Goal: Task Accomplishment & Management: Manage account settings

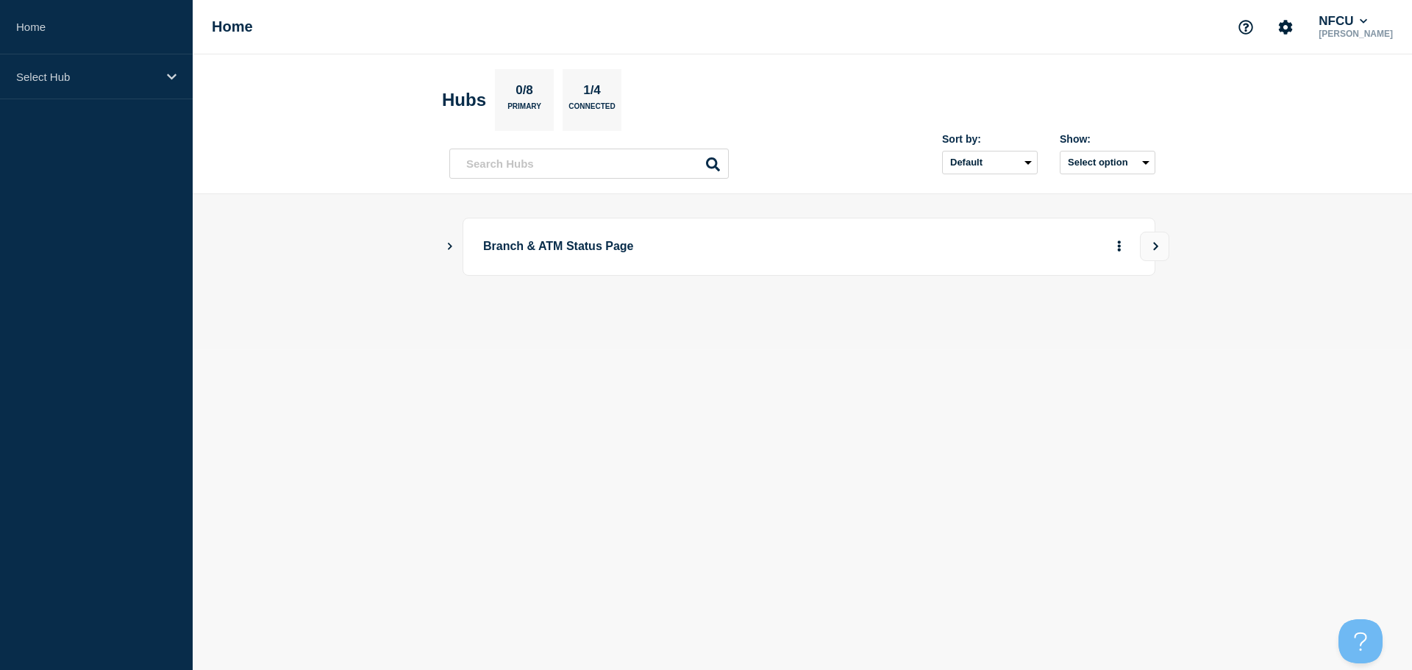
click at [451, 248] on icon "Show Connected Hubs" at bounding box center [450, 245] width 10 height 7
click at [1077, 319] on button "See overview" at bounding box center [1068, 320] width 78 height 29
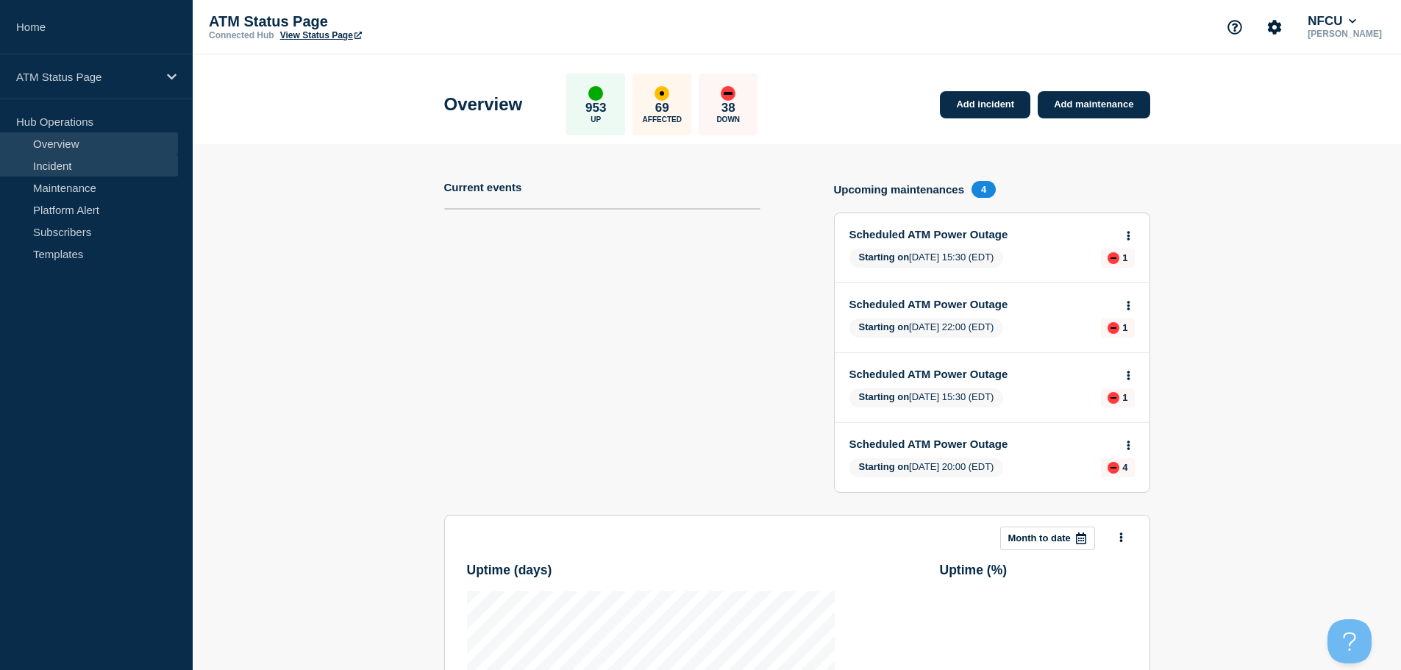
click at [52, 163] on link "Incident" at bounding box center [89, 165] width 178 height 22
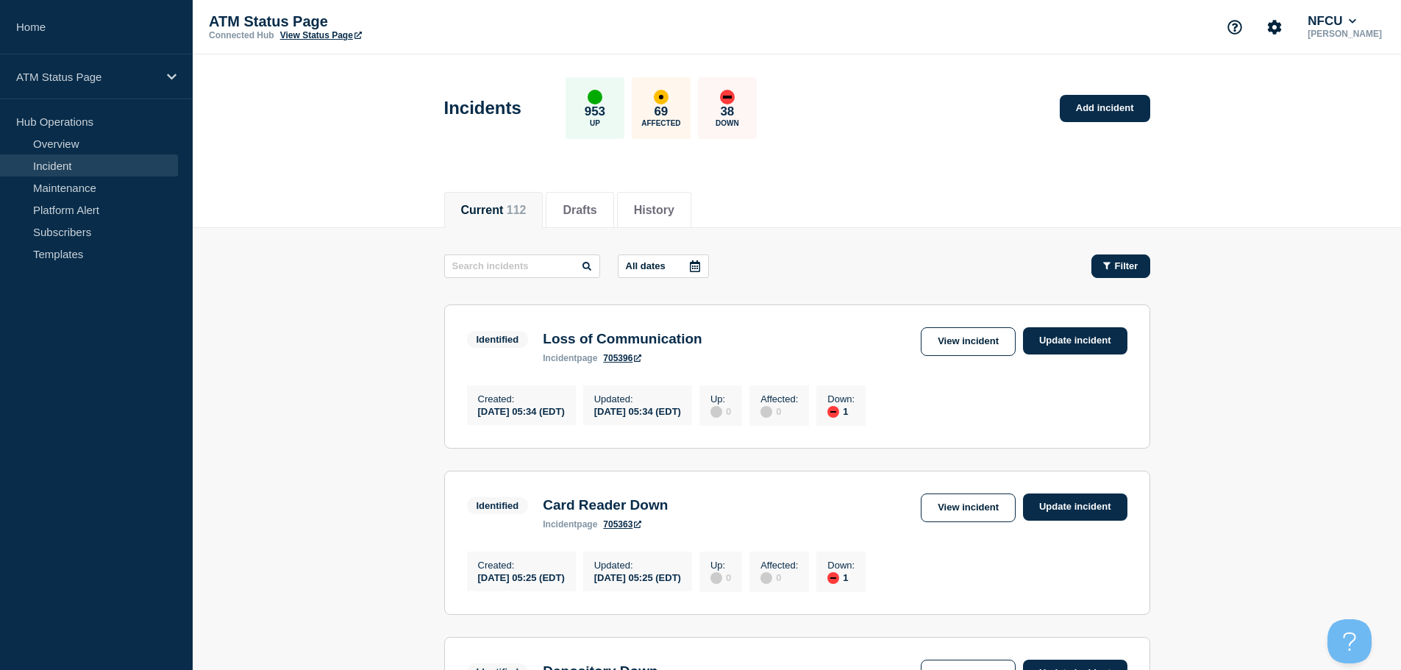
click at [1116, 267] on span "Filter" at bounding box center [1127, 265] width 24 height 11
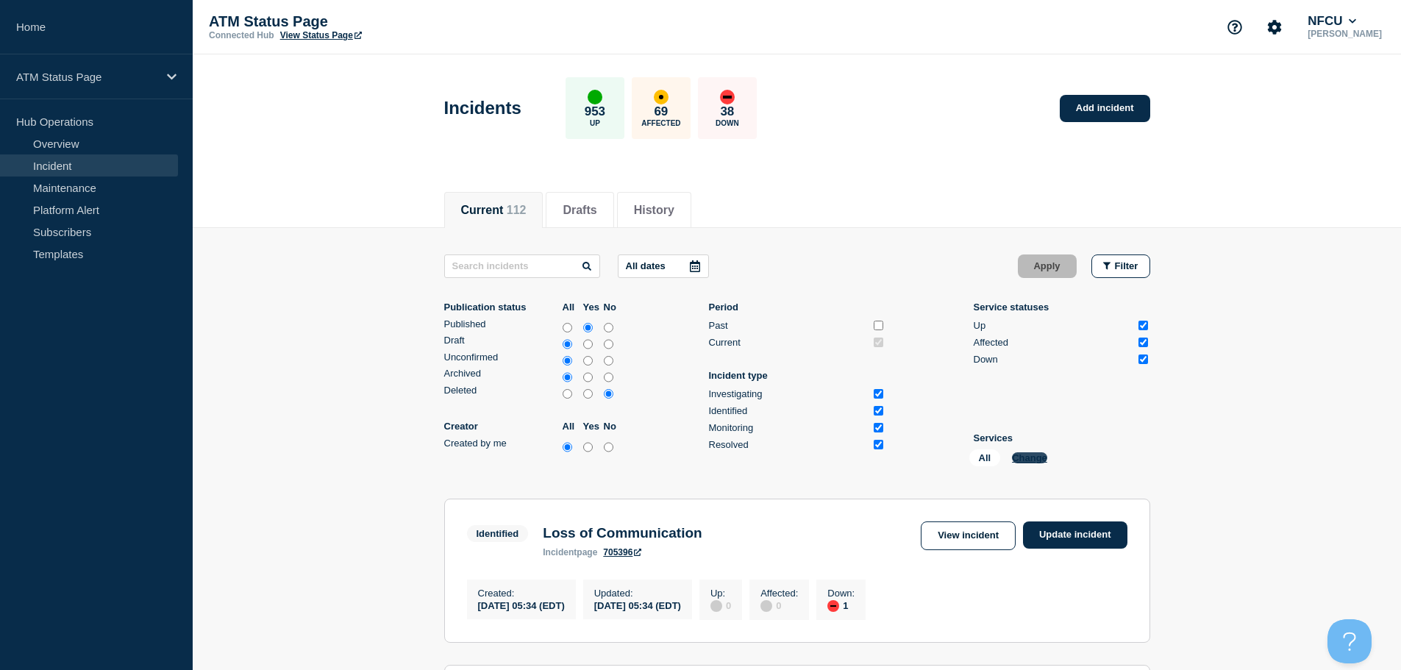
click at [1025, 453] on button "Change" at bounding box center [1029, 457] width 35 height 11
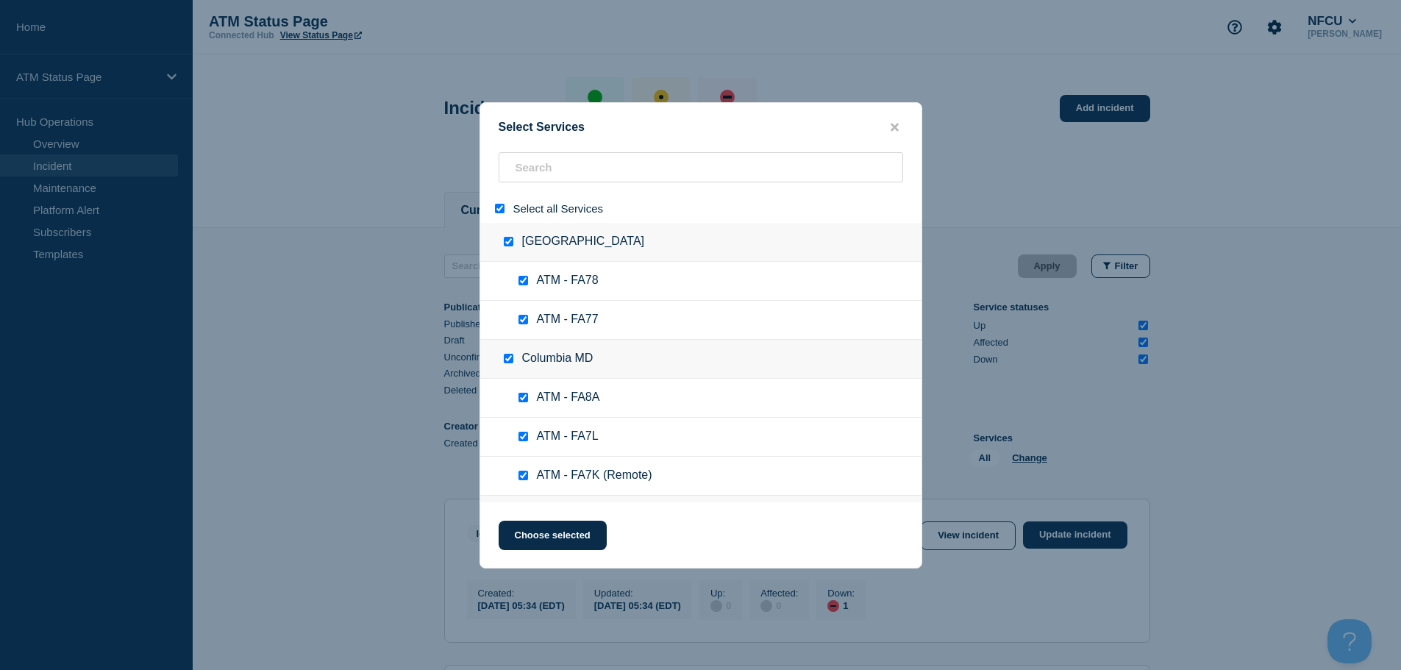
click at [494, 215] on div at bounding box center [502, 208] width 21 height 14
click at [499, 212] on input "select all" at bounding box center [500, 209] width 10 height 10
checkbox input "false"
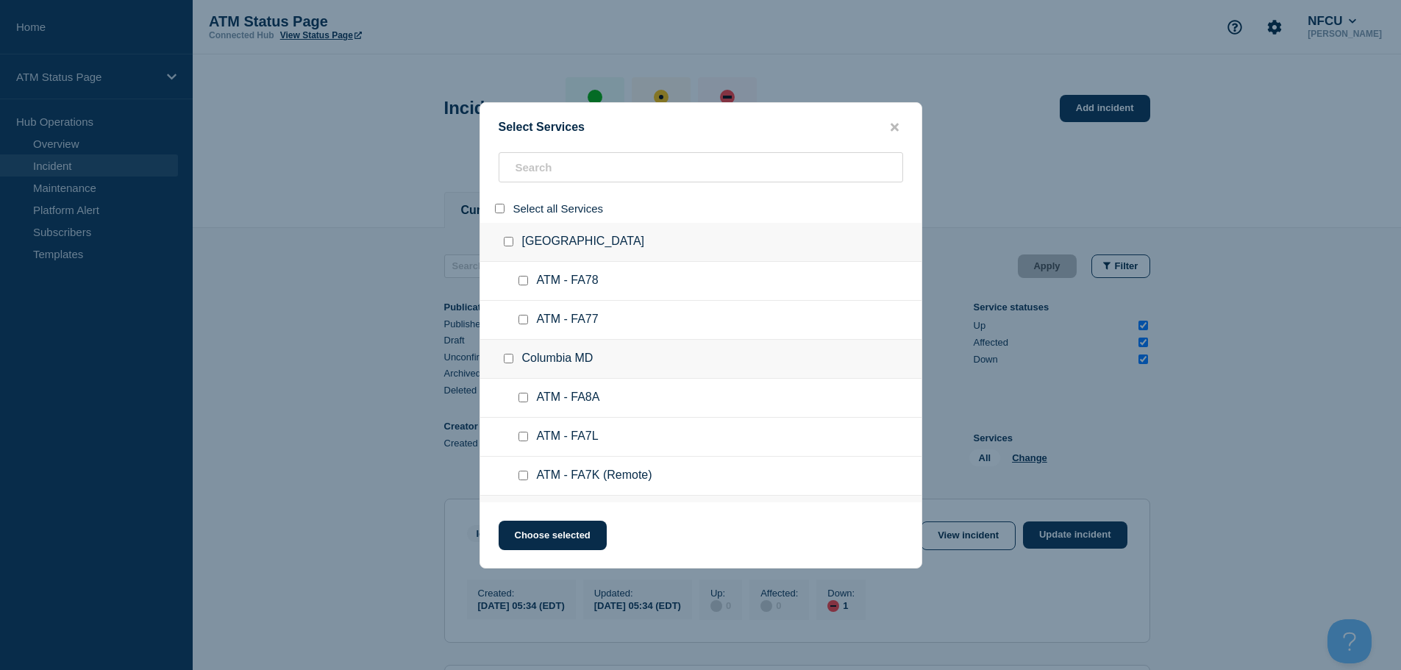
checkbox input "false"
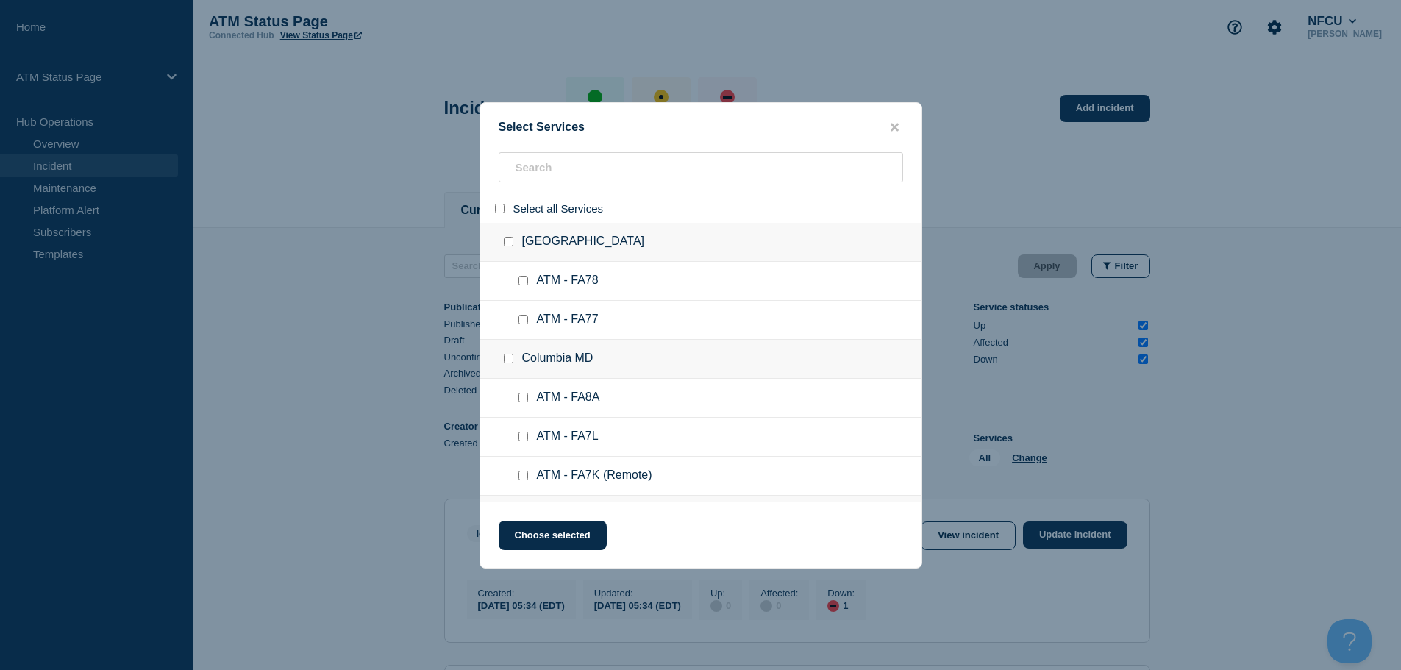
checkbox input "false"
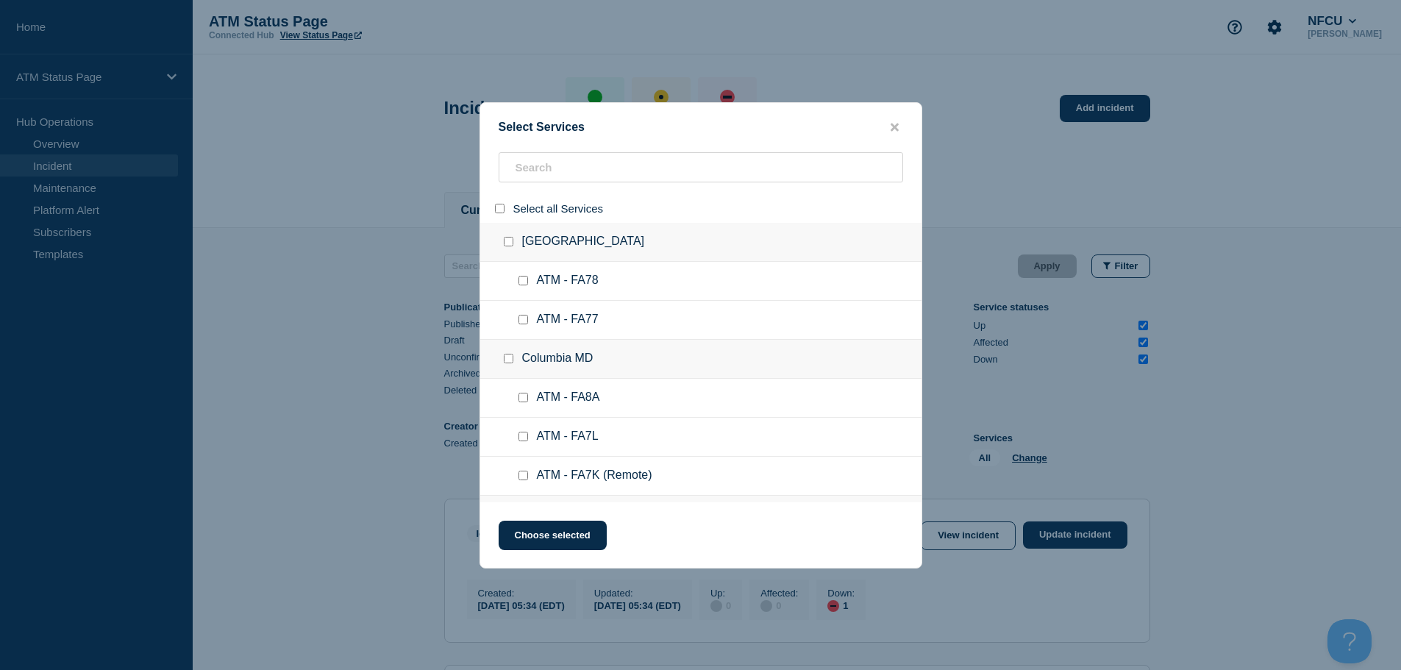
checkbox input "false"
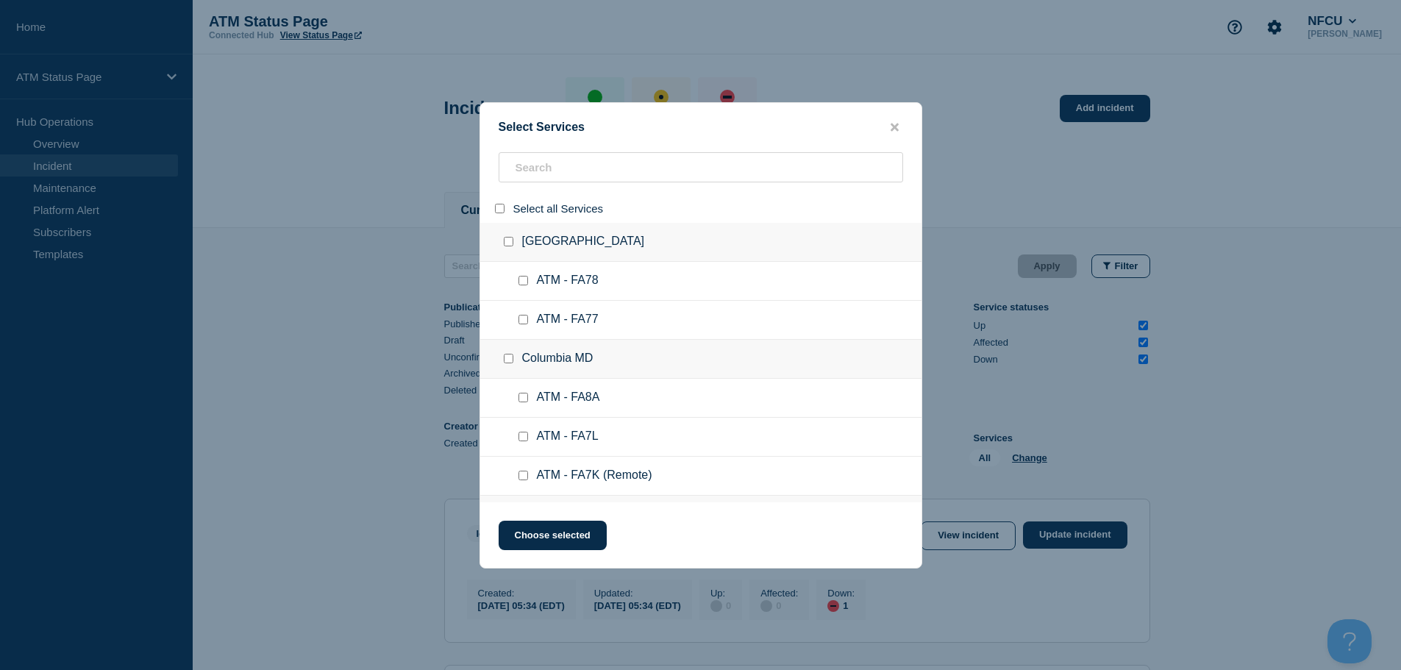
checkbox input "false"
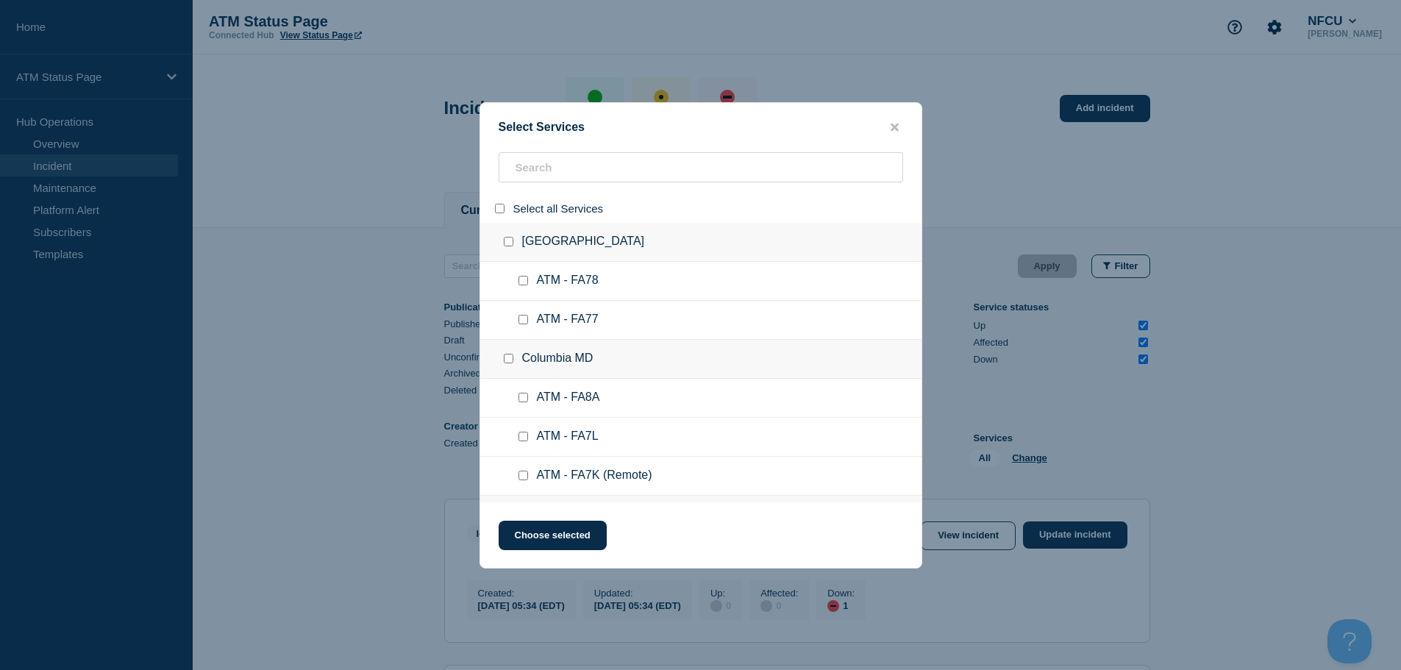
checkbox input "false"
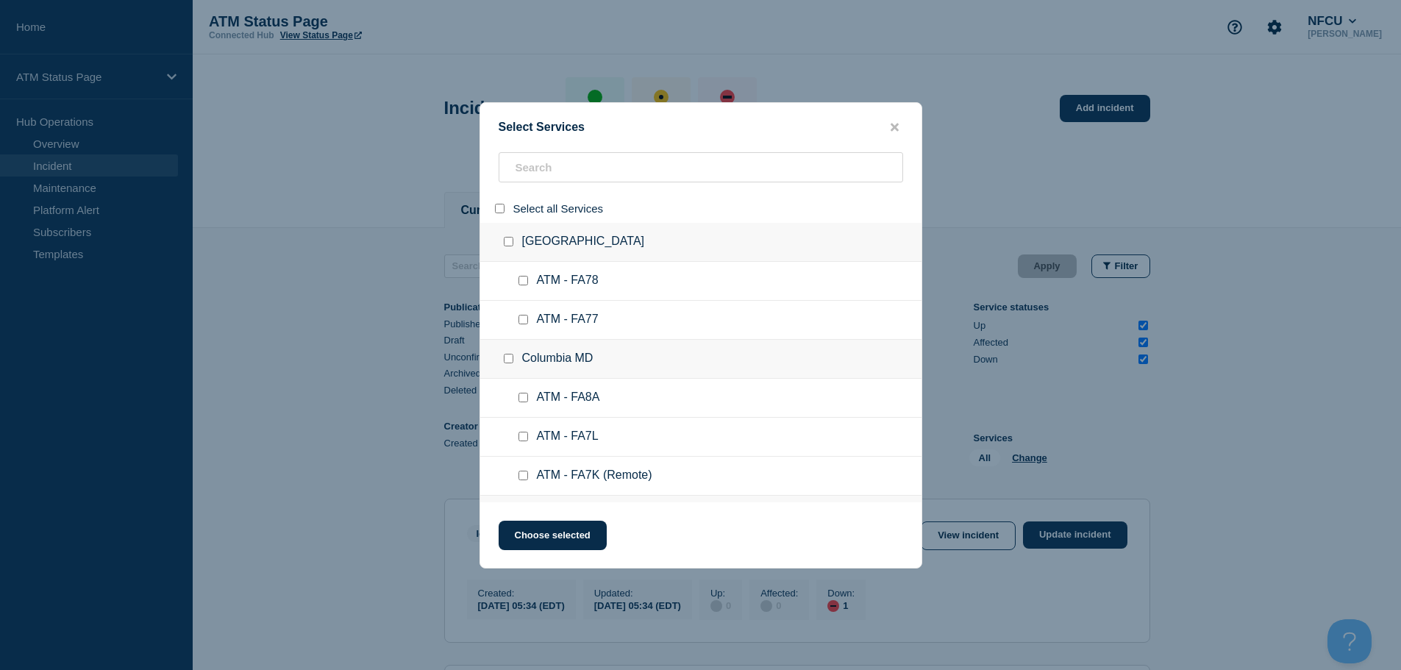
checkbox input "false"
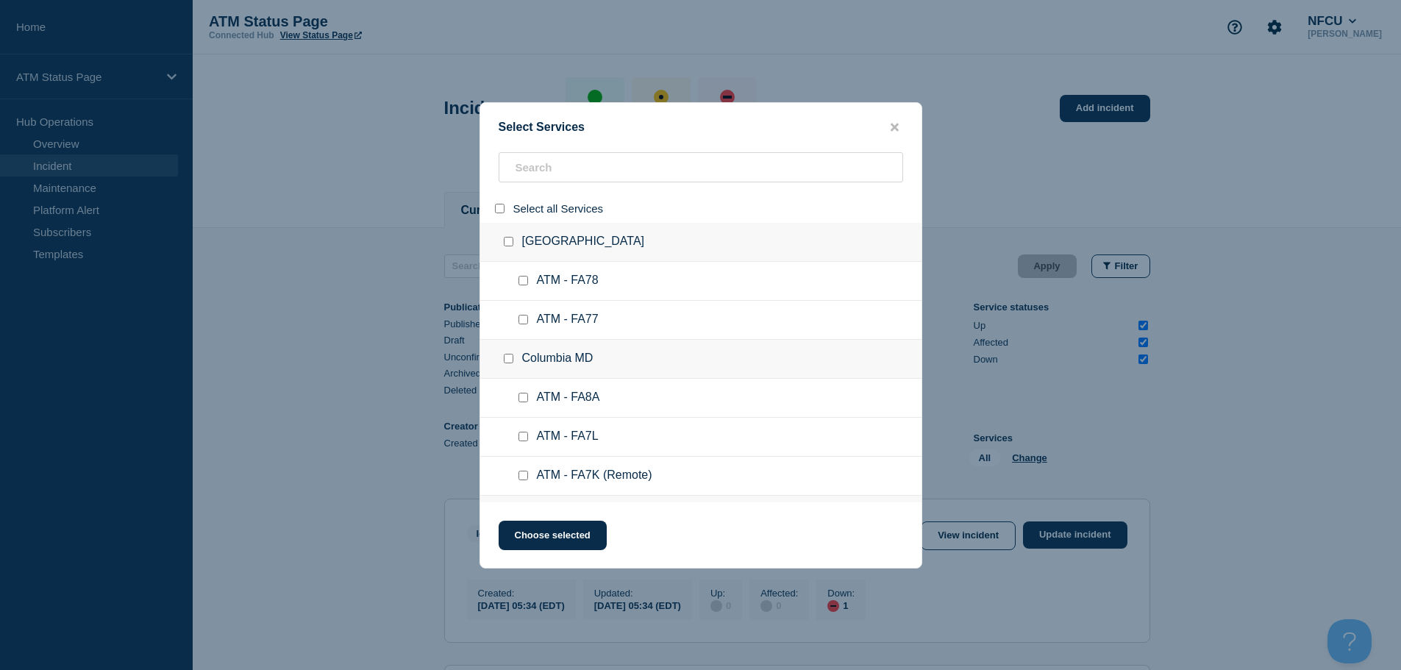
checkbox input "false"
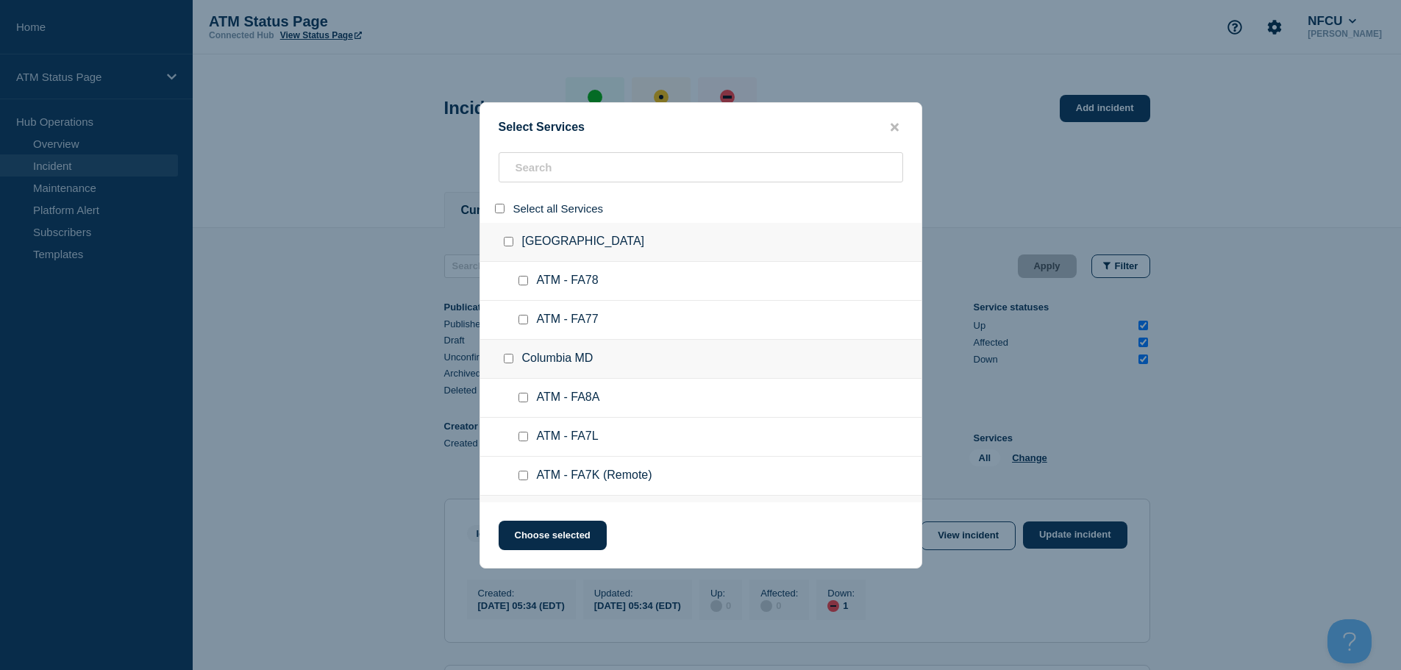
checkbox input "false"
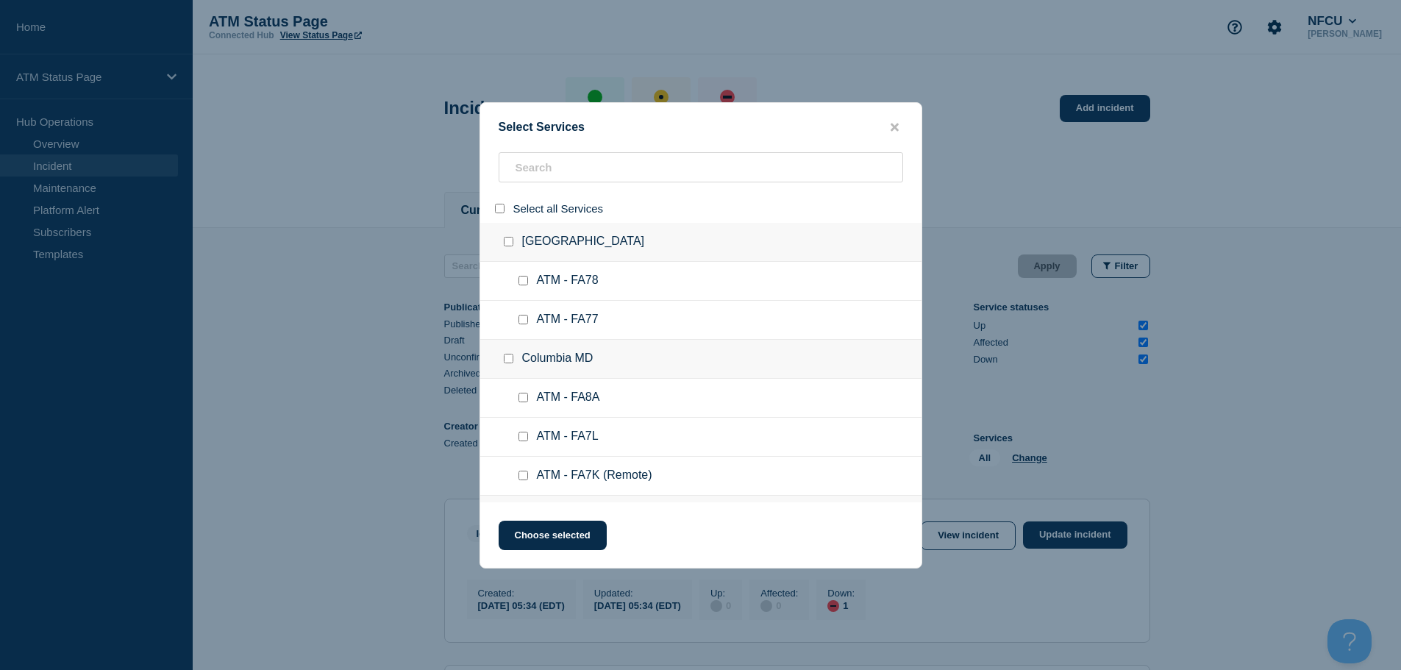
checkbox input "false"
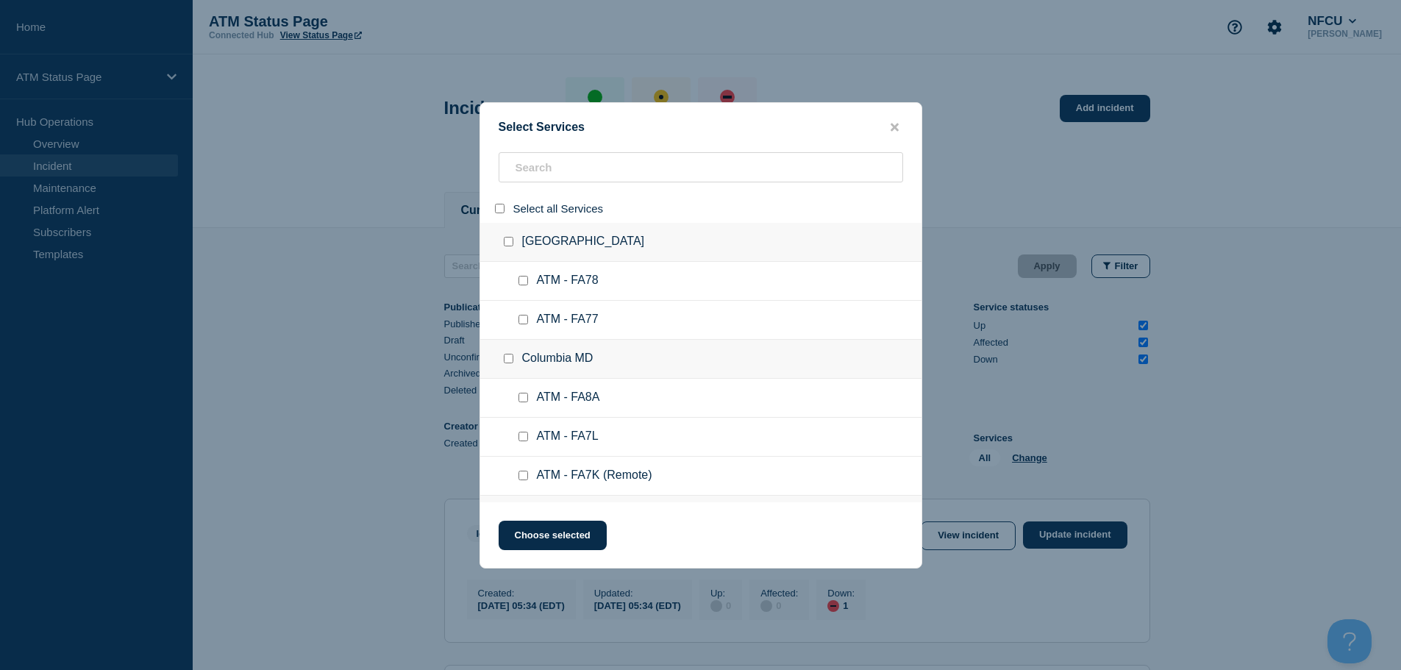
checkbox input "false"
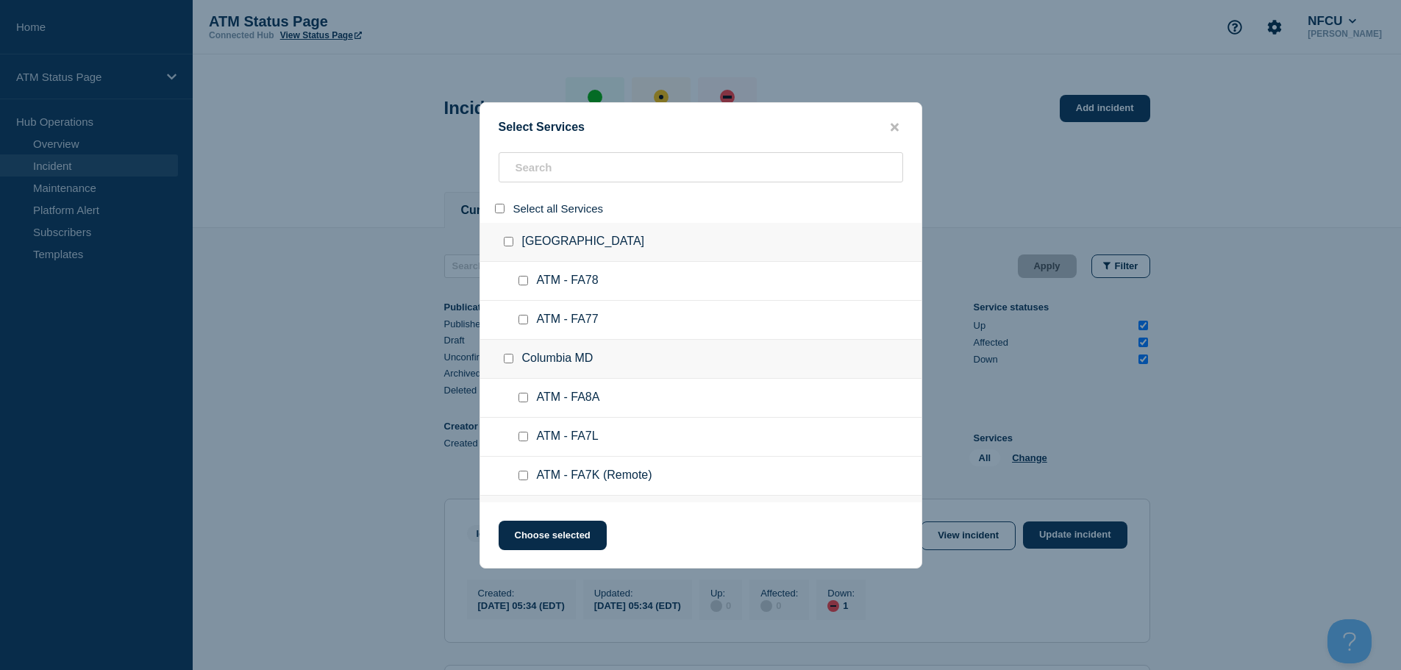
checkbox input "false"
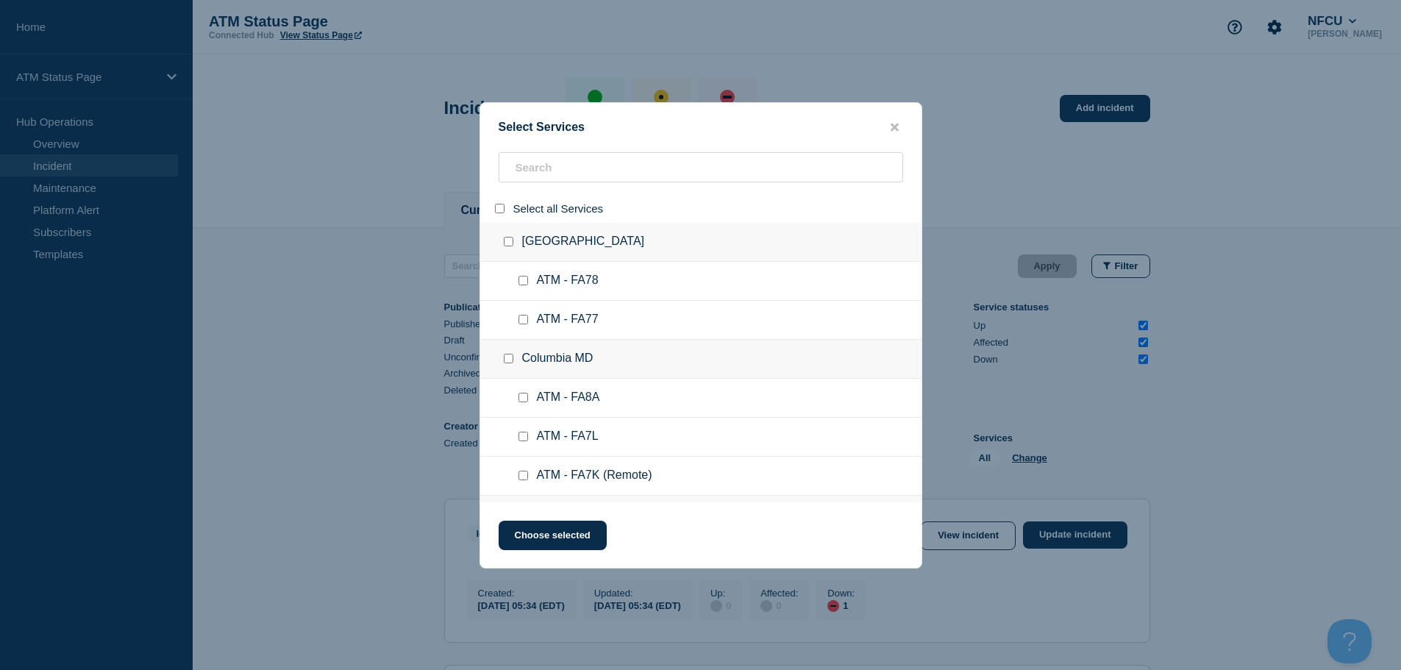
checkbox input "false"
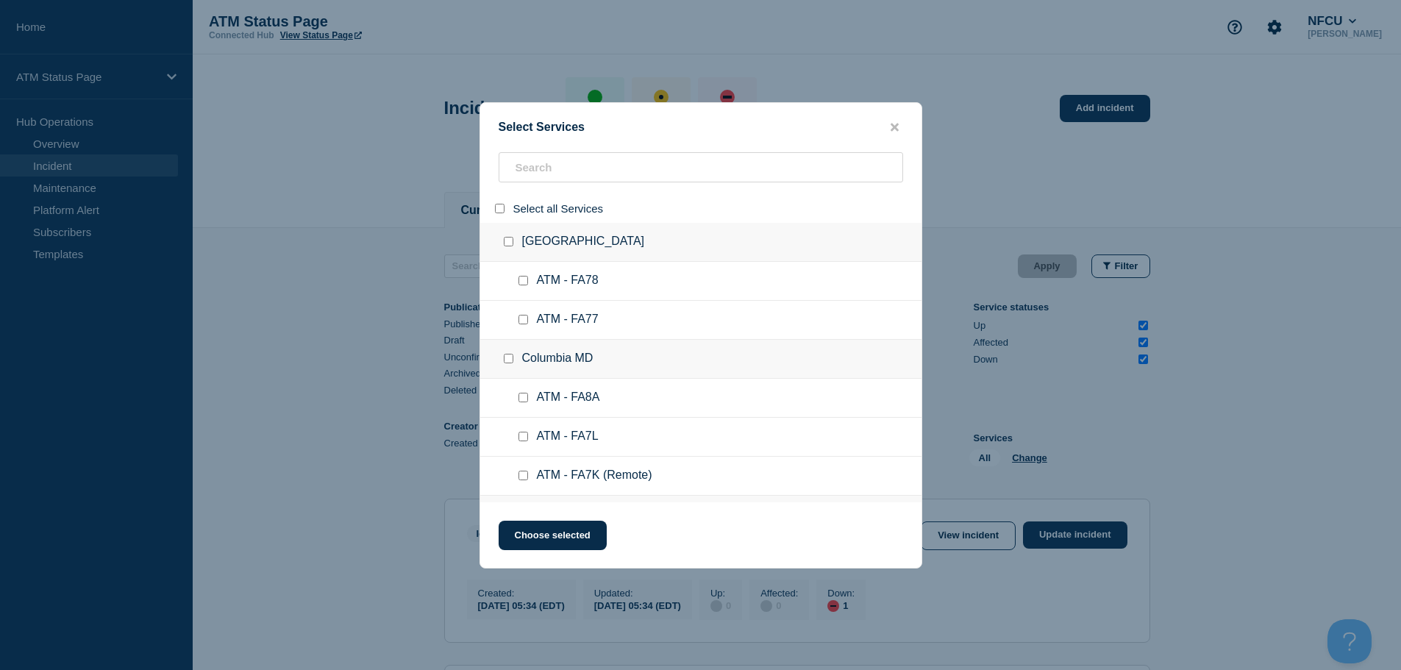
checkbox input "false"
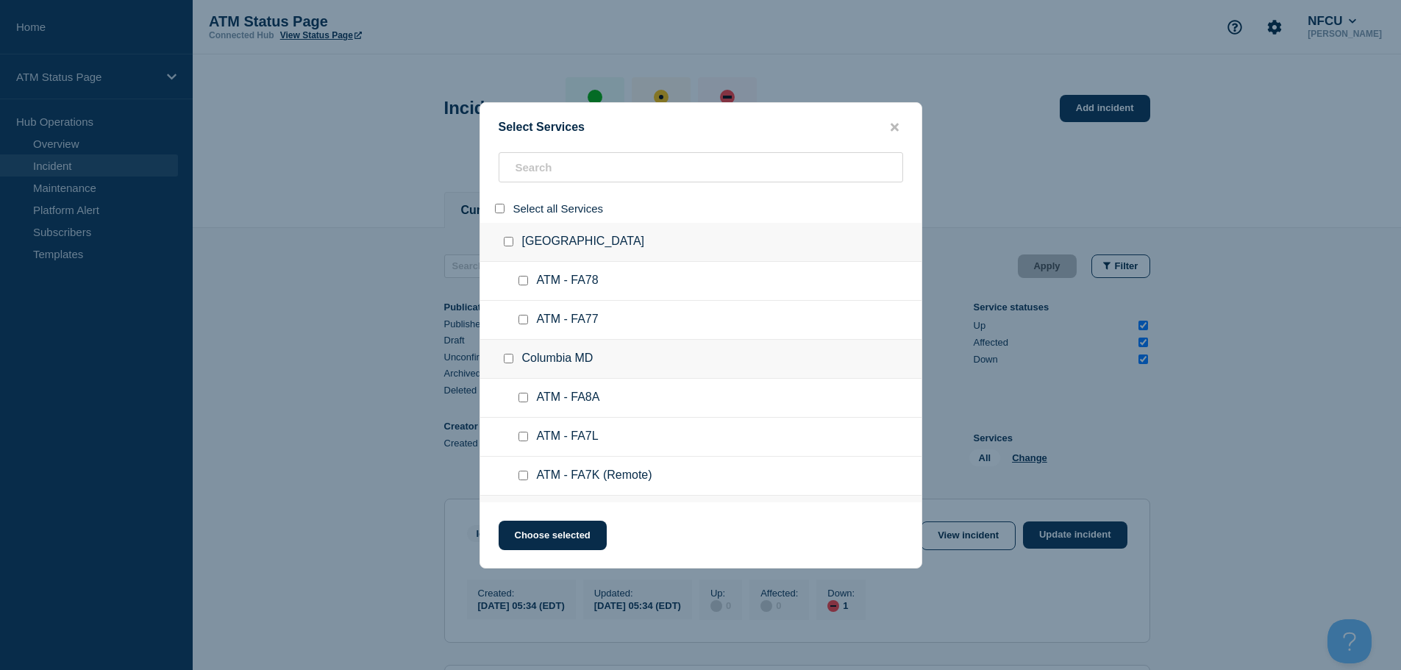
checkbox input "false"
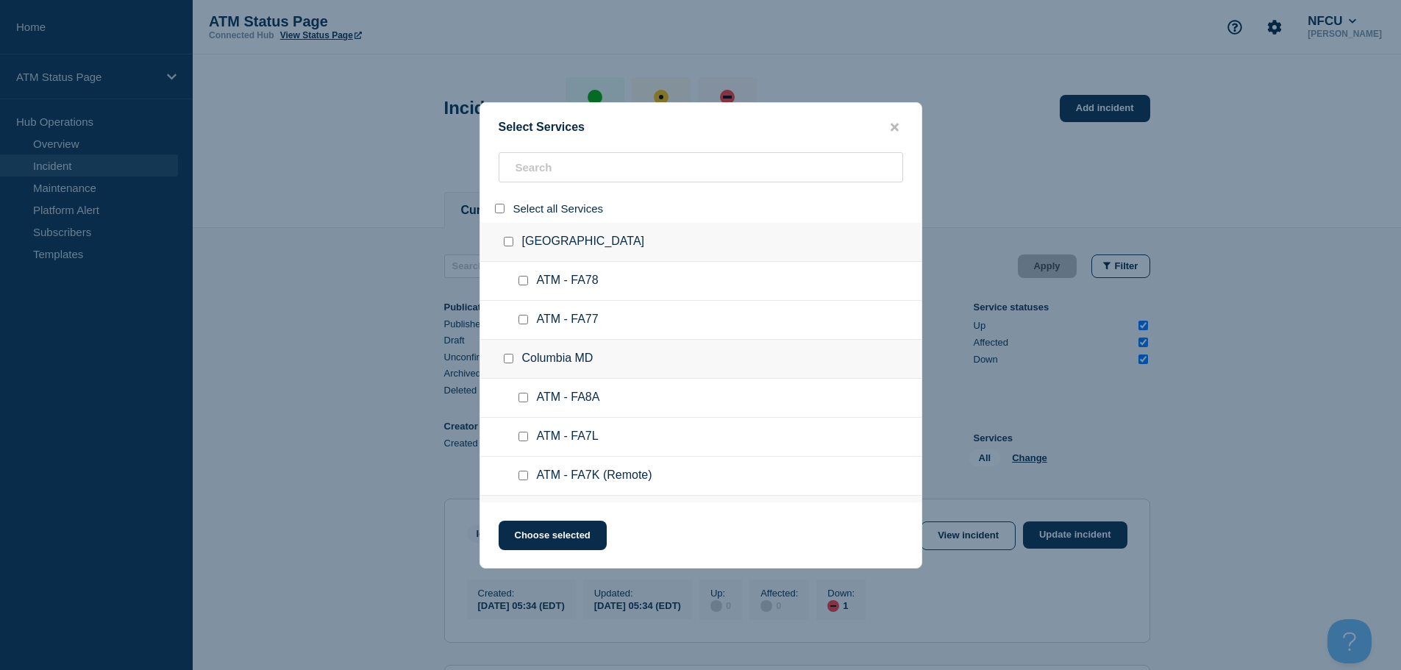
checkbox input "false"
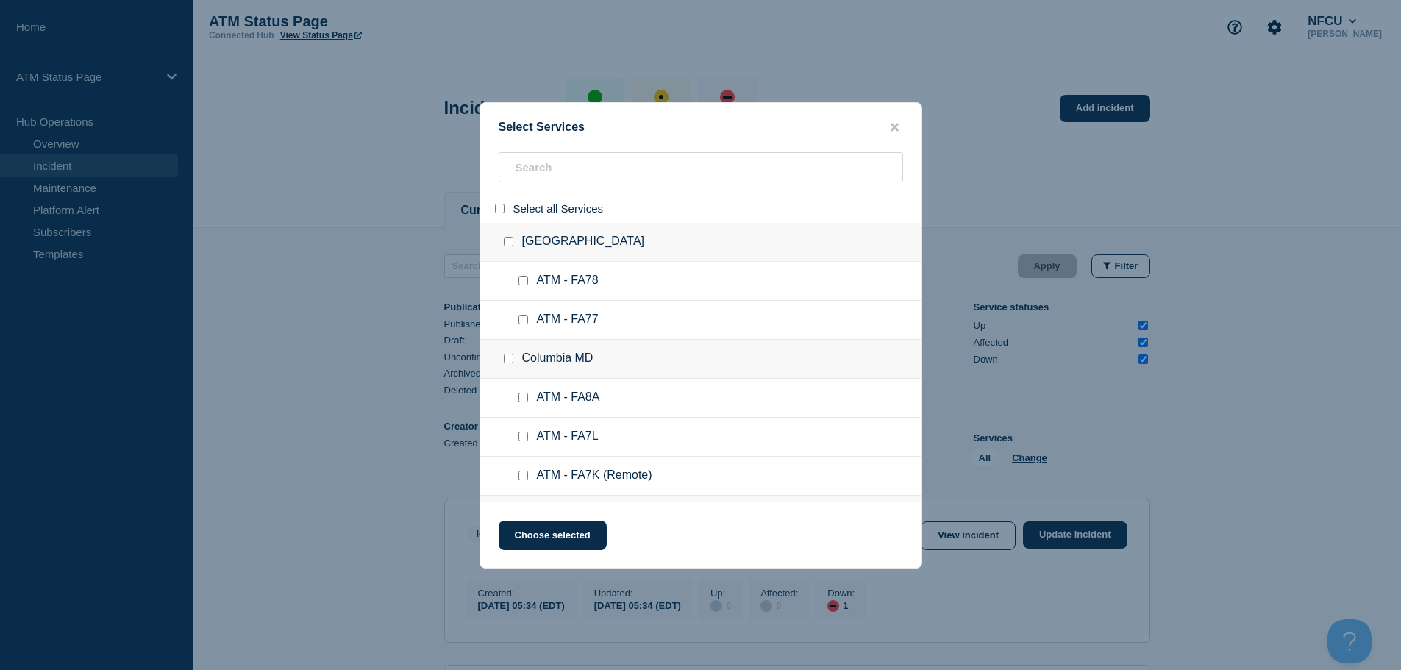
checkbox input "false"
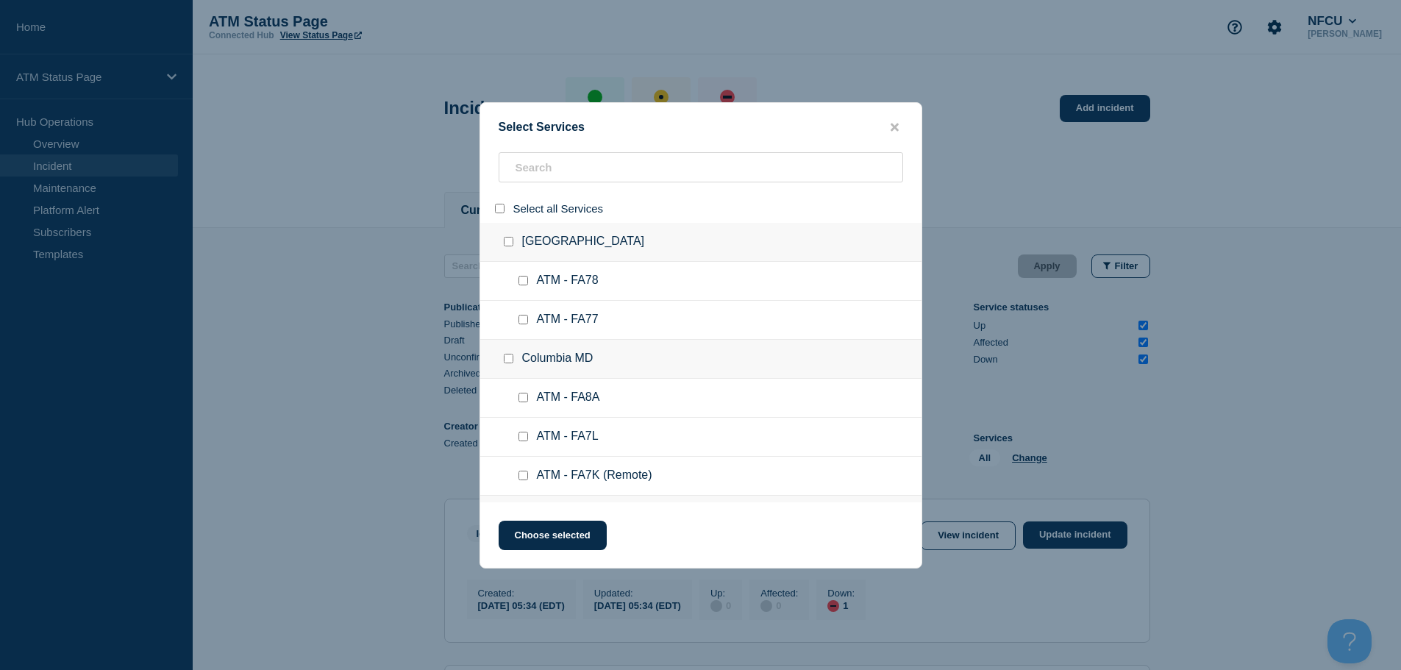
checkbox input "false"
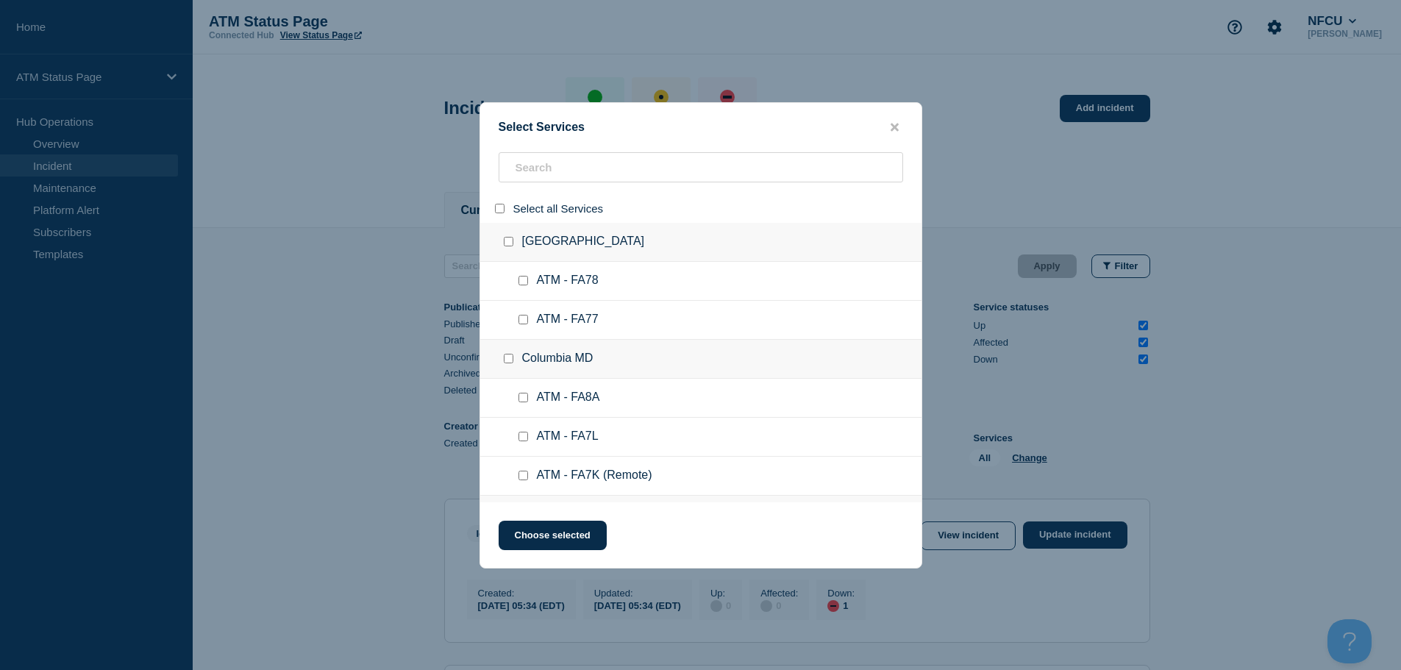
checkbox input "false"
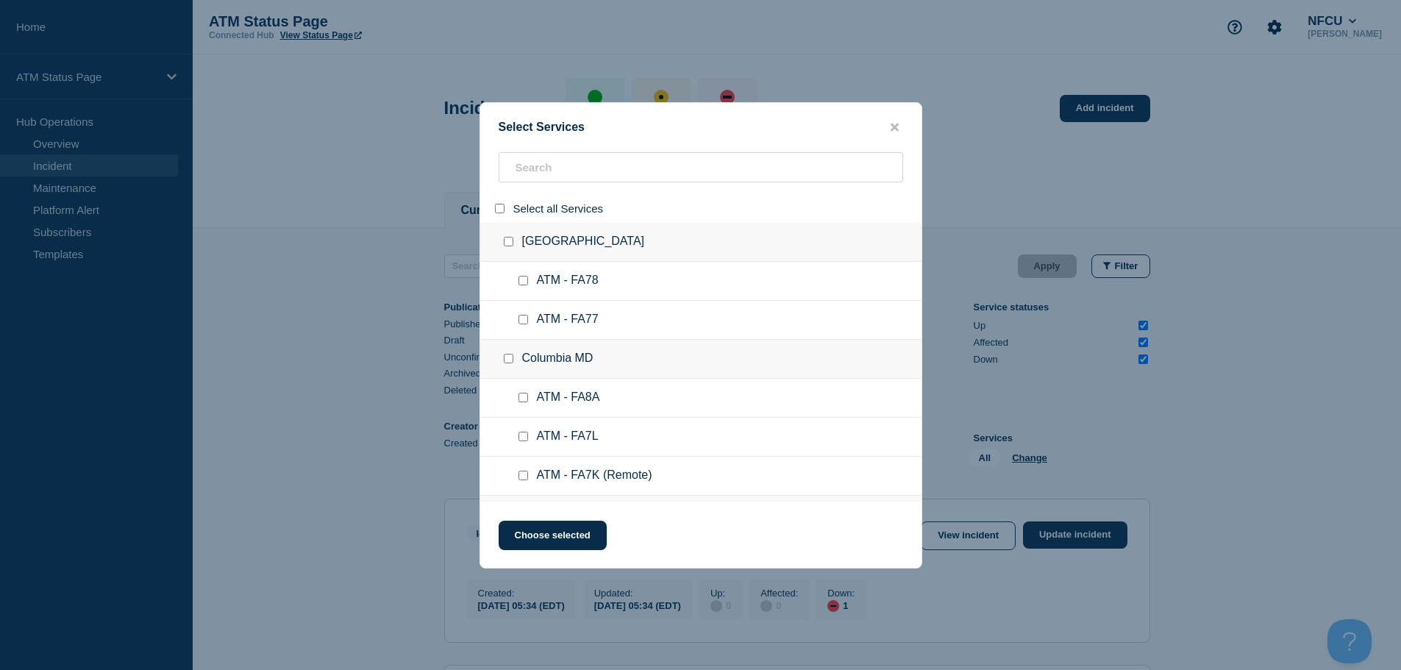
checkbox input "false"
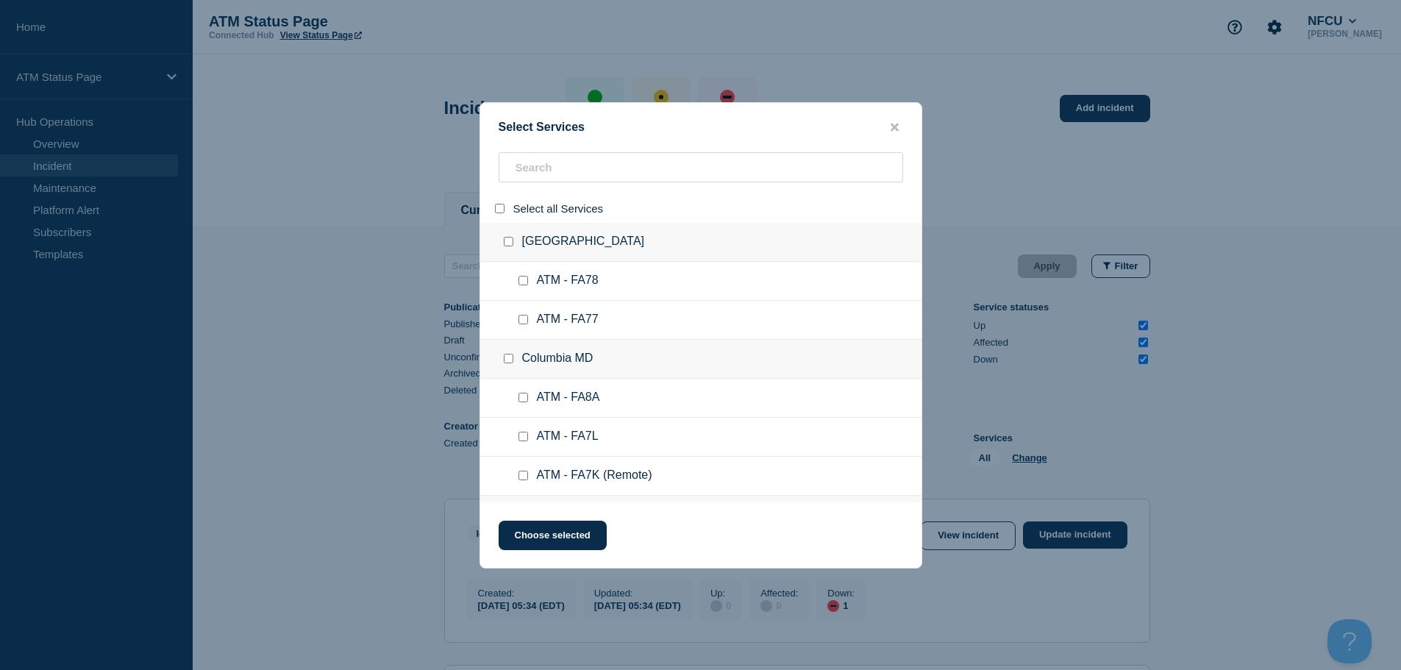
checkbox input "false"
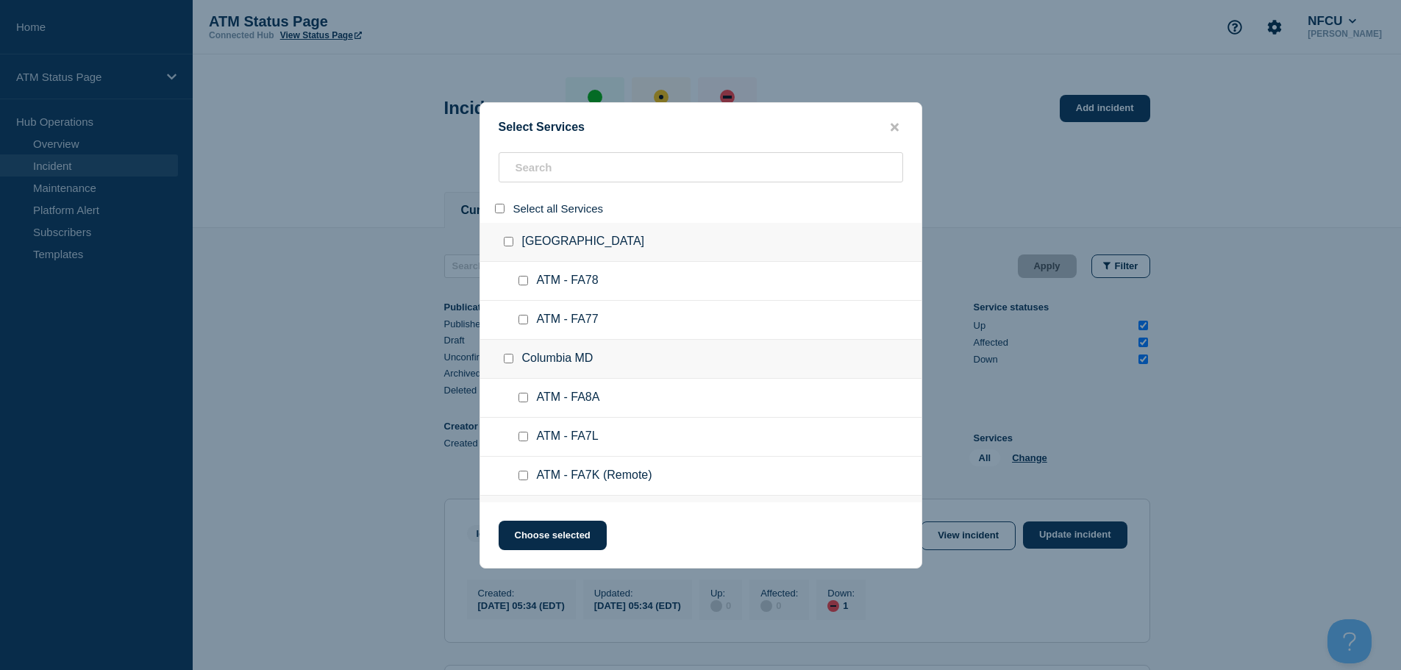
checkbox input "false"
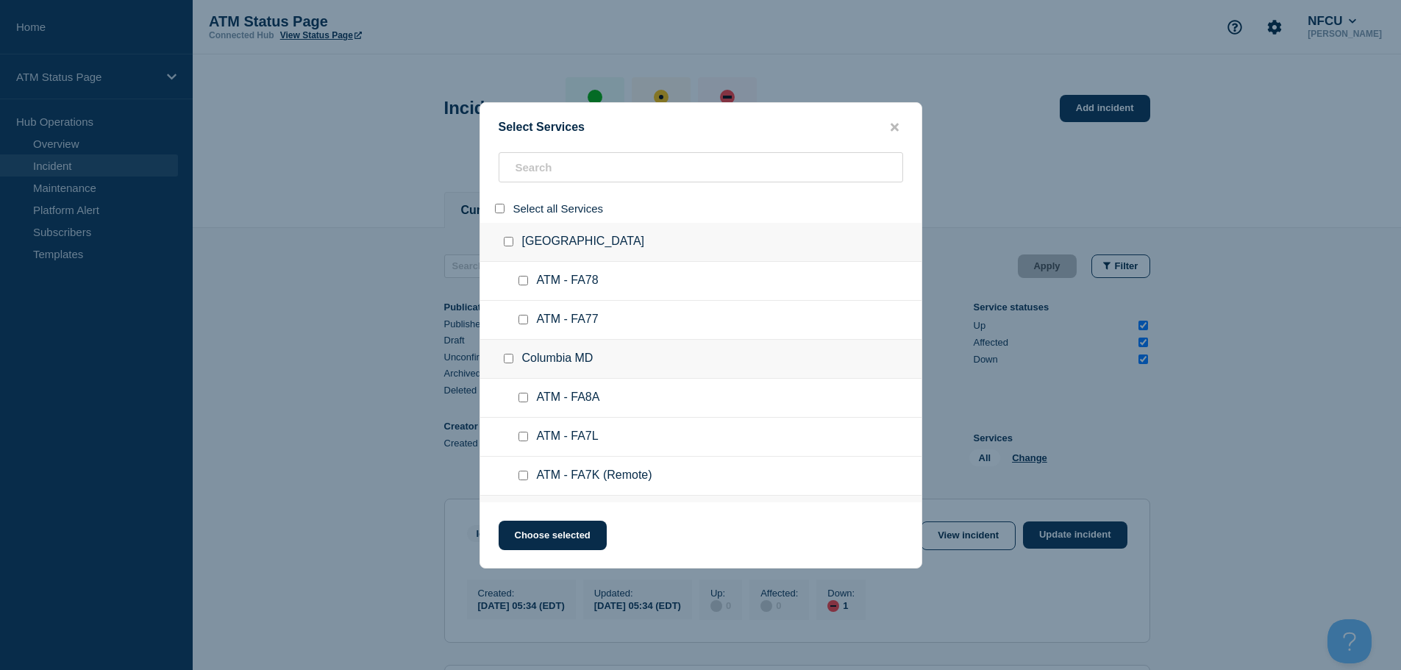
checkbox input "false"
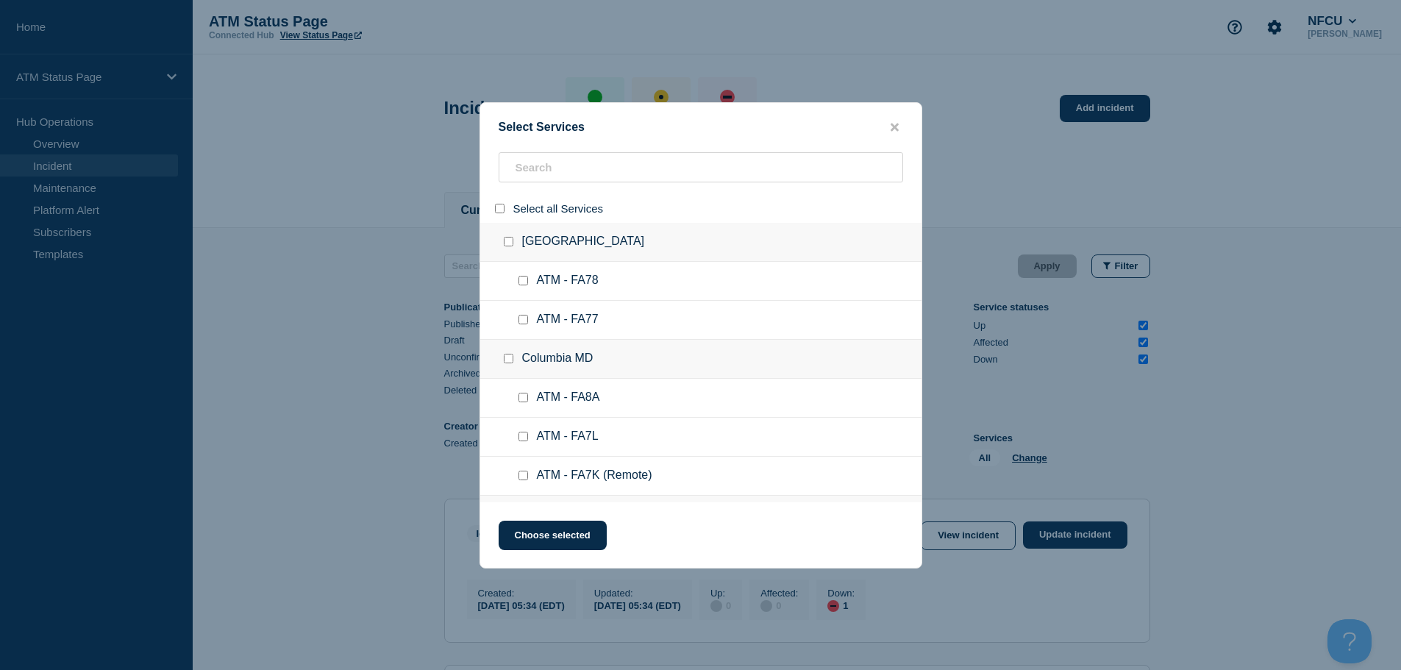
checkbox input "false"
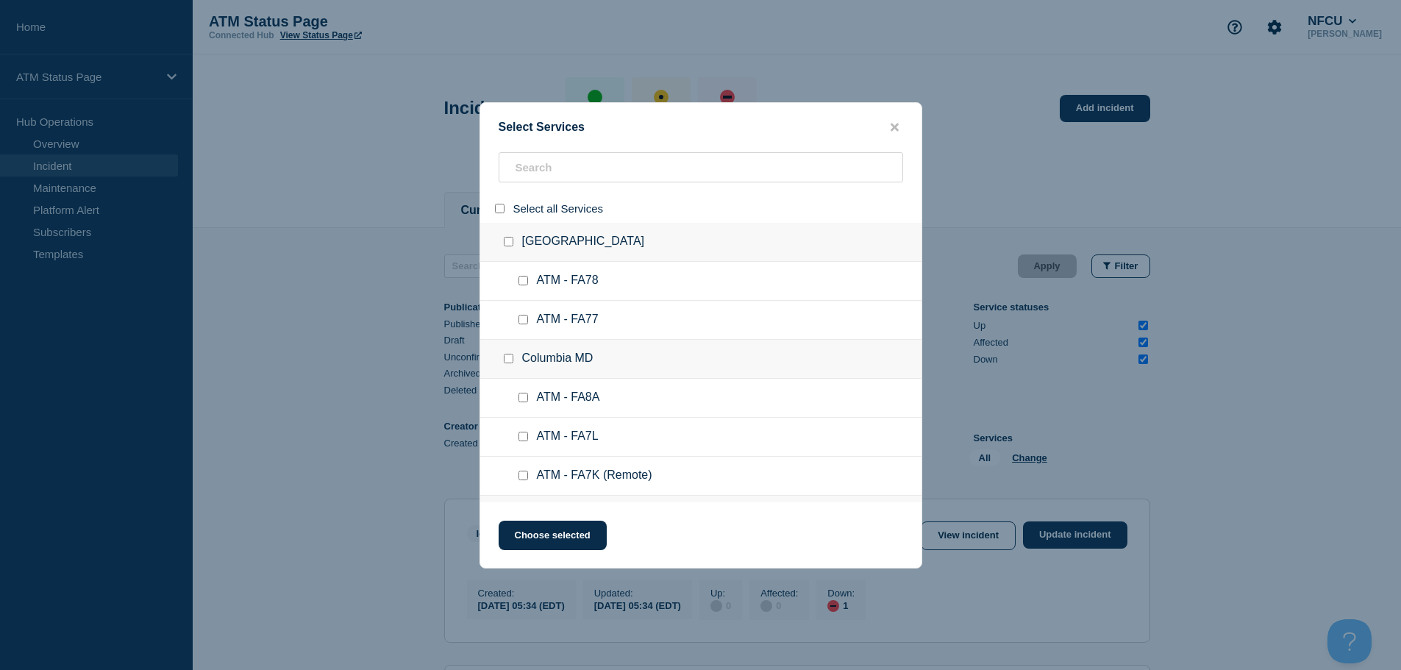
checkbox input "false"
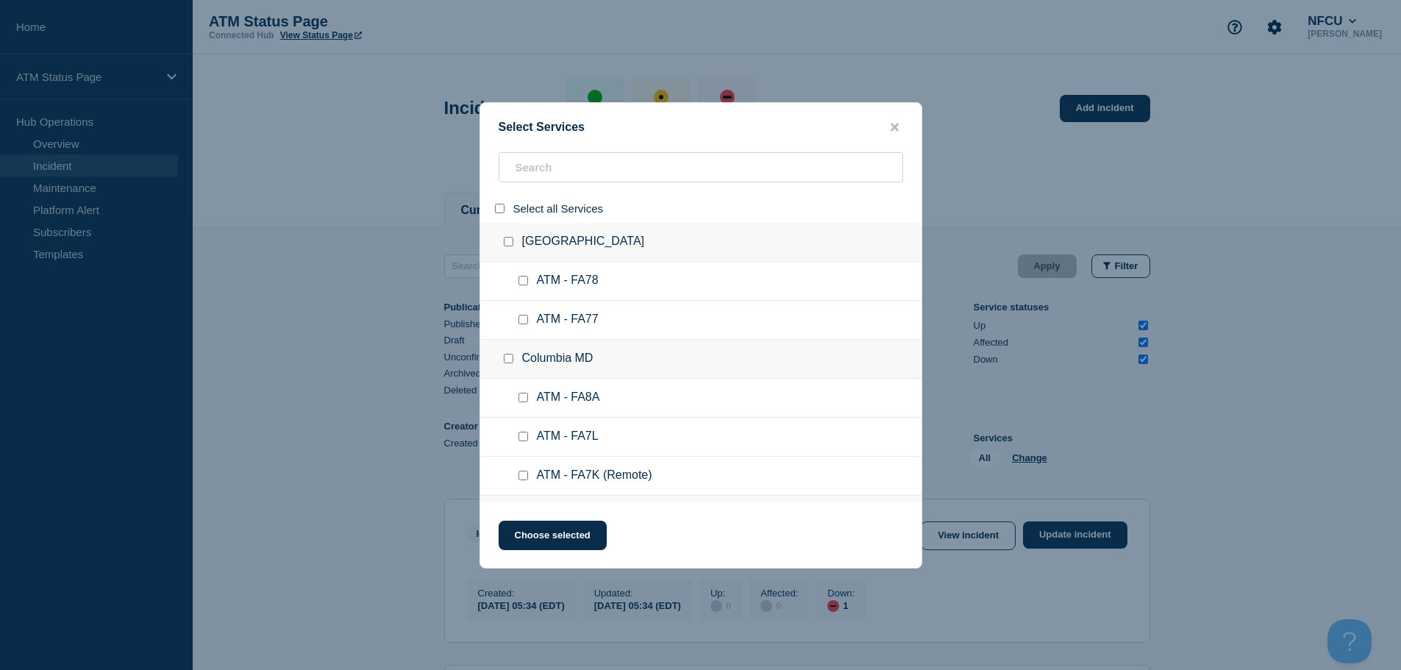
checkbox input "false"
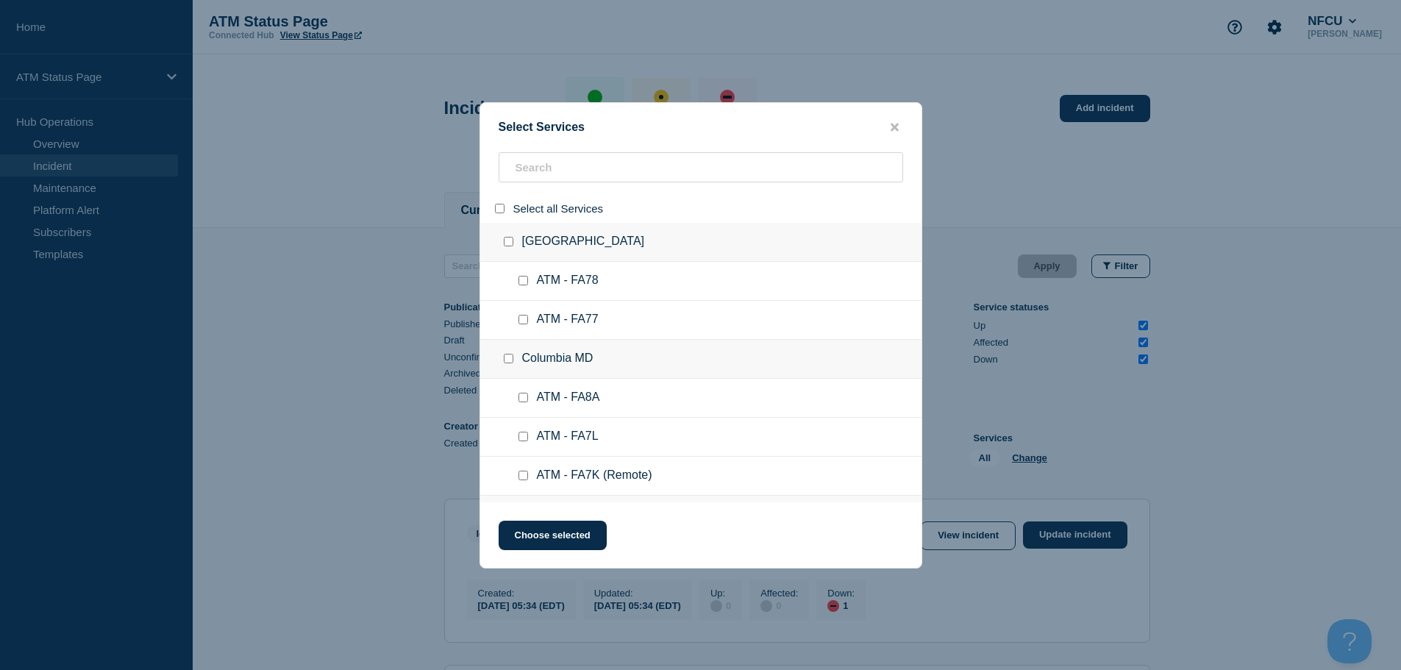
checkbox input "false"
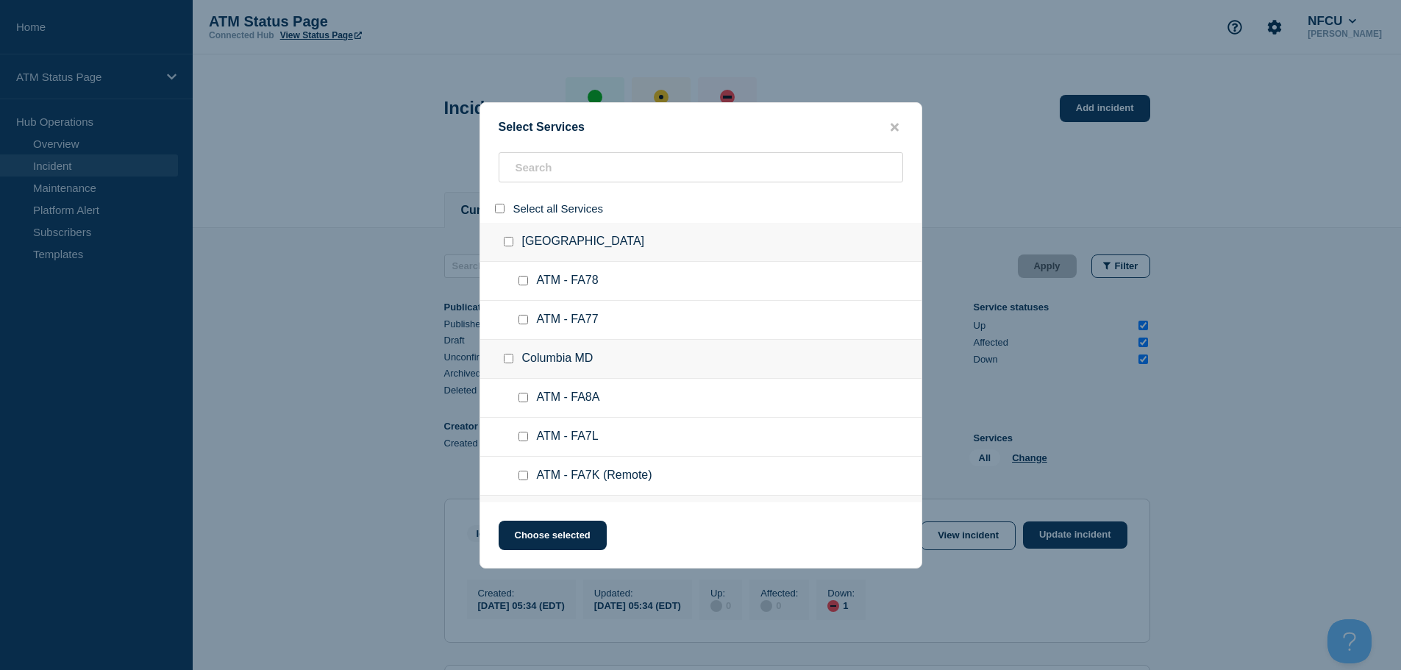
checkbox input "false"
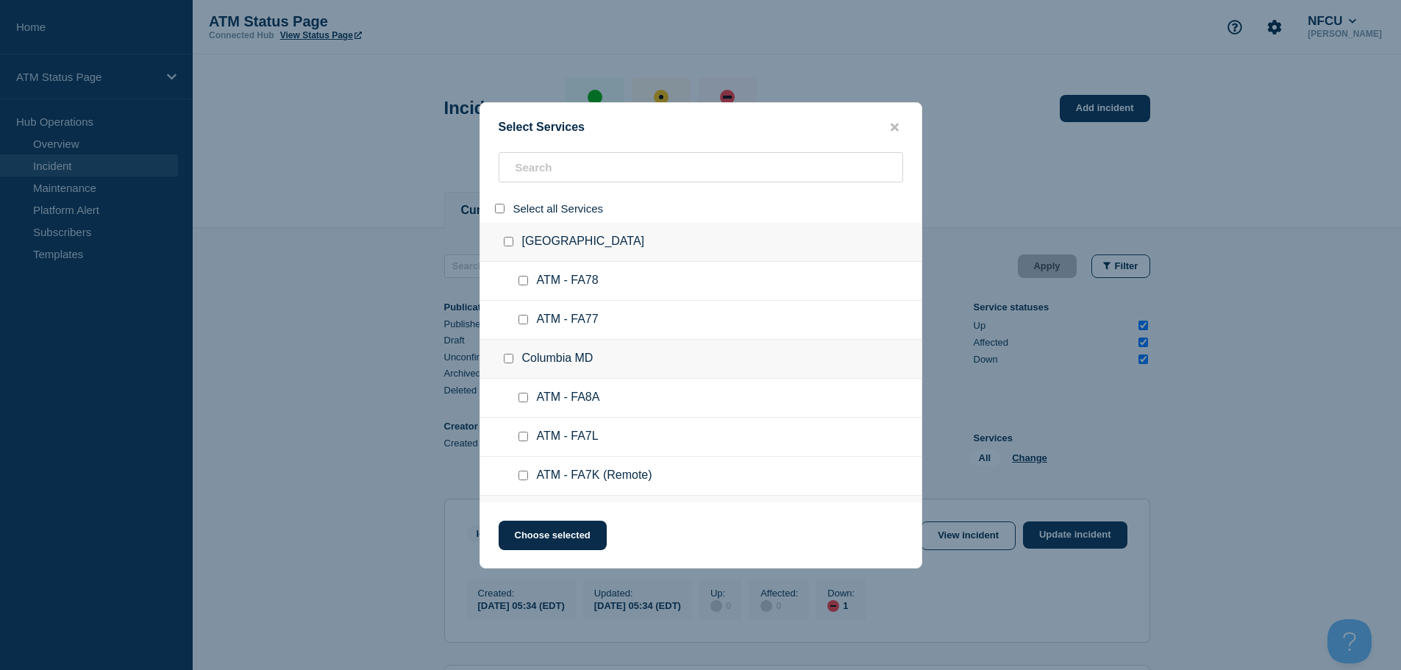
checkbox input "false"
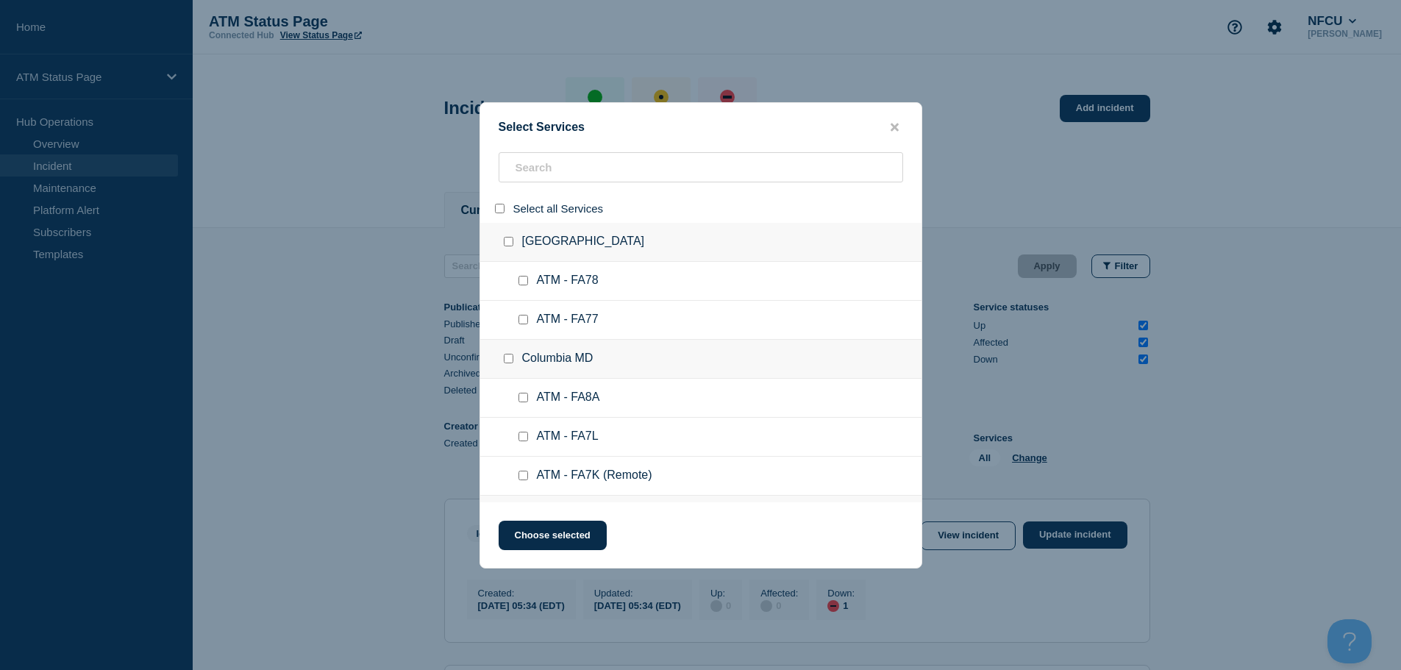
checkbox input "false"
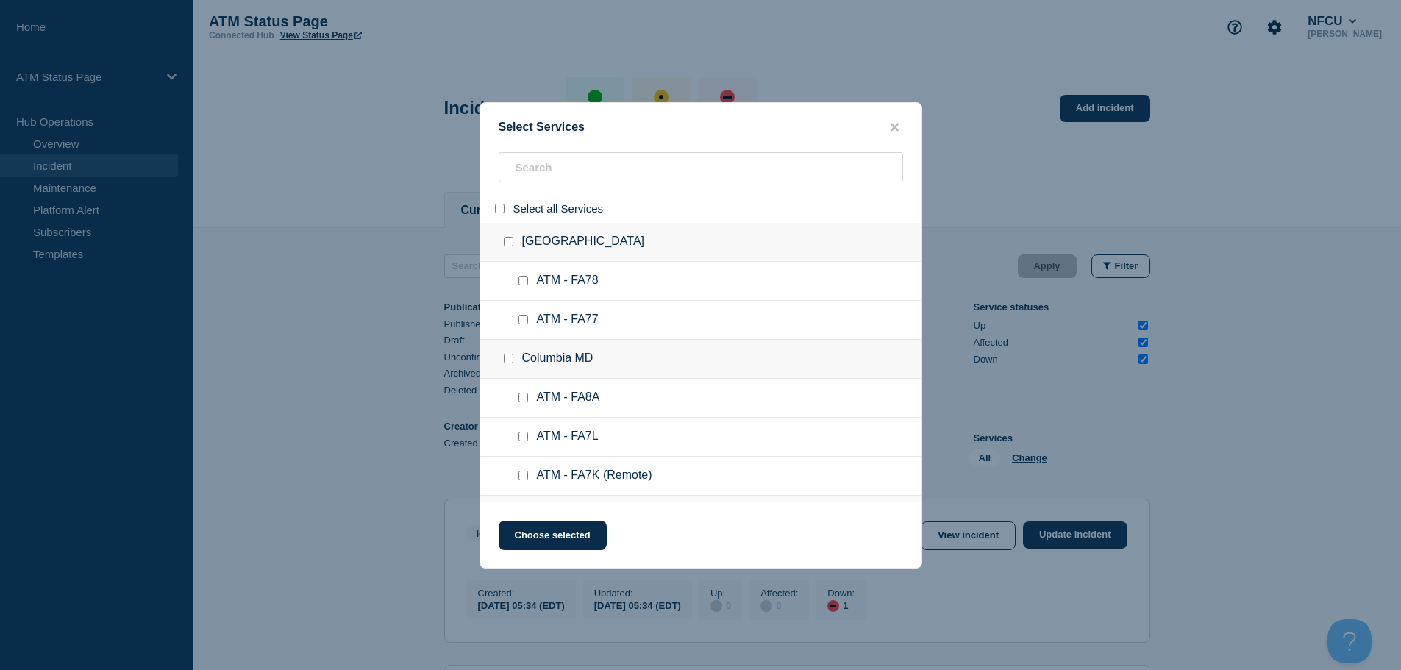
checkbox input "false"
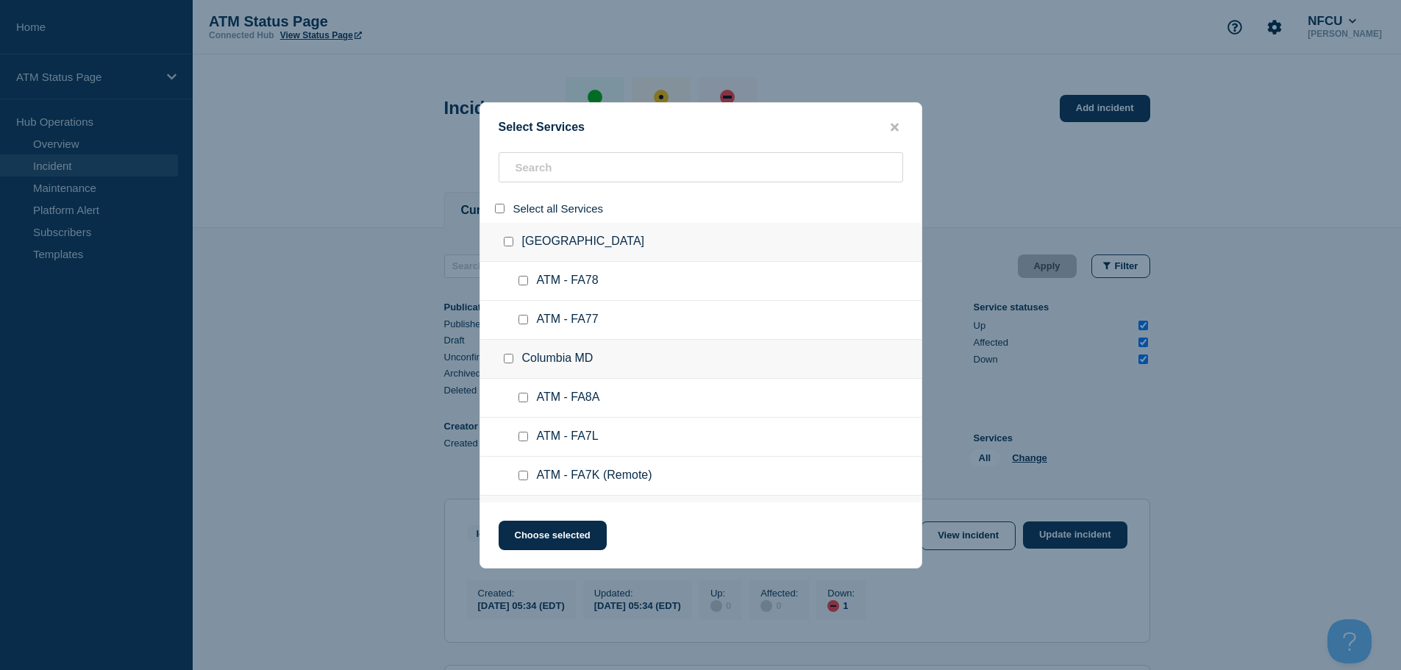
checkbox input "false"
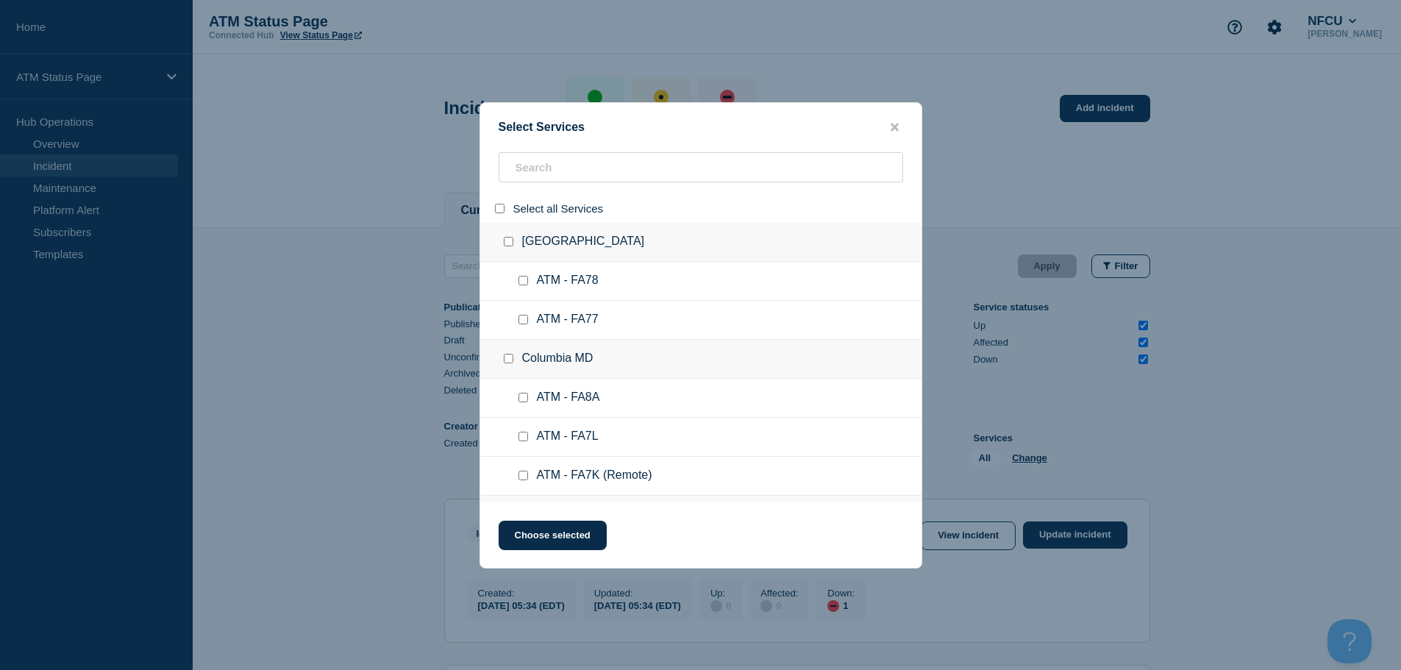
checkbox input "false"
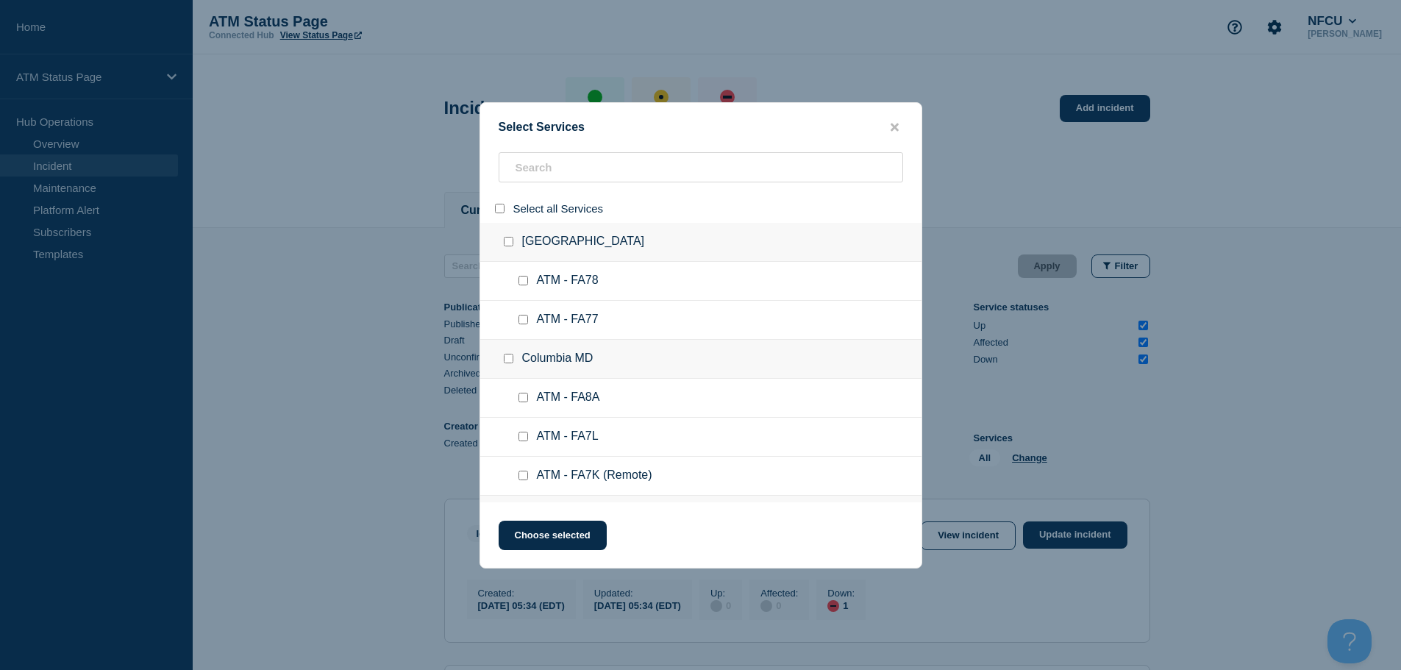
checkbox input "false"
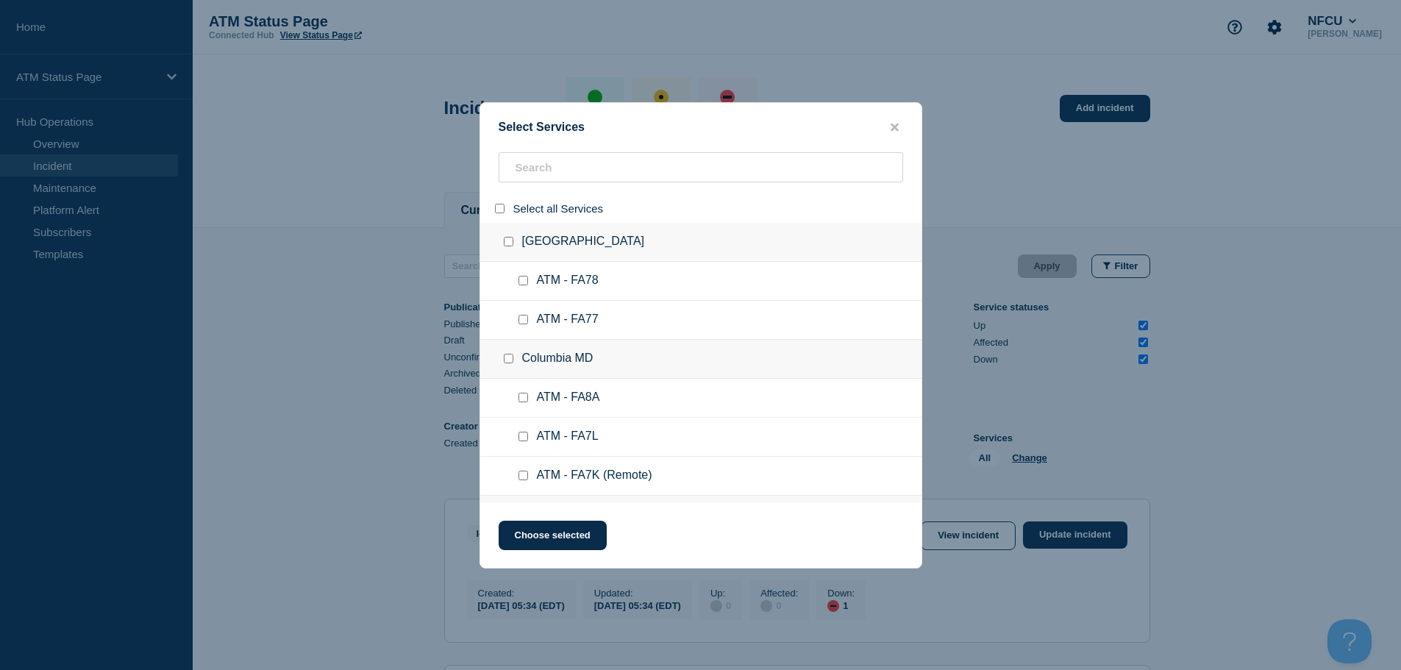
checkbox input "false"
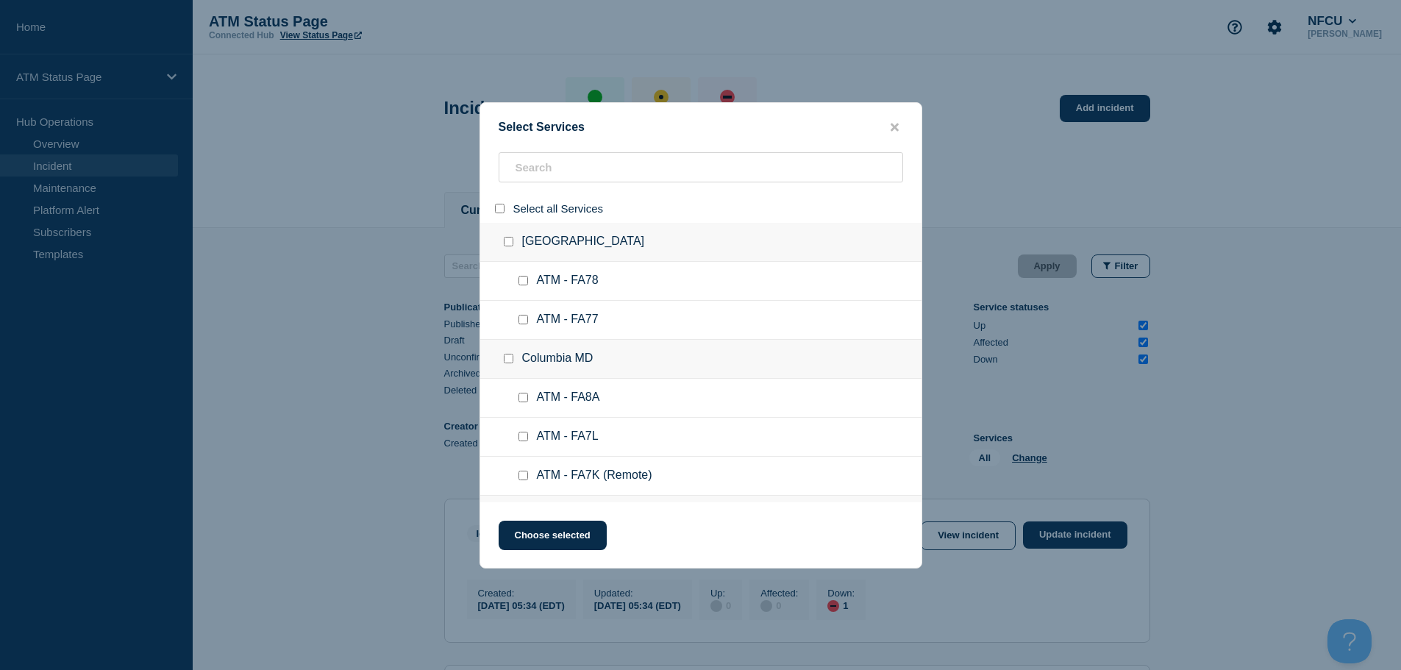
checkbox input "false"
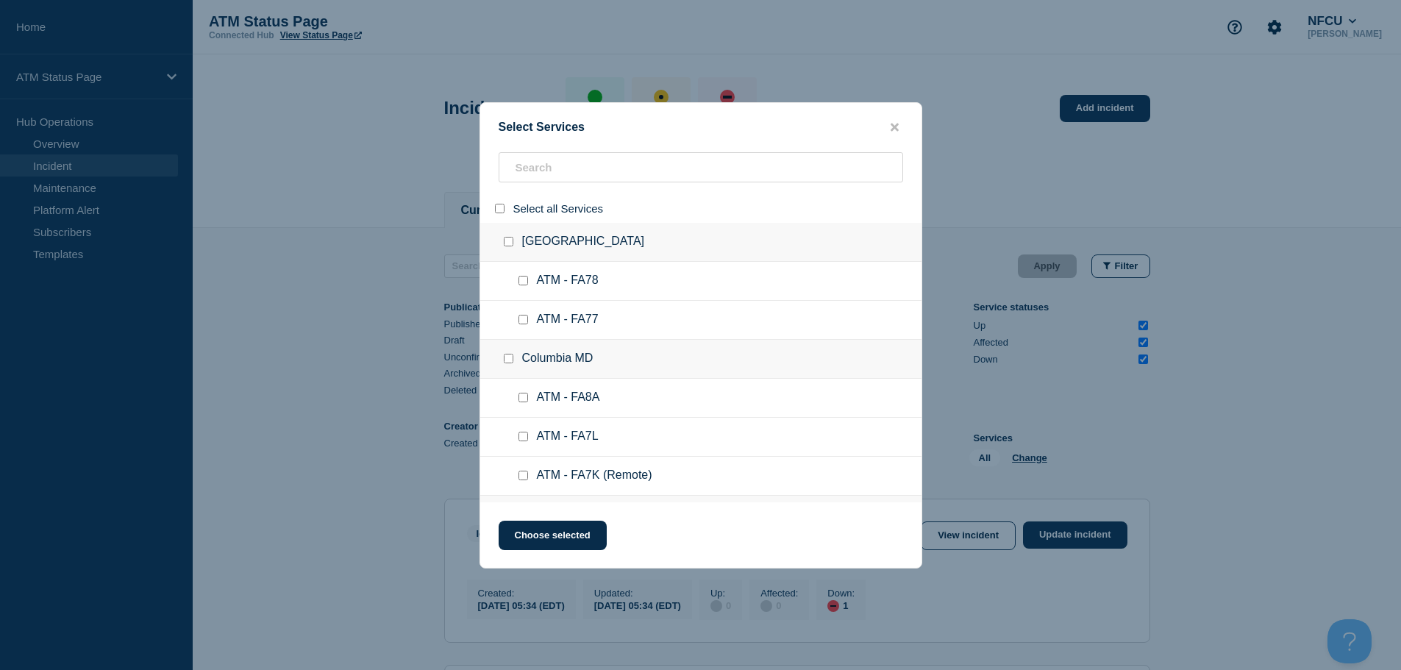
checkbox input "false"
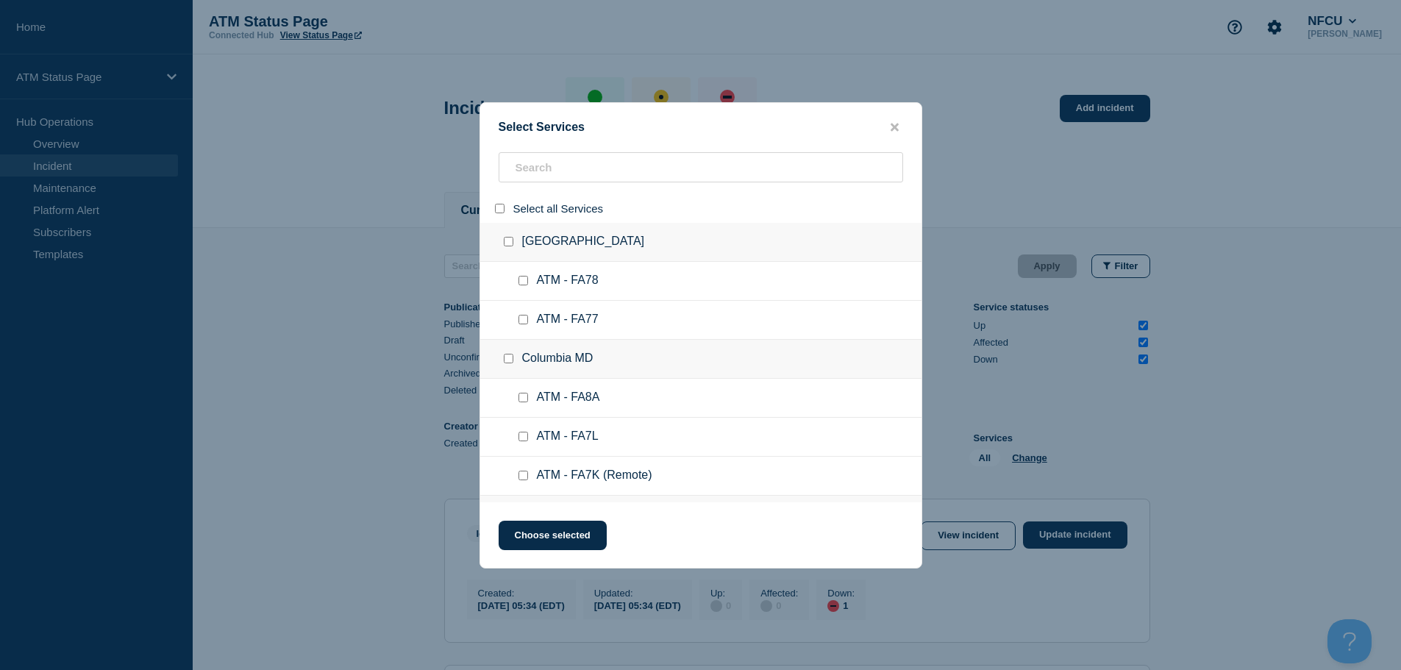
checkbox input "false"
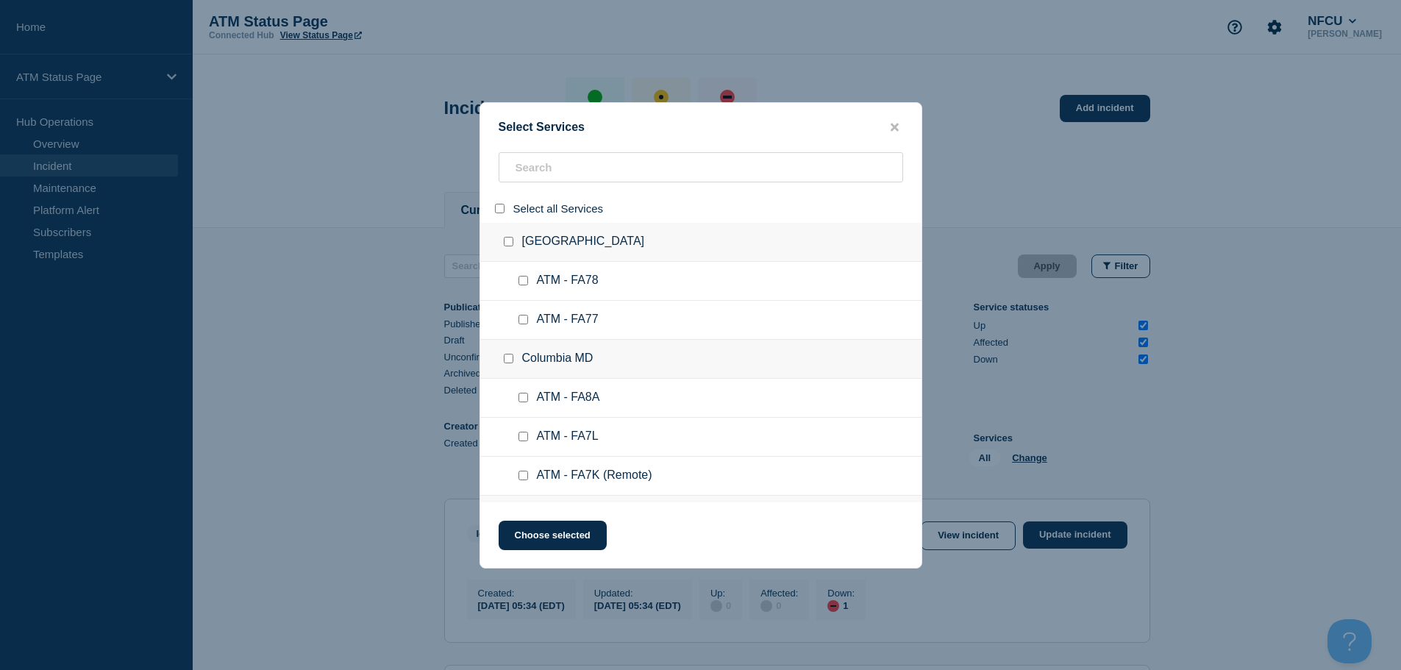
checkbox input "false"
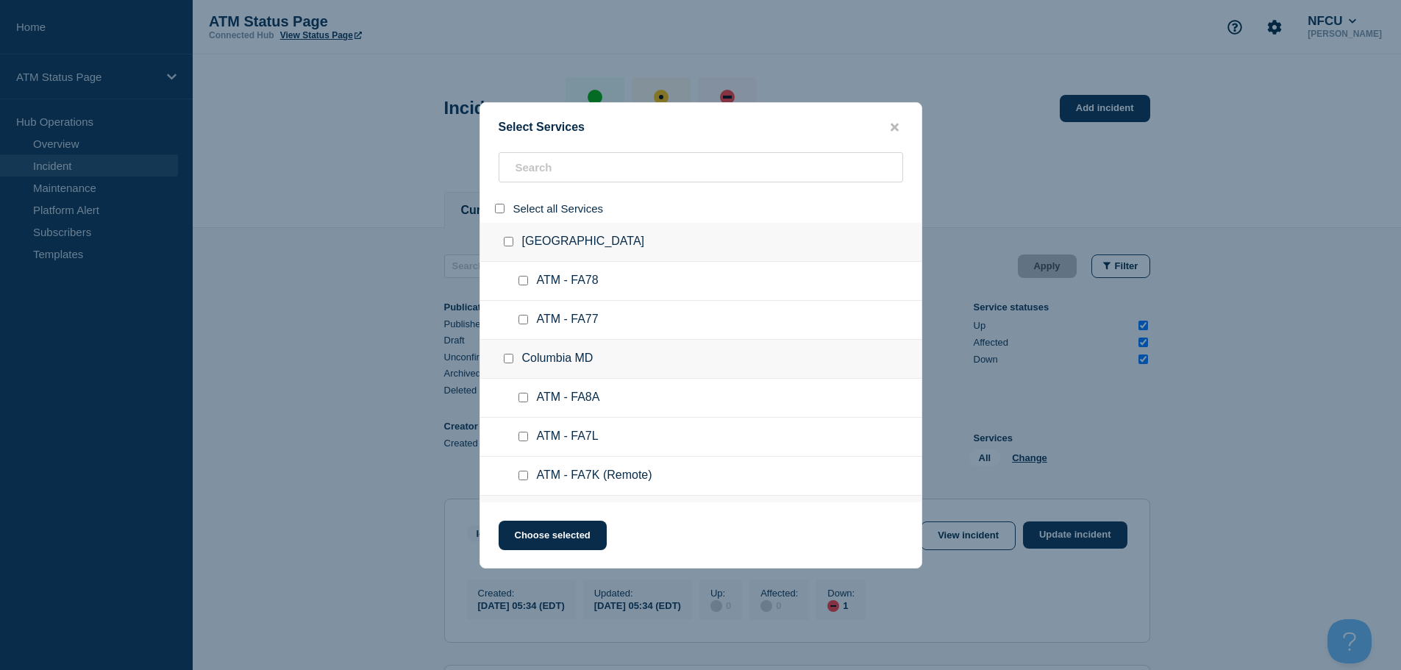
checkbox input "false"
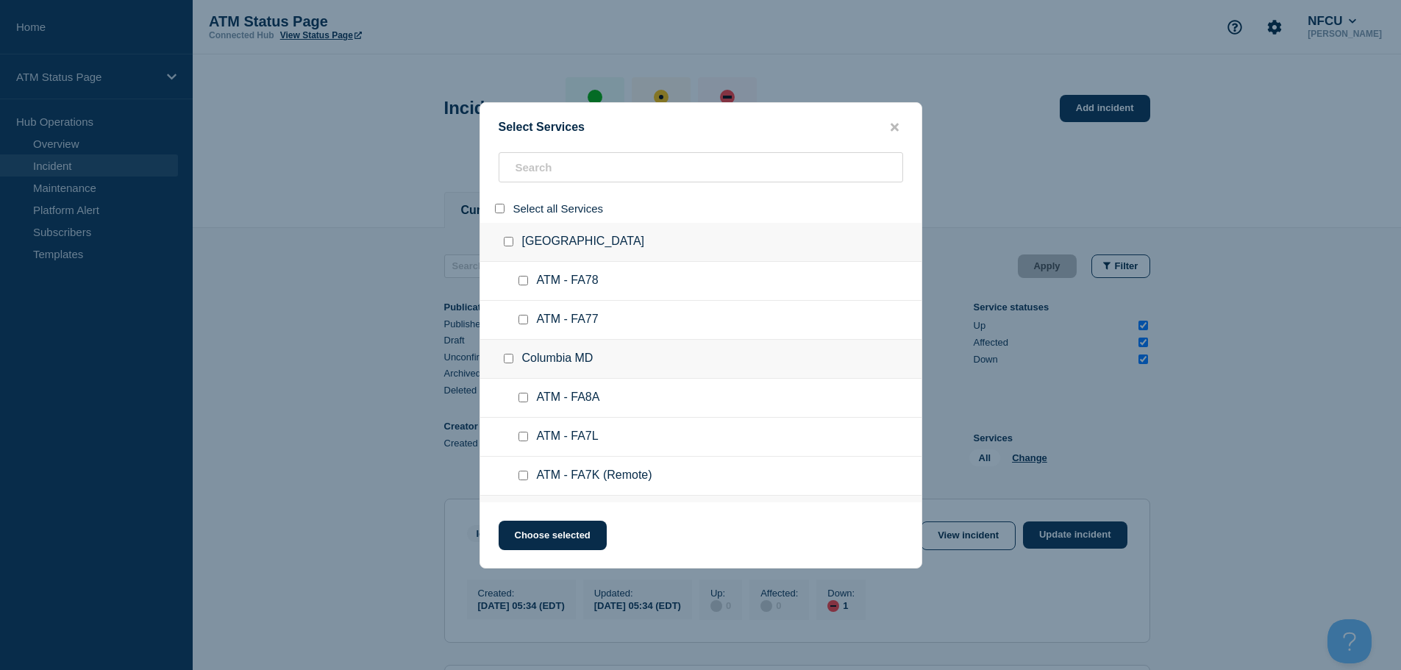
checkbox input "false"
click at [585, 165] on input "search" at bounding box center [701, 167] width 404 height 30
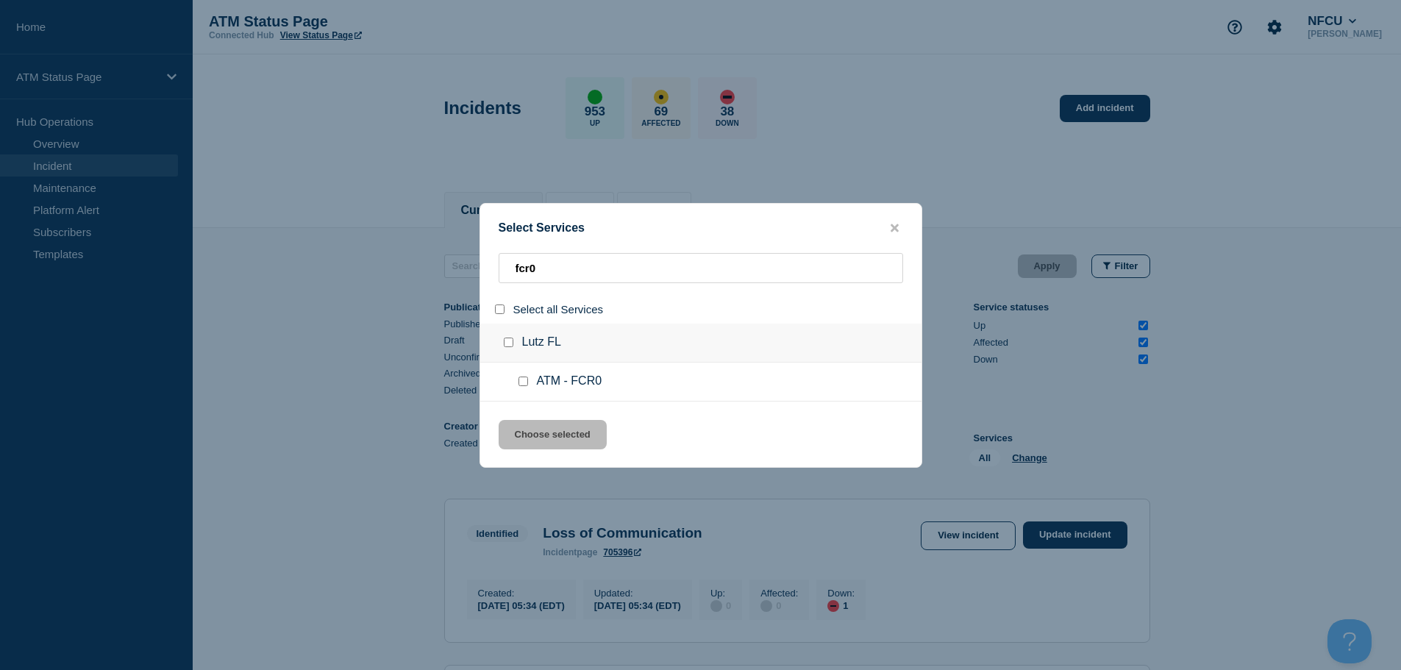
click at [526, 382] on input "service: ATM - FCR0" at bounding box center [523, 382] width 10 height 10
click at [538, 442] on button "Choose selected" at bounding box center [553, 434] width 108 height 29
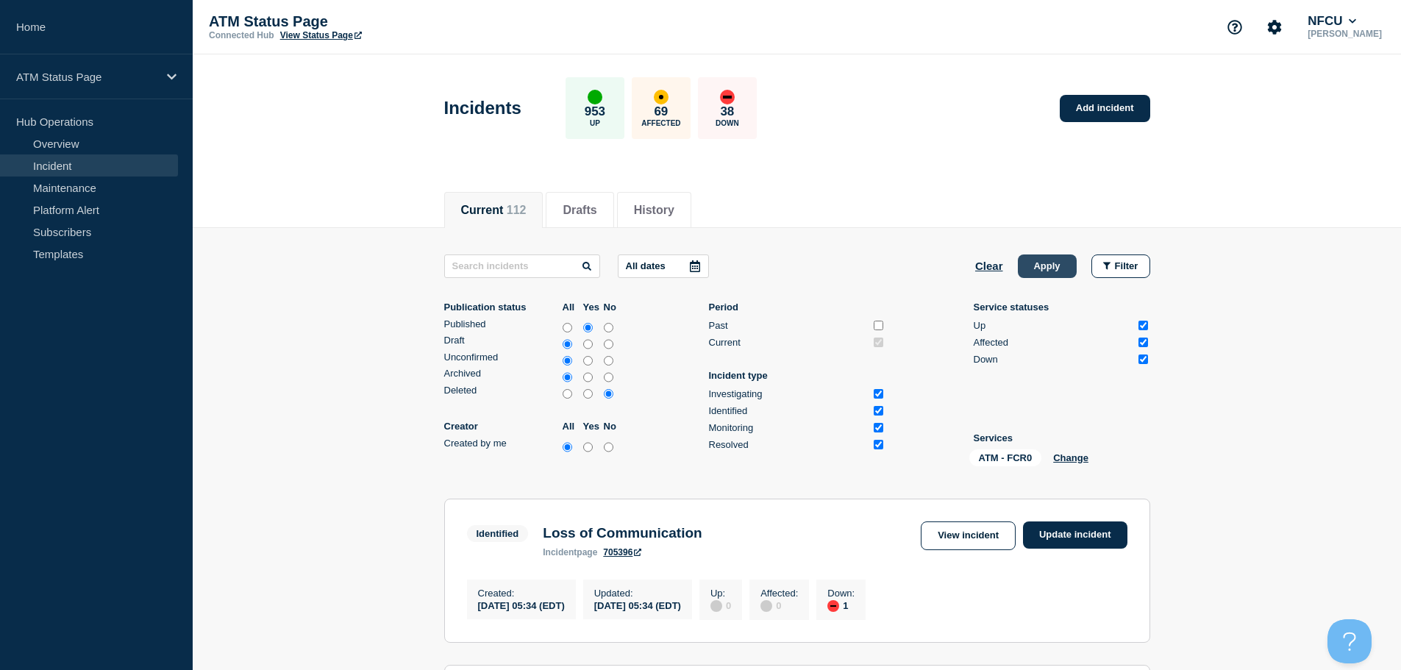
click at [1035, 268] on button "Apply" at bounding box center [1047, 266] width 59 height 24
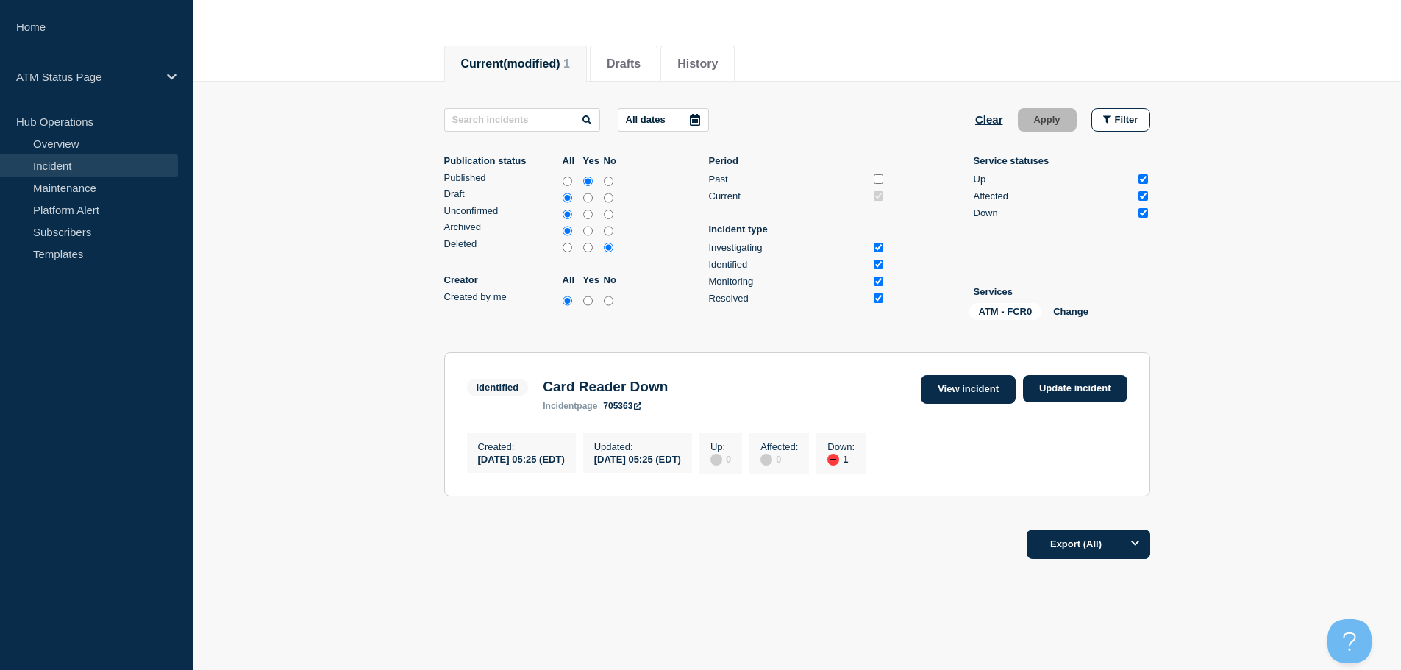
scroll to position [174, 0]
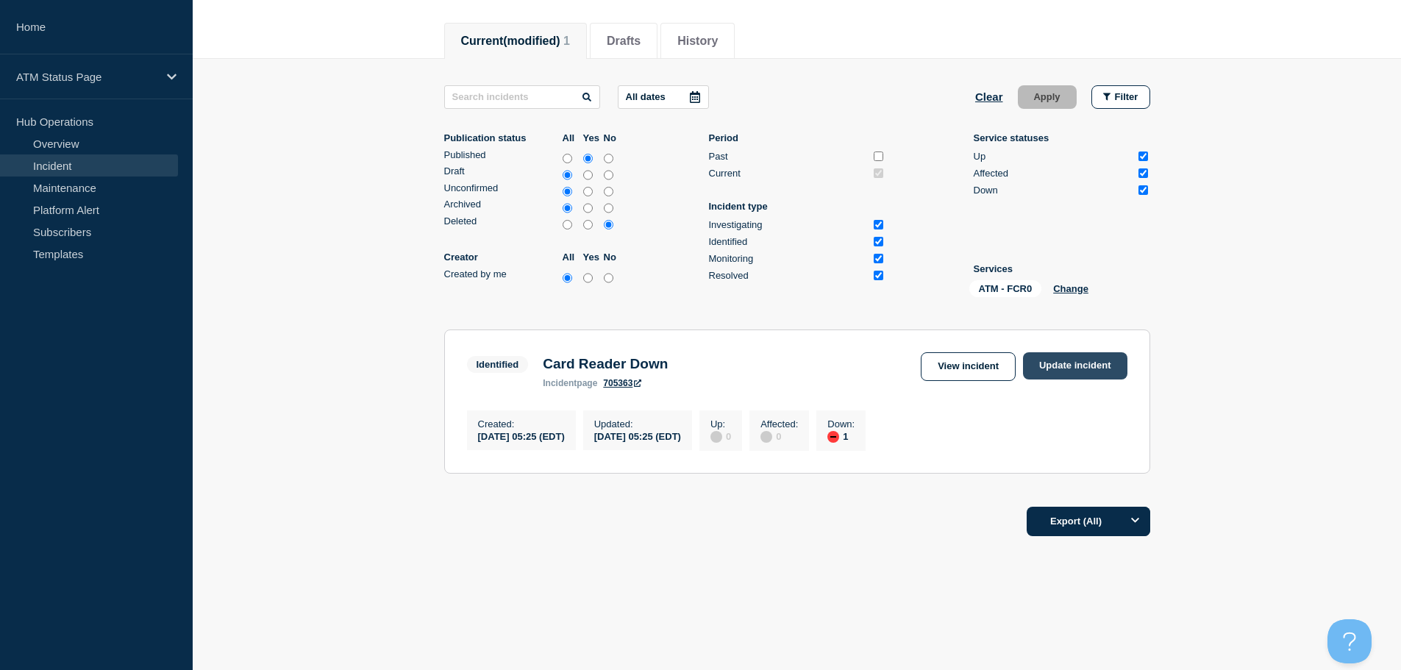
click at [1070, 365] on link "Update incident" at bounding box center [1075, 365] width 104 height 27
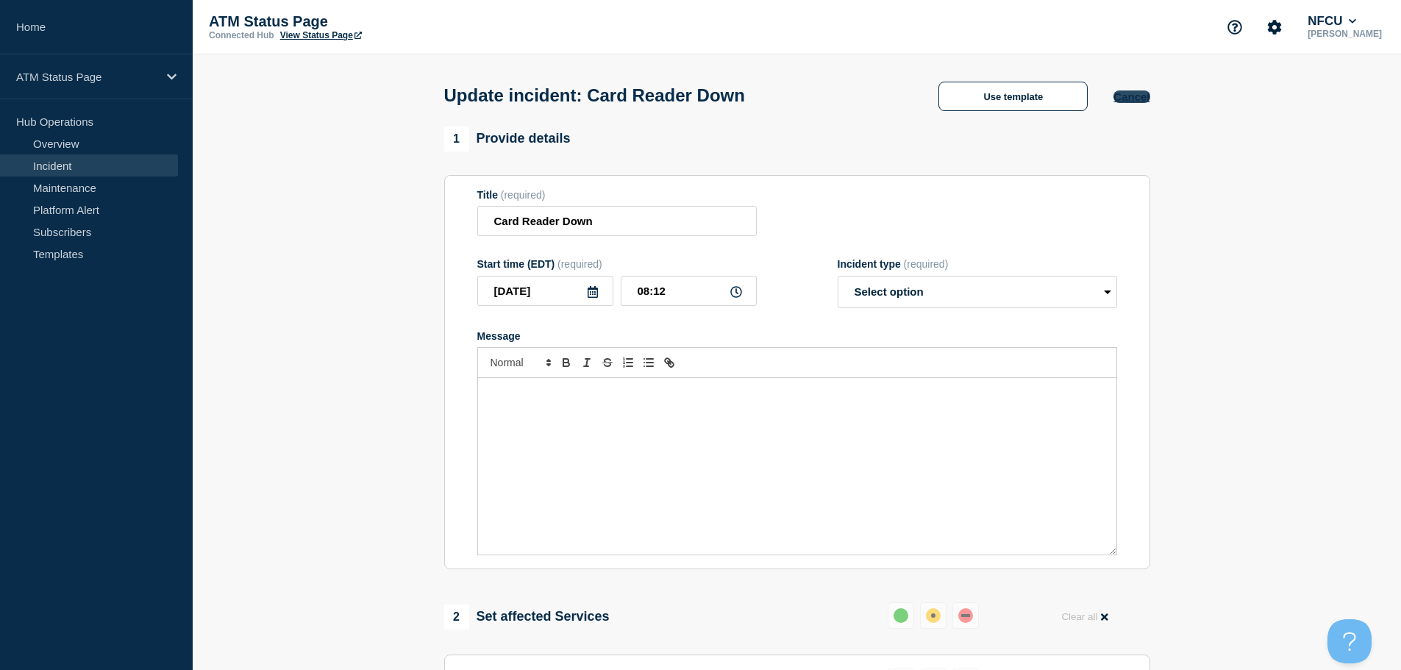
click at [1130, 101] on button "Cancel" at bounding box center [1131, 96] width 36 height 13
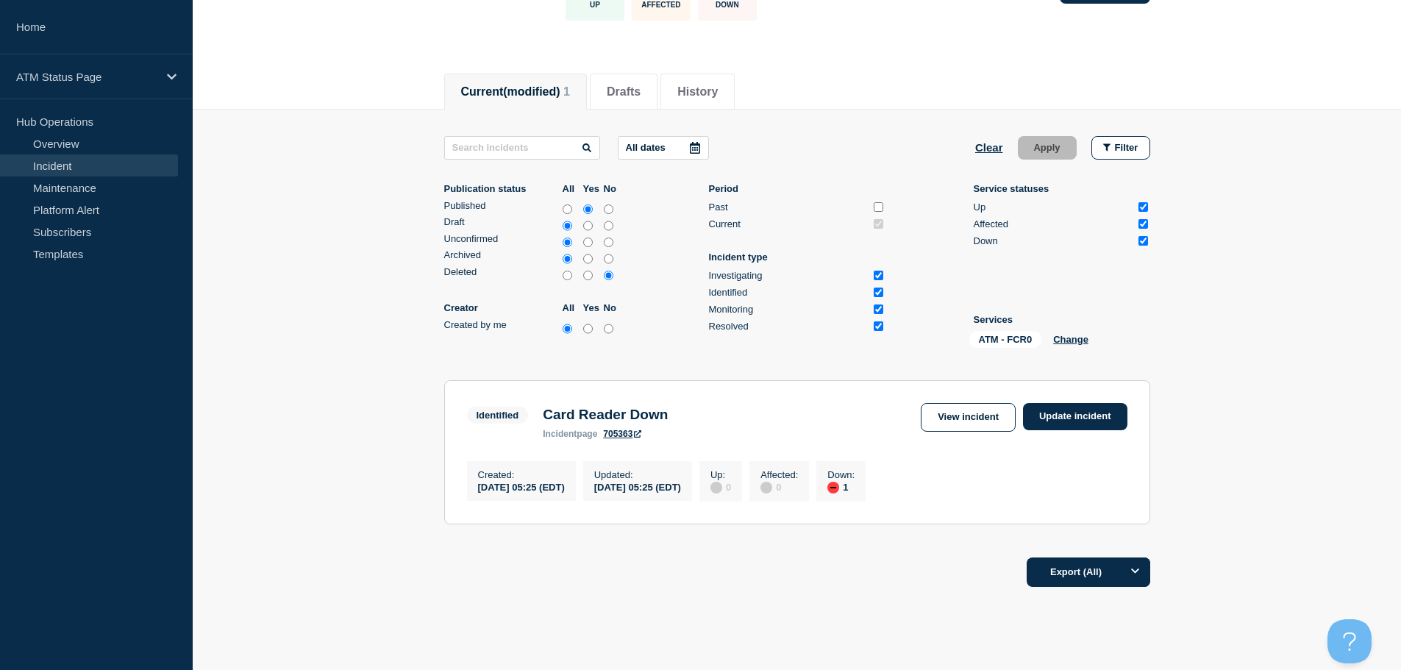
scroll to position [147, 0]
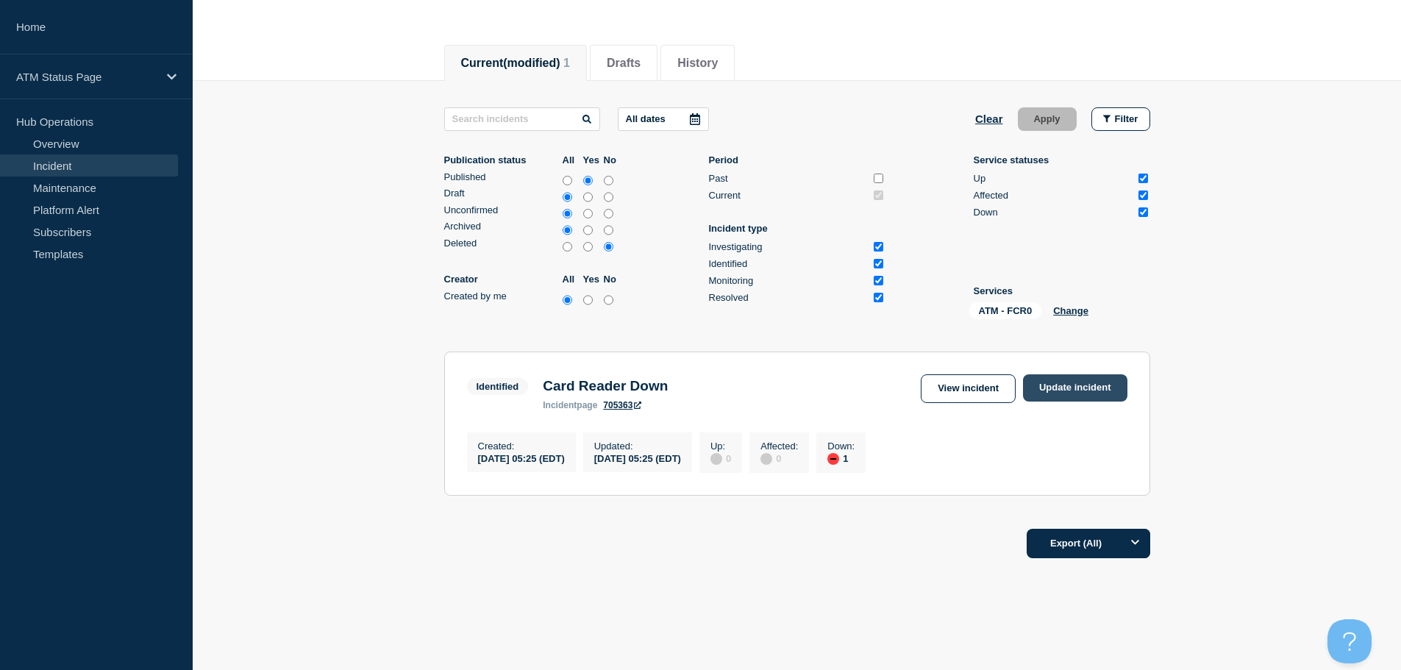
click at [1082, 395] on link "Update incident" at bounding box center [1075, 387] width 104 height 27
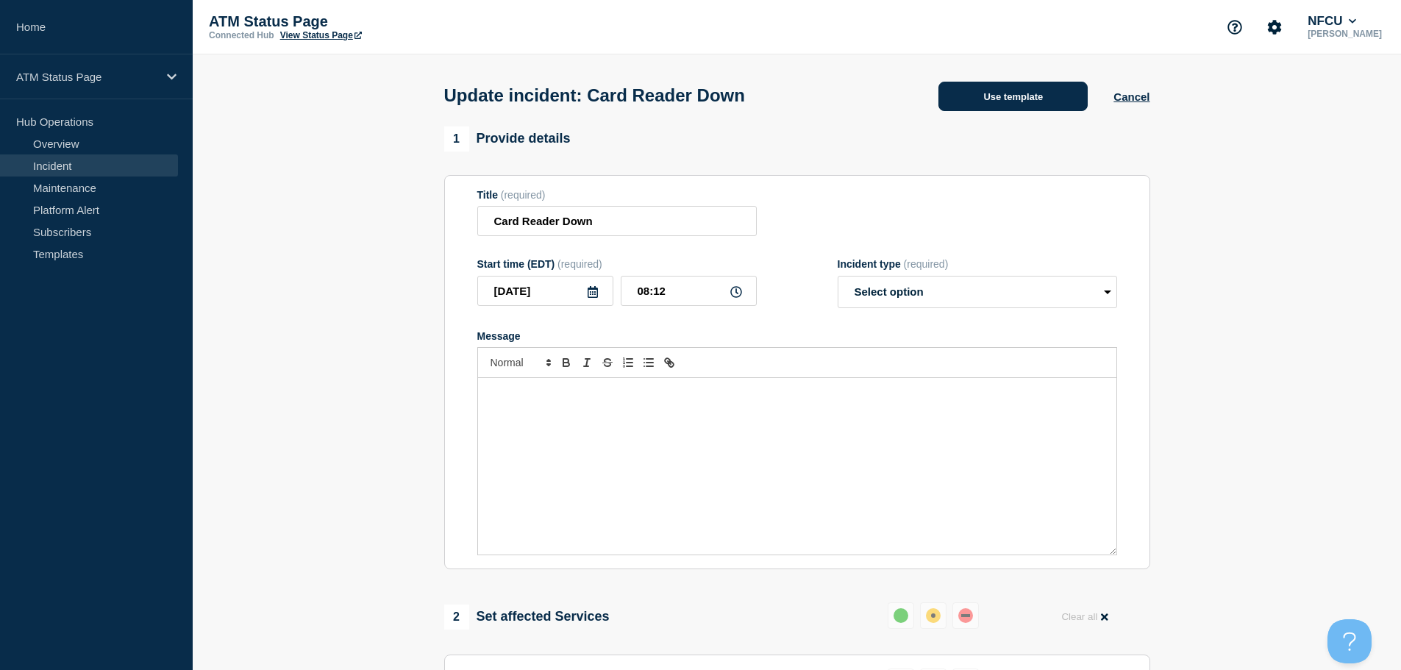
click at [1001, 94] on button "Use template" at bounding box center [1012, 96] width 149 height 29
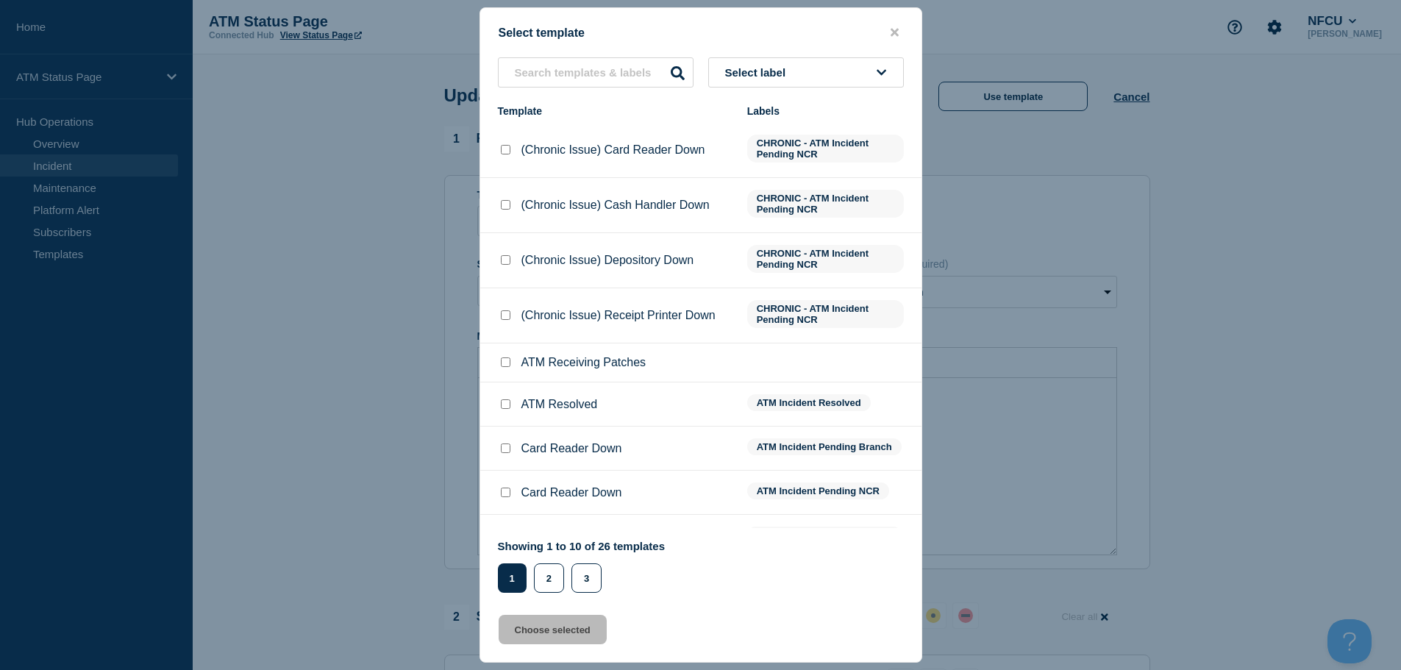
click at [830, 77] on button "Select label" at bounding box center [806, 72] width 196 height 30
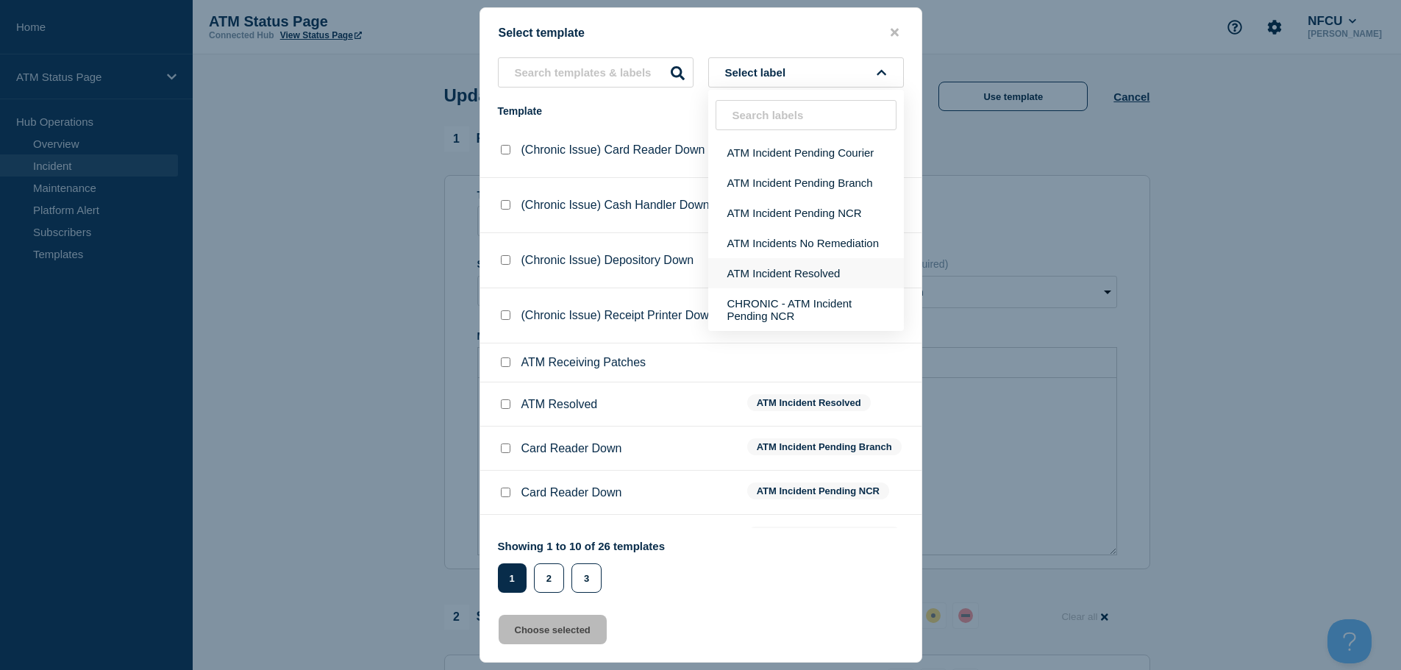
click at [849, 269] on button "ATM Incident Resolved" at bounding box center [806, 273] width 196 height 30
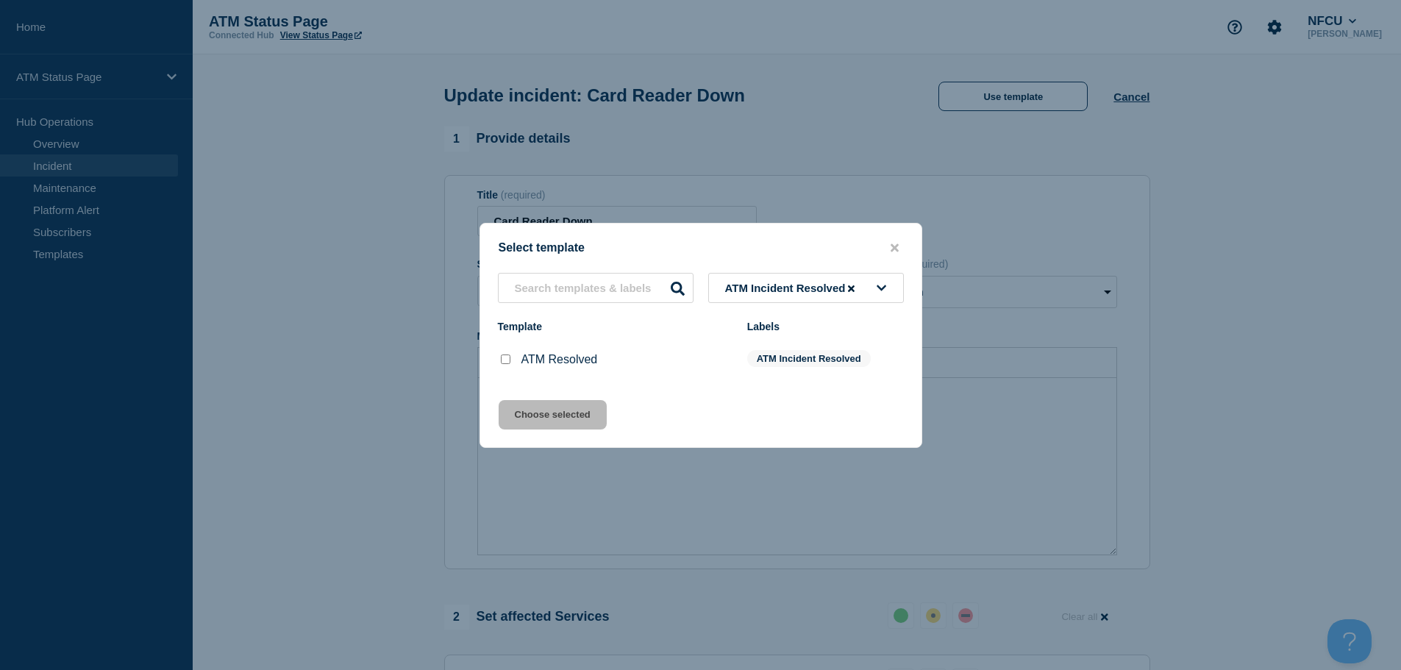
click at [504, 364] on input "ATM Resolved checkbox" at bounding box center [506, 359] width 10 height 10
click at [537, 408] on button "Choose selected" at bounding box center [553, 414] width 108 height 29
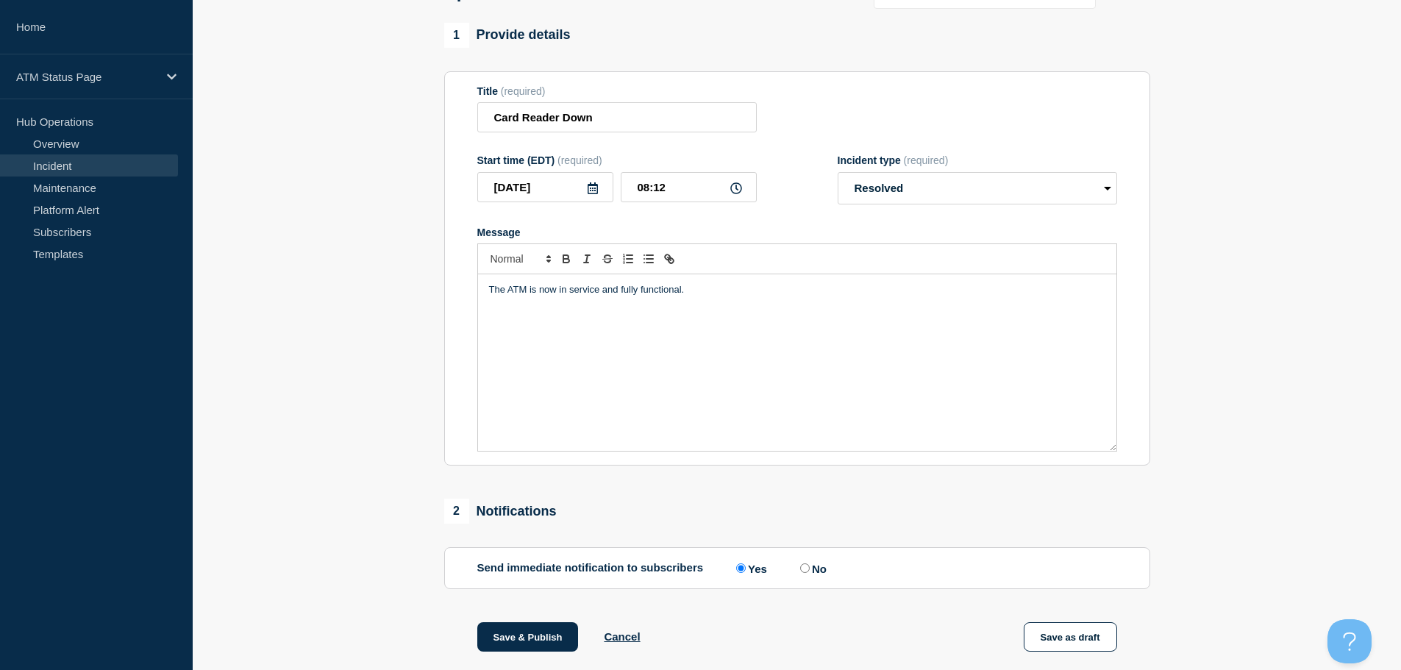
scroll to position [271, 0]
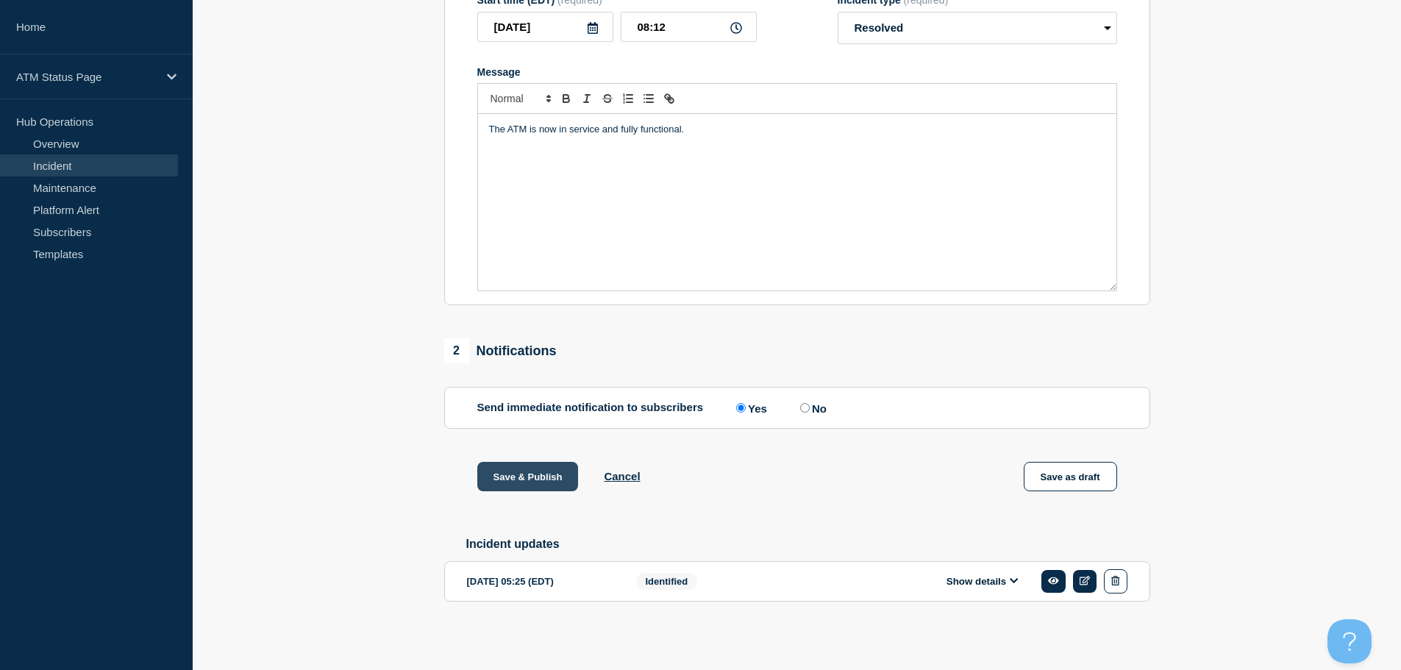
click at [534, 470] on button "Save & Publish" at bounding box center [527, 476] width 101 height 29
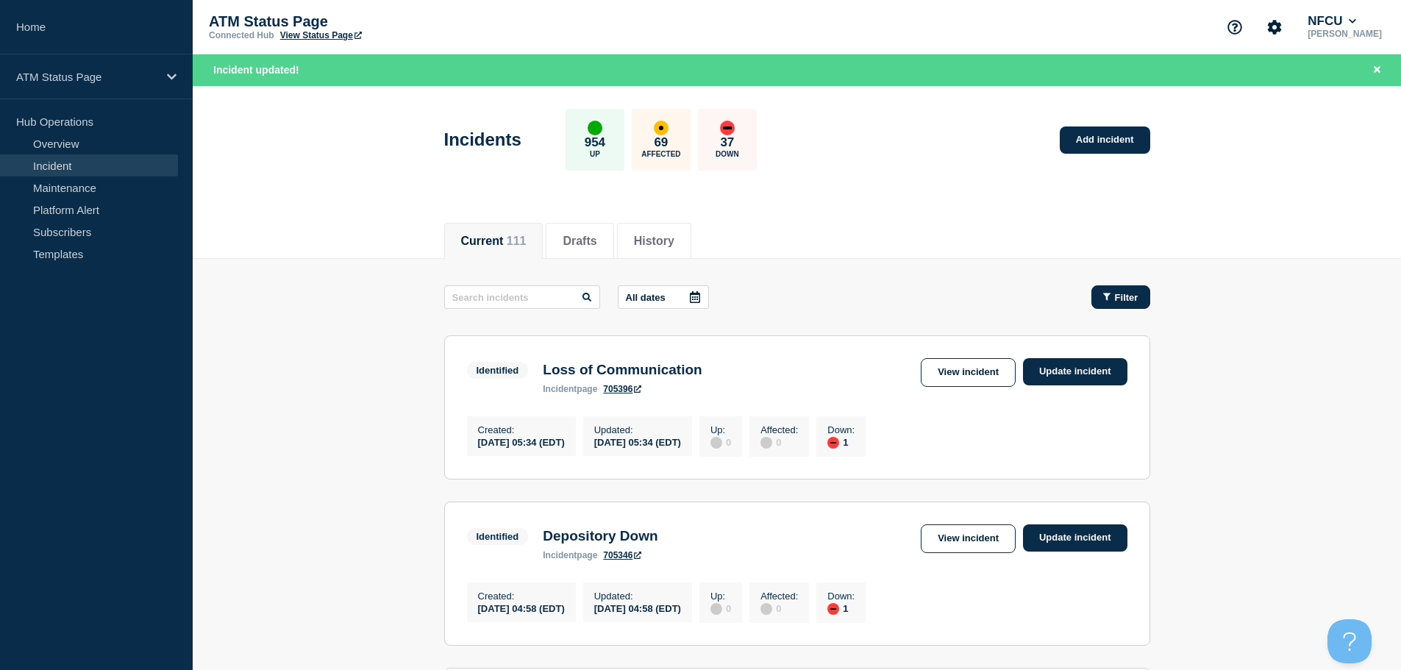
click at [1121, 292] on span "Filter" at bounding box center [1127, 297] width 24 height 11
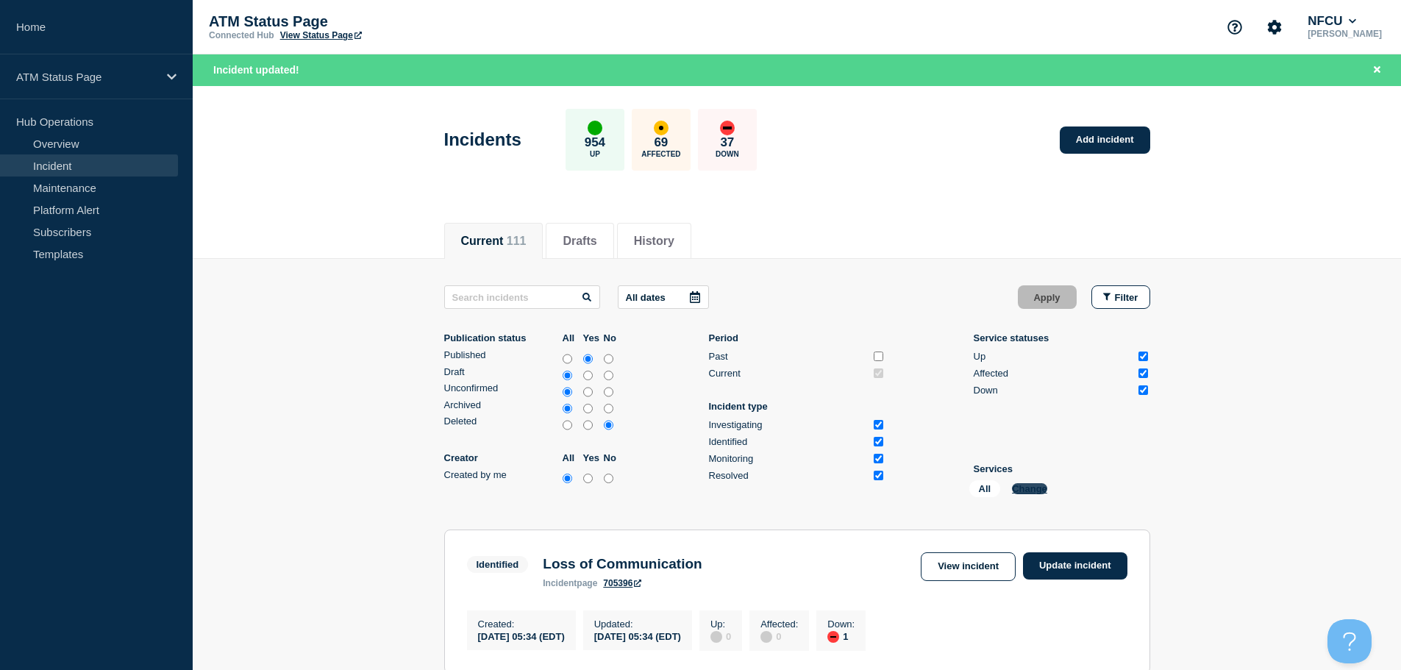
click at [1024, 490] on button "Change" at bounding box center [1029, 488] width 35 height 11
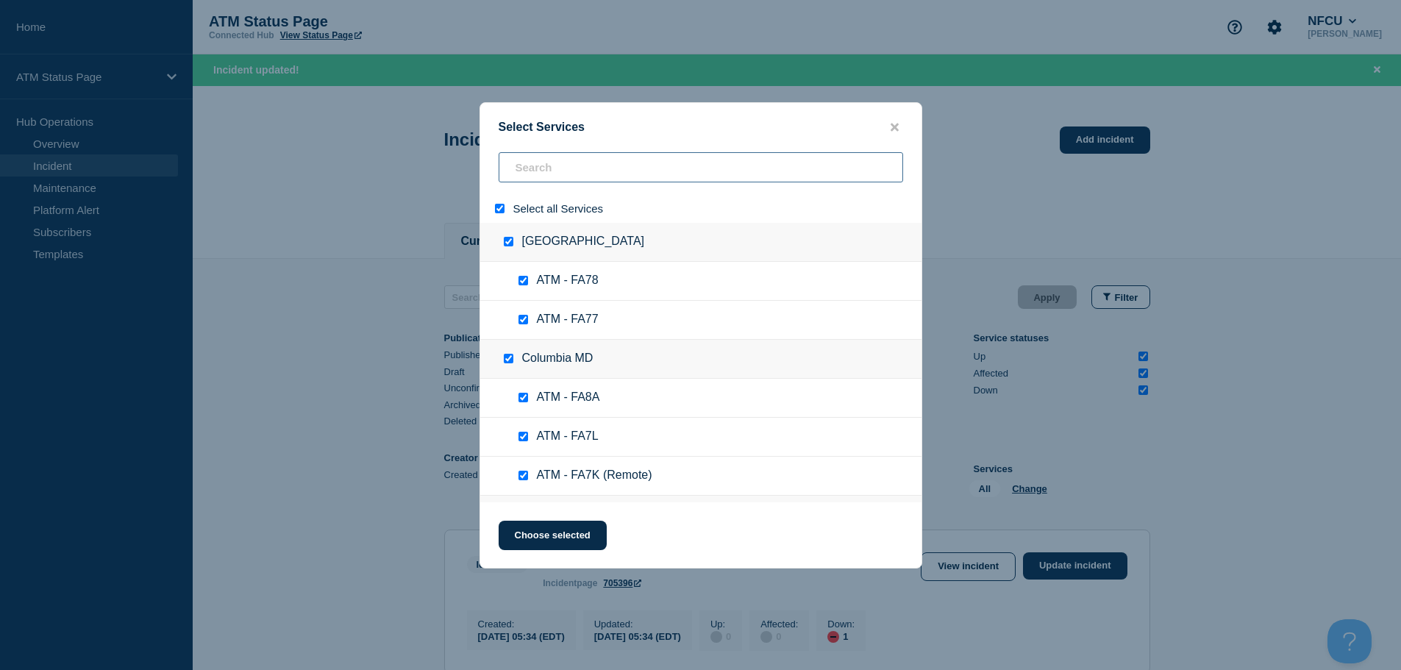
click at [619, 171] on input "search" at bounding box center [701, 167] width 404 height 30
click at [501, 209] on input "select all" at bounding box center [500, 209] width 10 height 10
click at [552, 173] on input "search" at bounding box center [701, 167] width 404 height 30
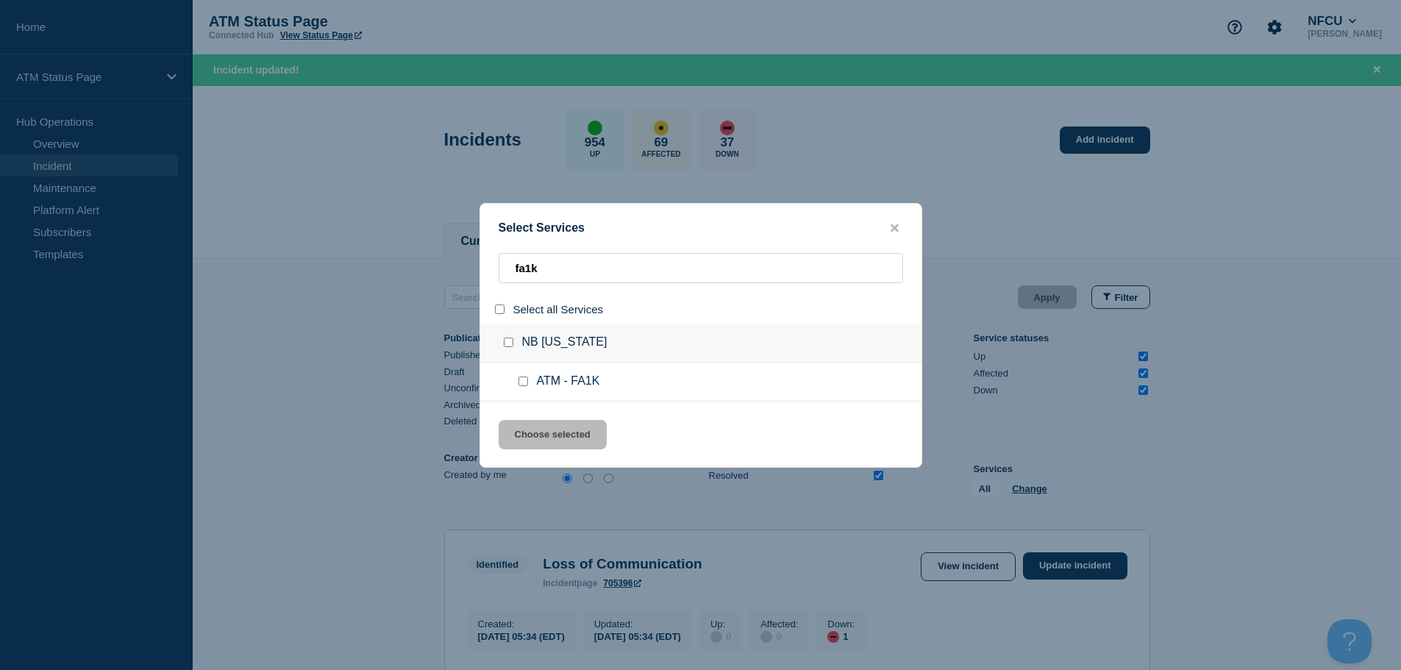
click at [519, 376] on div at bounding box center [526, 381] width 21 height 15
click at [522, 383] on input "service: ATM - FA1K" at bounding box center [523, 382] width 10 height 10
click at [574, 442] on button "Choose selected" at bounding box center [553, 434] width 108 height 29
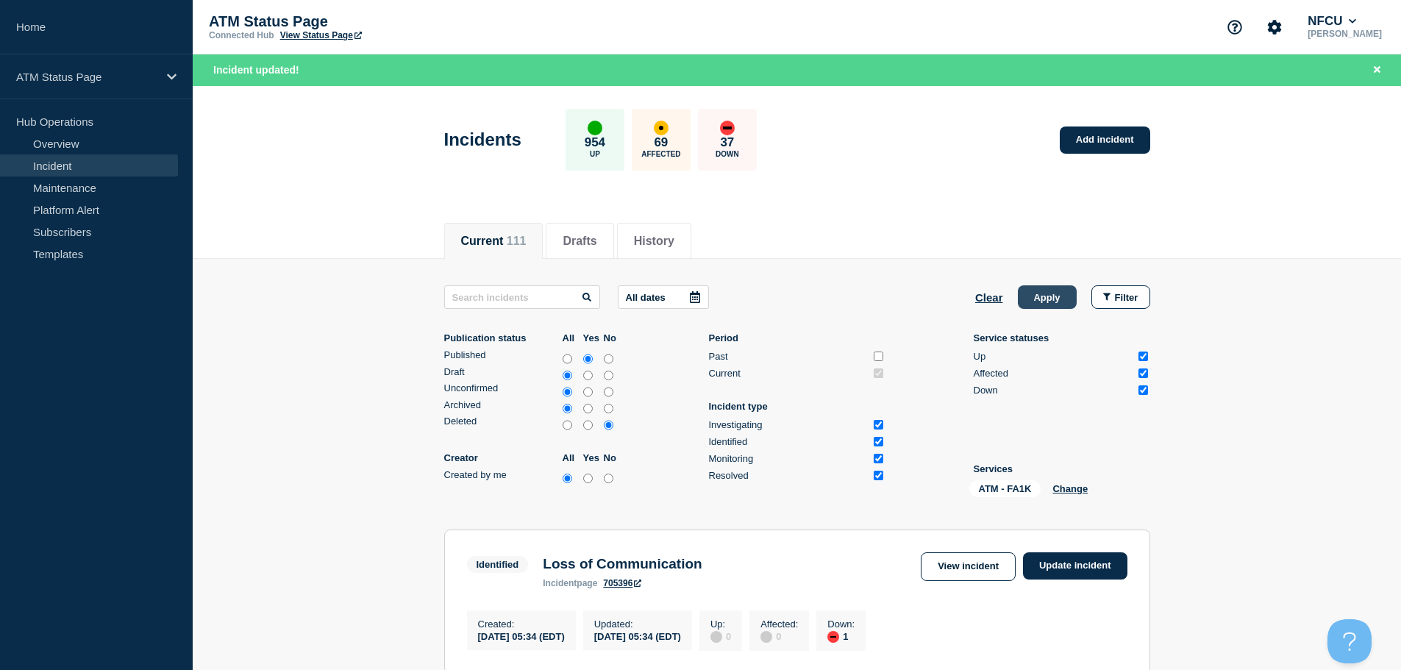
click at [1050, 297] on button "Apply" at bounding box center [1047, 297] width 59 height 24
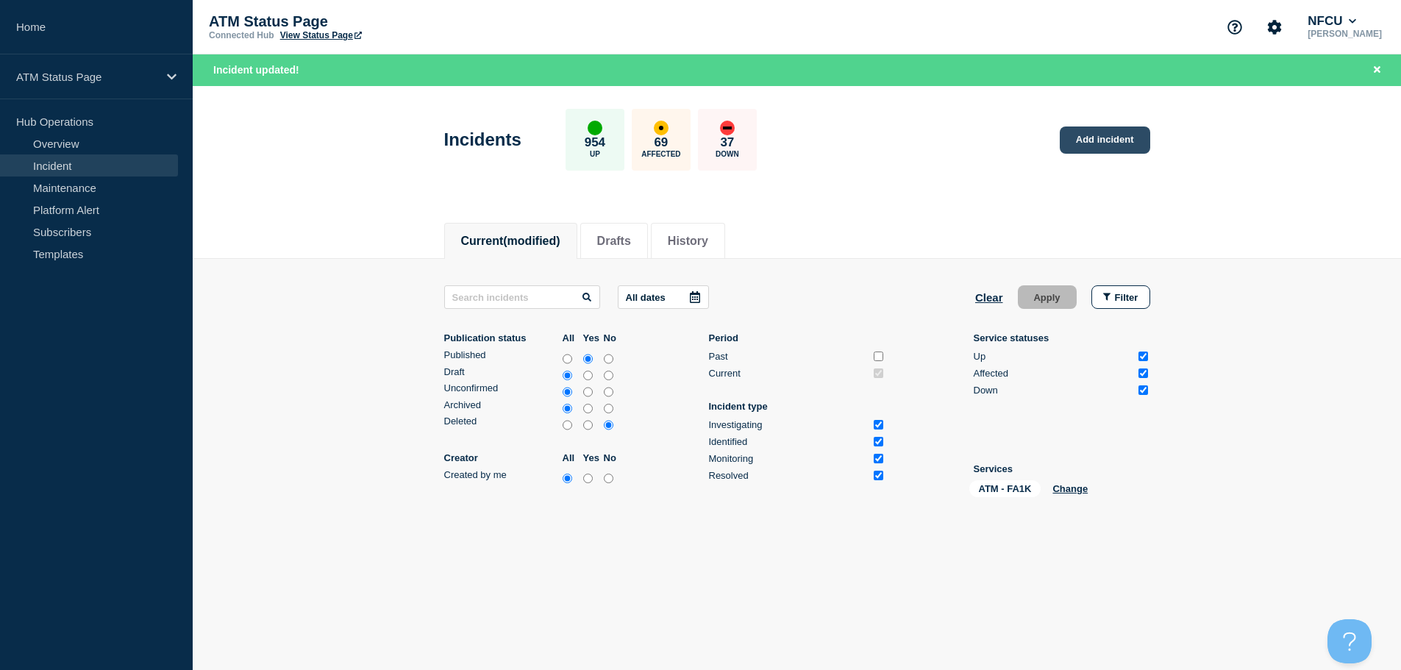
click at [1117, 137] on link "Add incident" at bounding box center [1105, 139] width 90 height 27
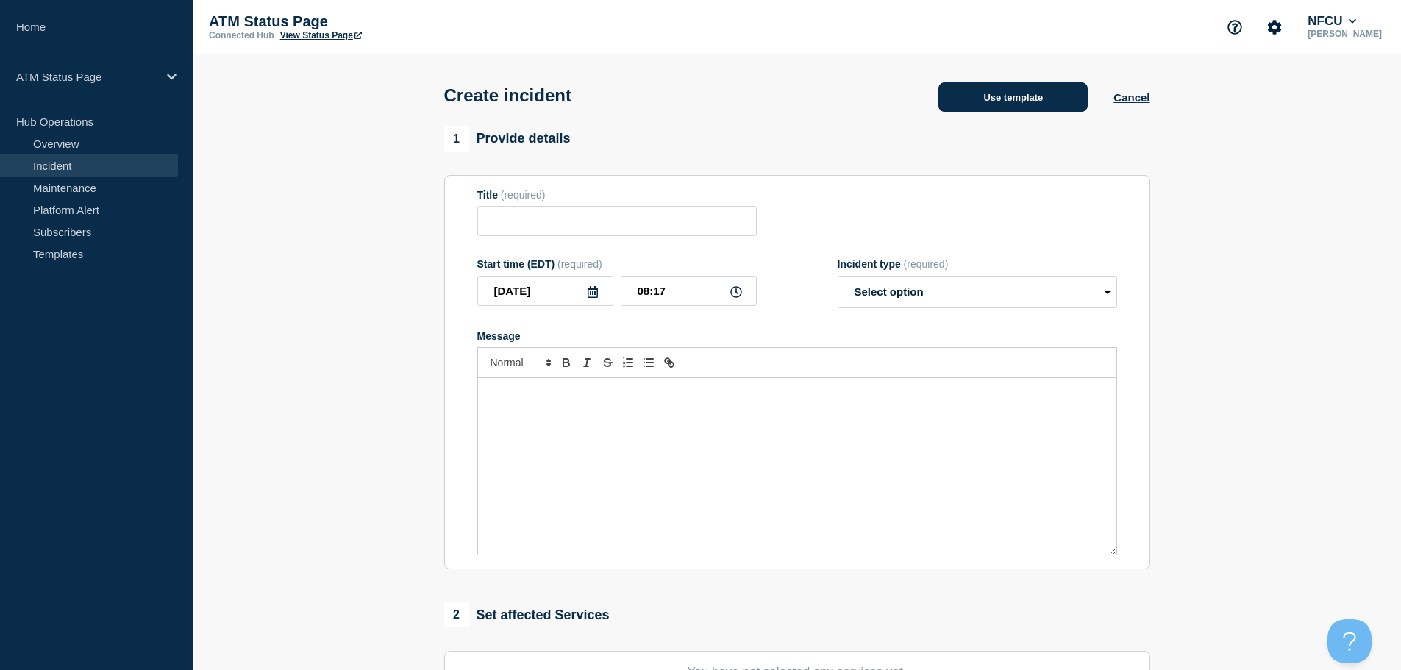
click at [1017, 109] on button "Use template" at bounding box center [1012, 96] width 149 height 29
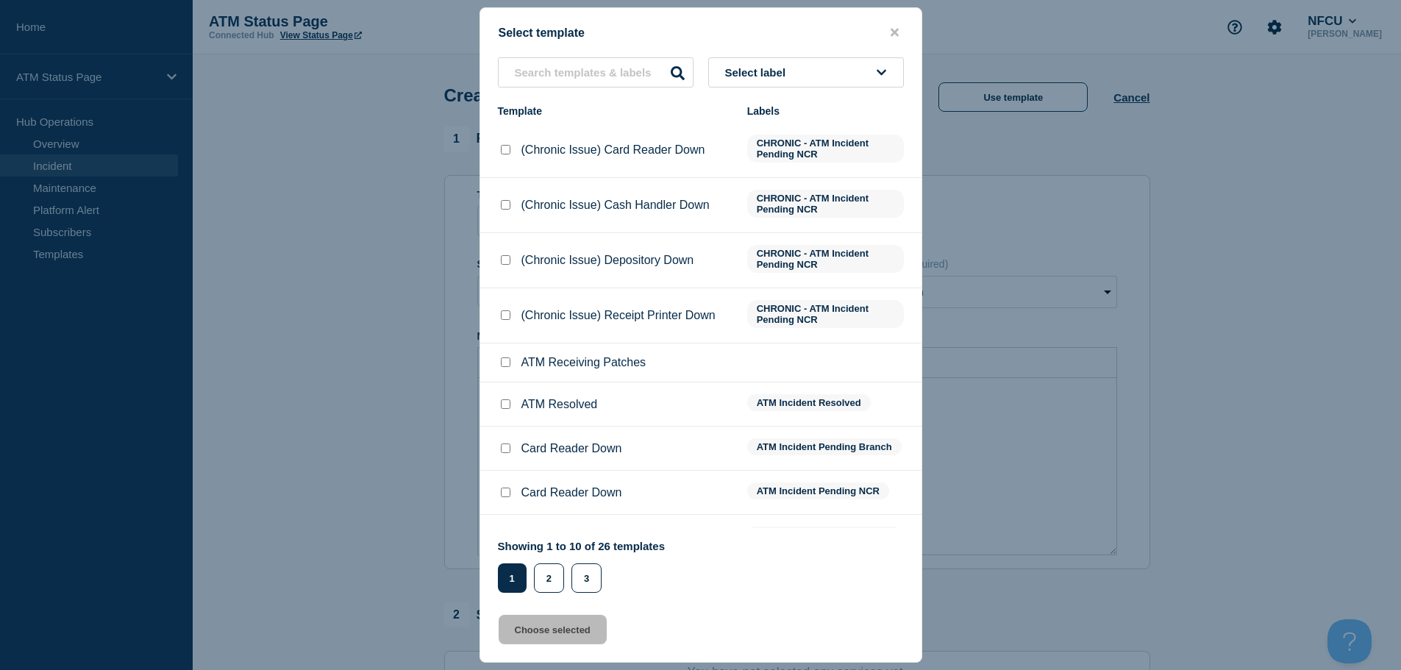
click at [788, 76] on span "Select label" at bounding box center [758, 72] width 67 height 13
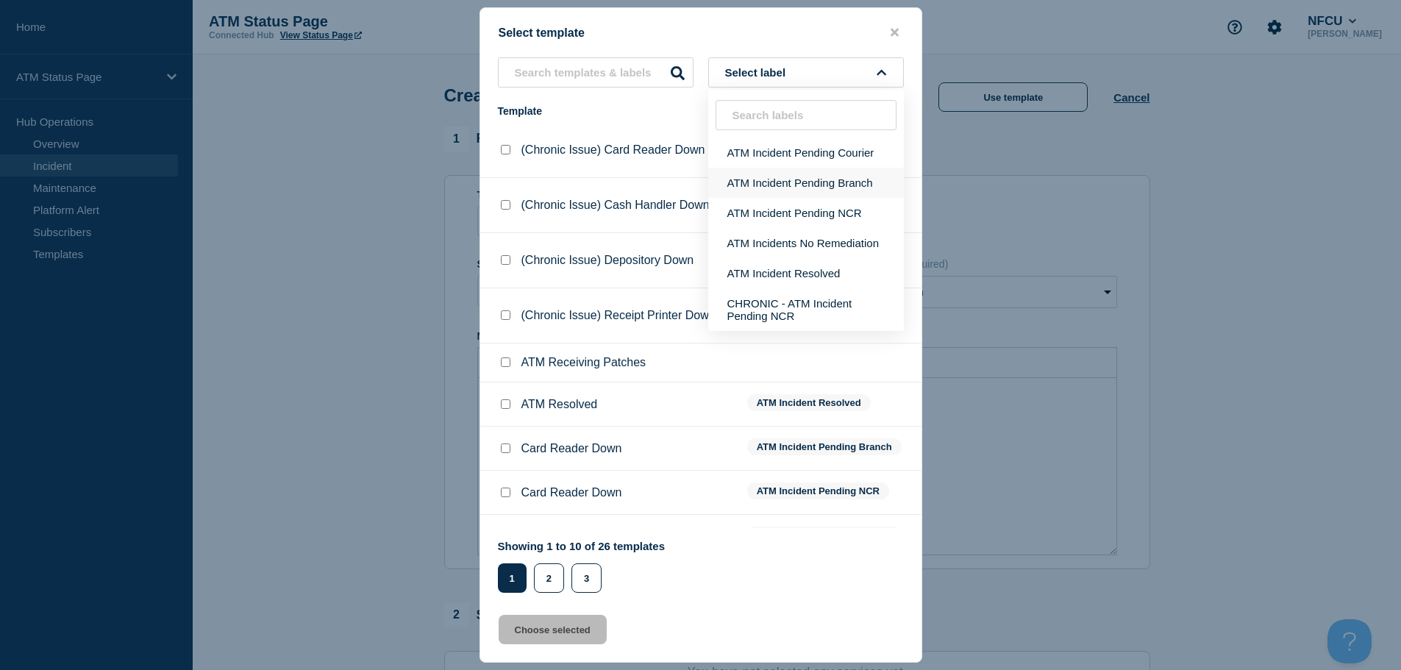
click at [838, 188] on button "ATM Incident Pending Branch" at bounding box center [806, 183] width 196 height 30
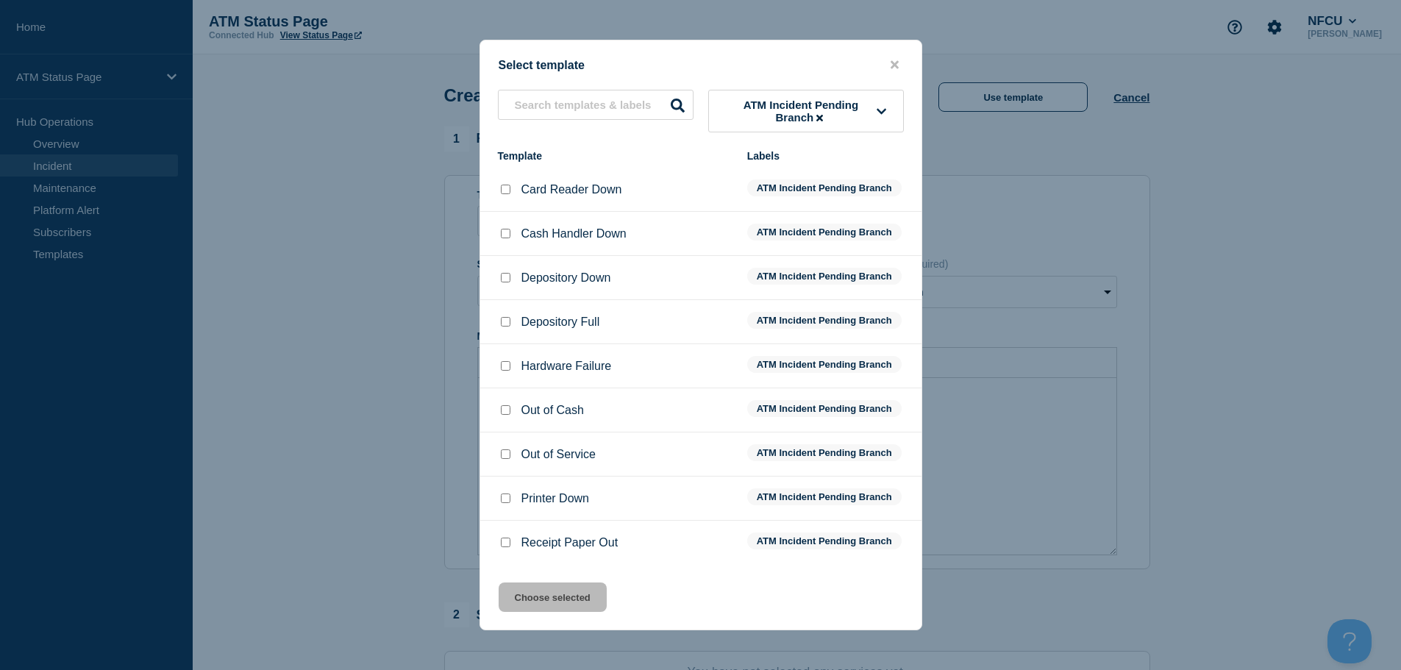
click at [502, 324] on input "Depository Full checkbox" at bounding box center [506, 322] width 10 height 10
click at [553, 597] on button "Choose selected" at bounding box center [553, 596] width 108 height 29
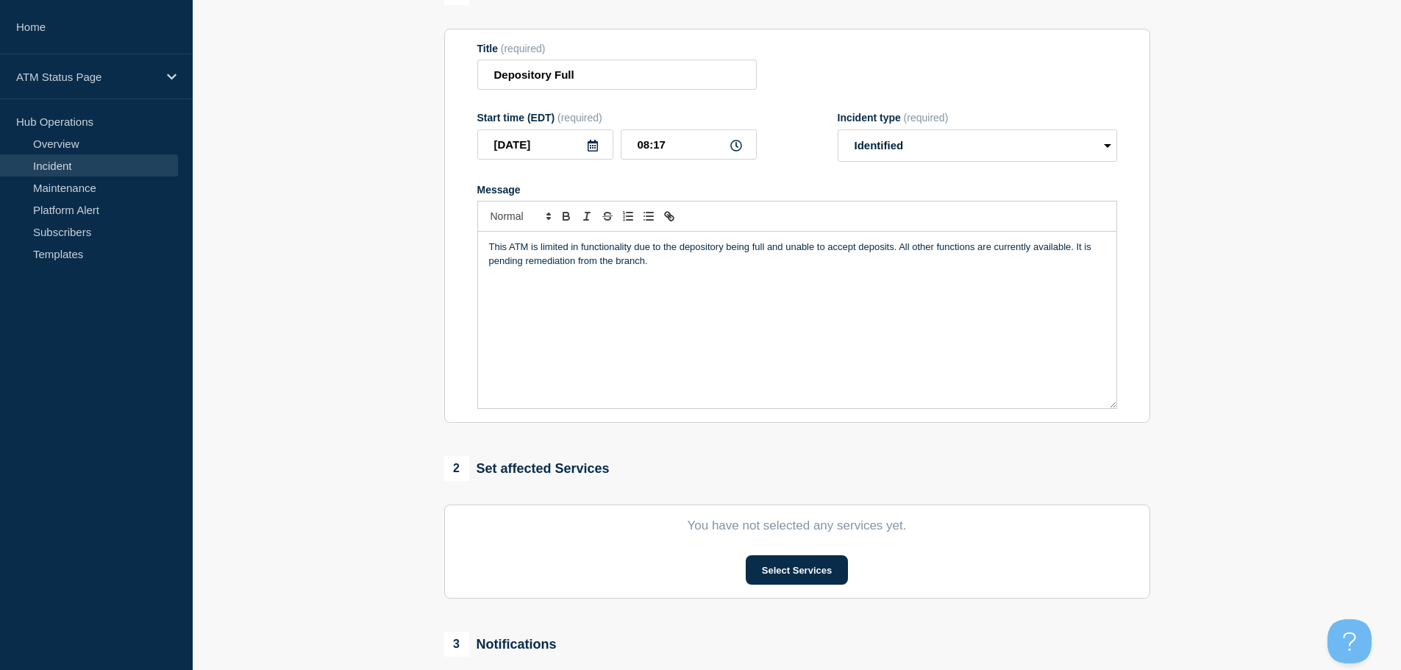
scroll to position [147, 0]
click at [783, 569] on button "Select Services" at bounding box center [797, 568] width 102 height 29
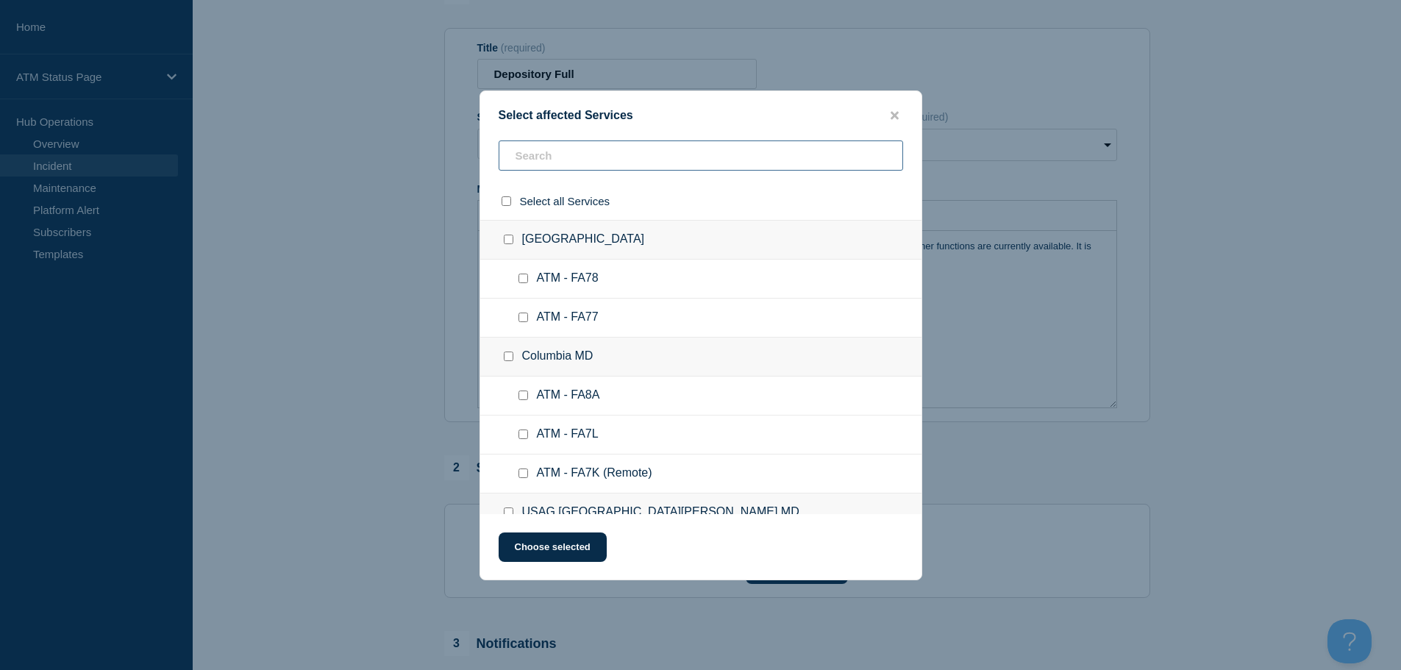
click at [624, 164] on input "text" at bounding box center [701, 155] width 404 height 30
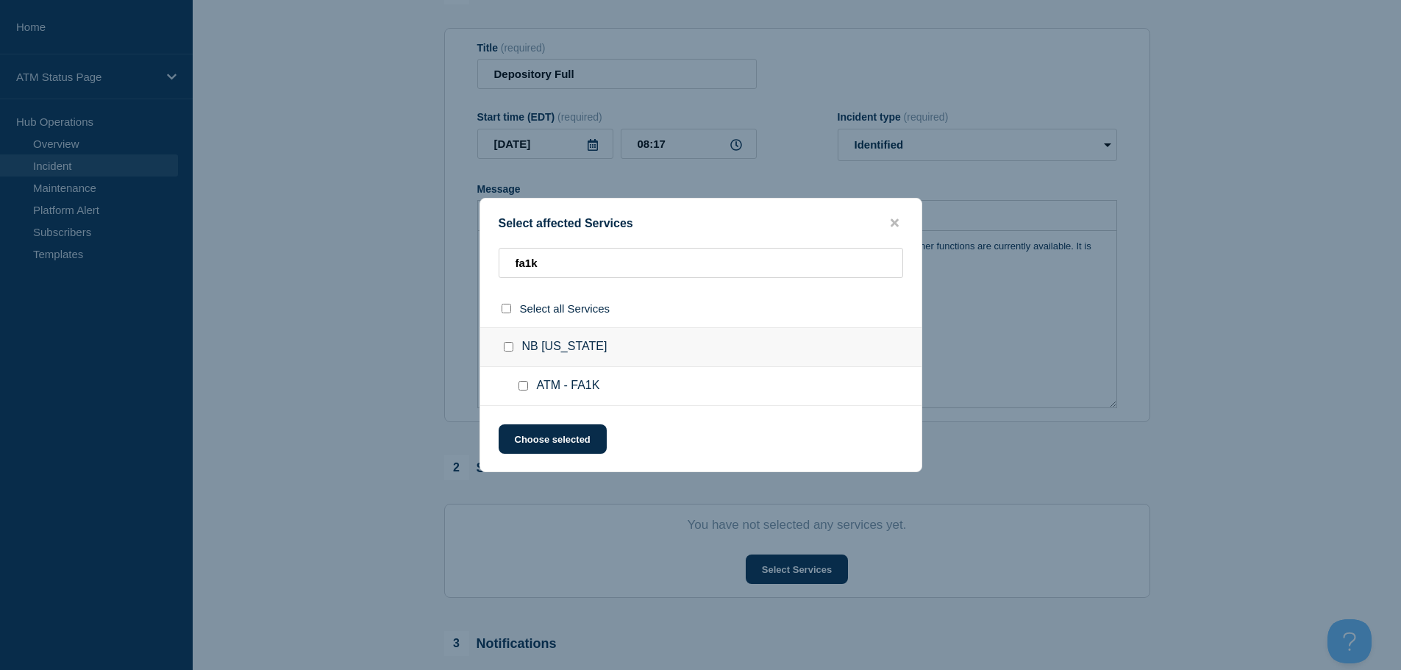
click at [521, 390] on input "ATM - FA1K checkbox" at bounding box center [523, 386] width 10 height 10
click at [540, 433] on button "Choose selected" at bounding box center [553, 438] width 108 height 29
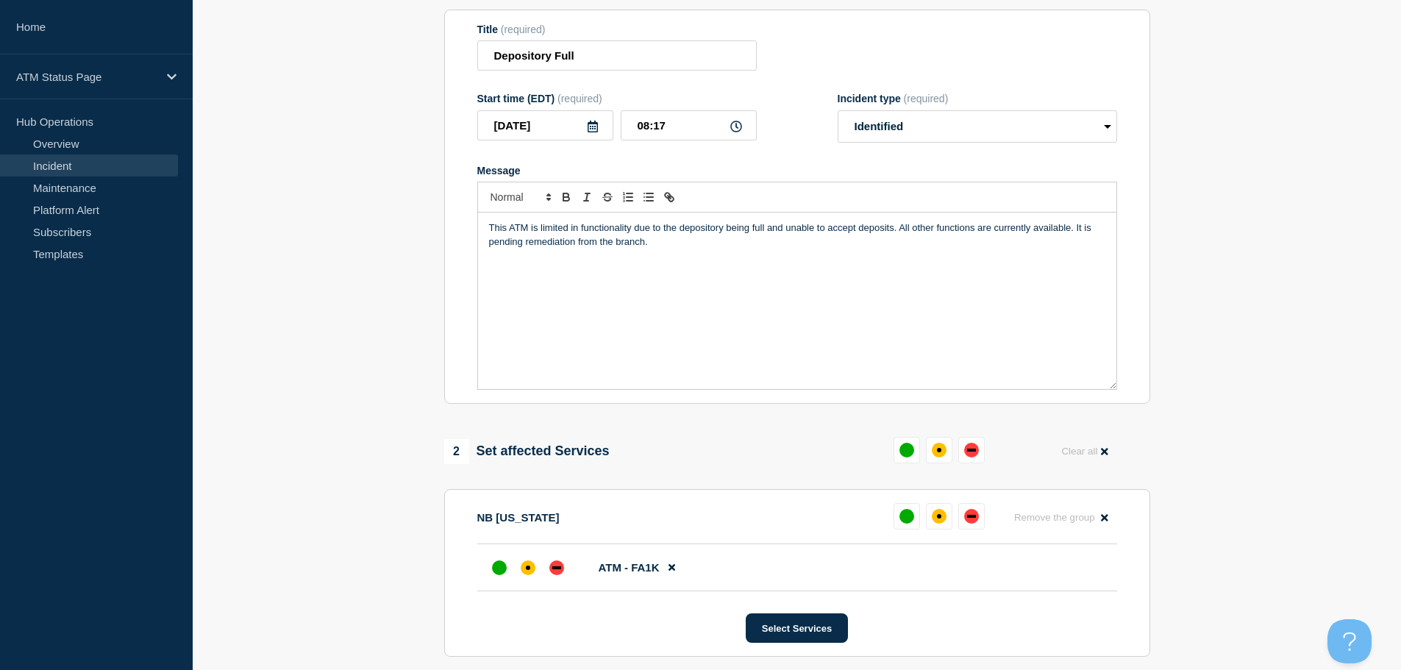
scroll to position [221, 0]
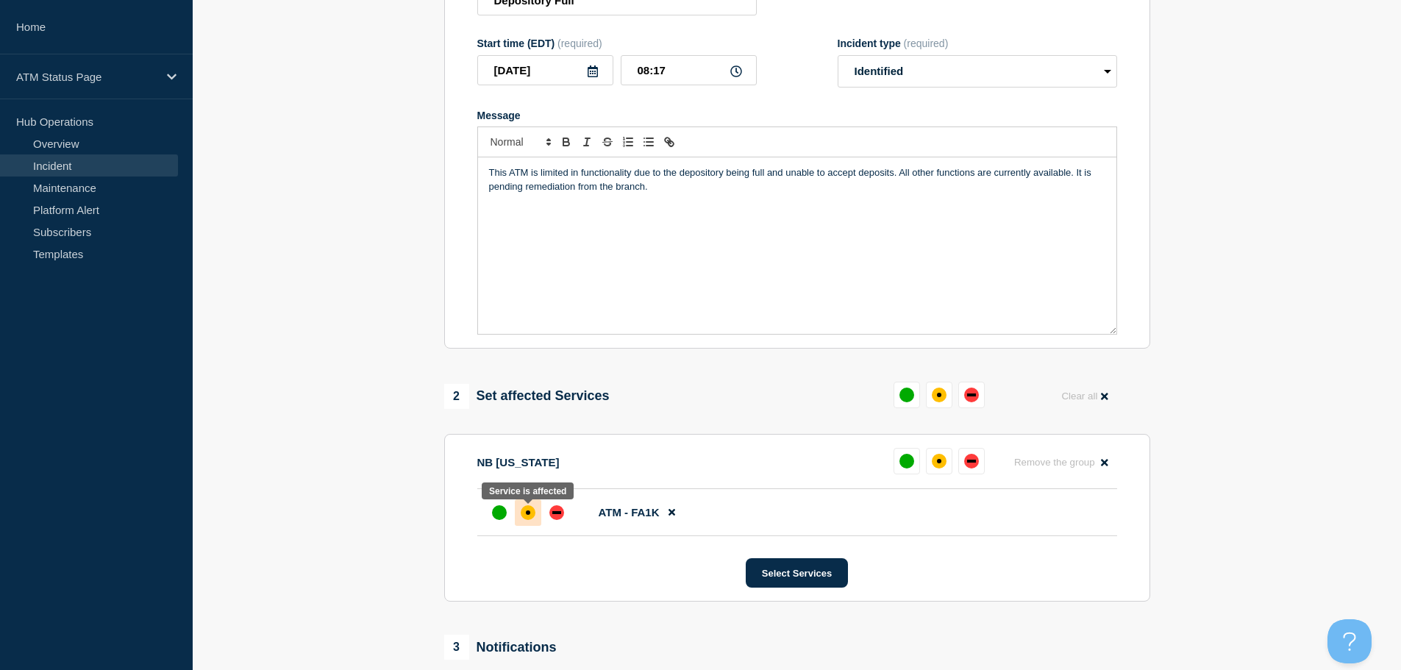
click at [526, 515] on div "affected" at bounding box center [528, 512] width 4 height 4
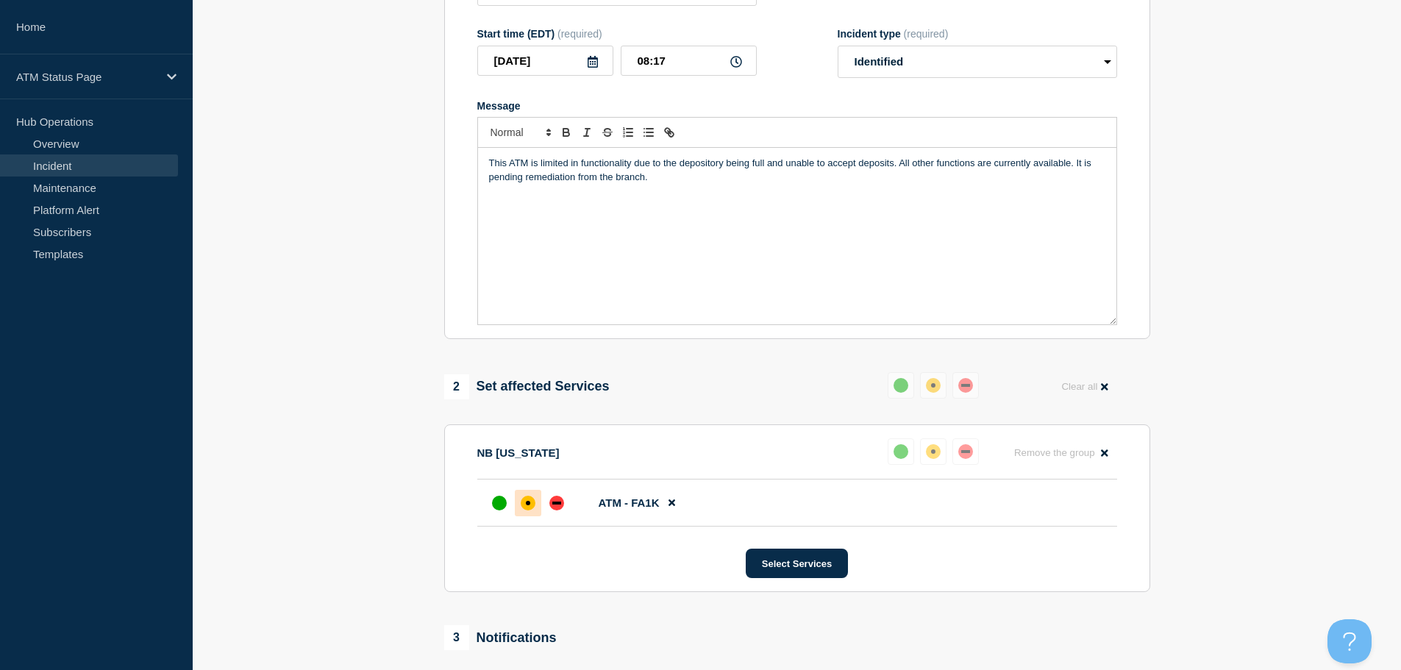
scroll to position [438, 0]
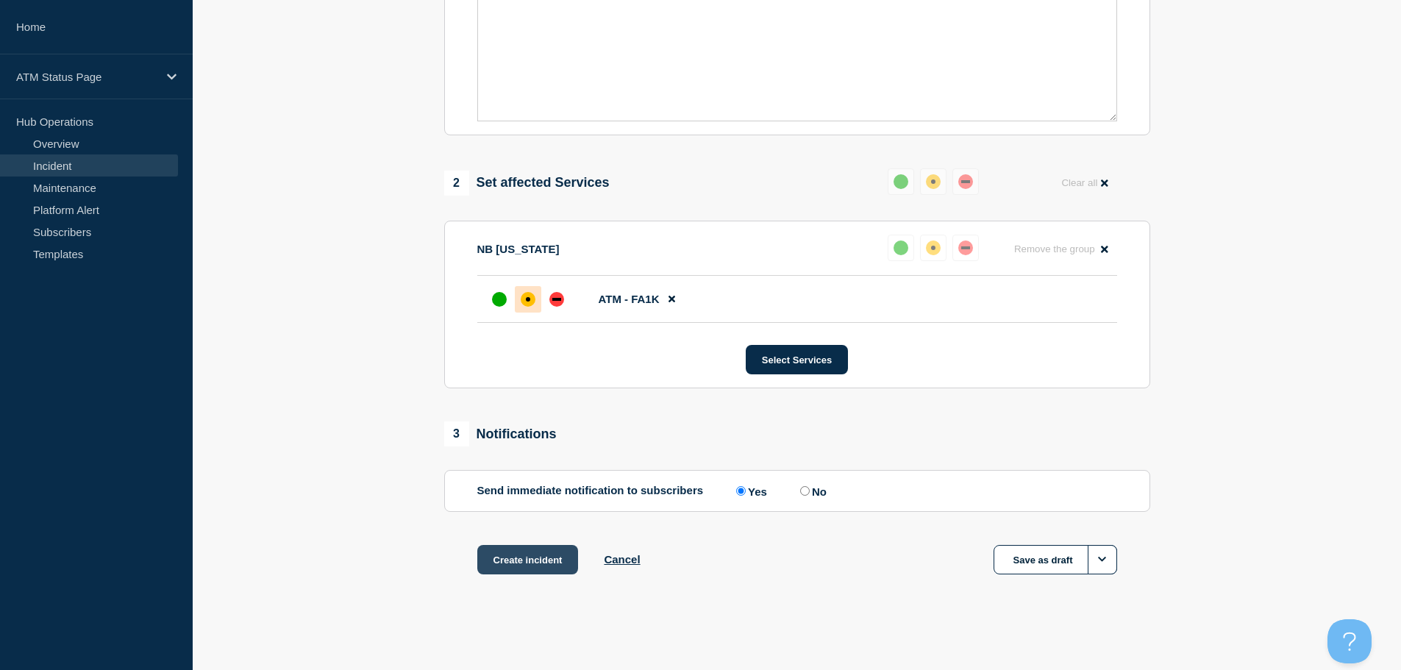
click at [518, 553] on button "Create incident" at bounding box center [527, 559] width 101 height 29
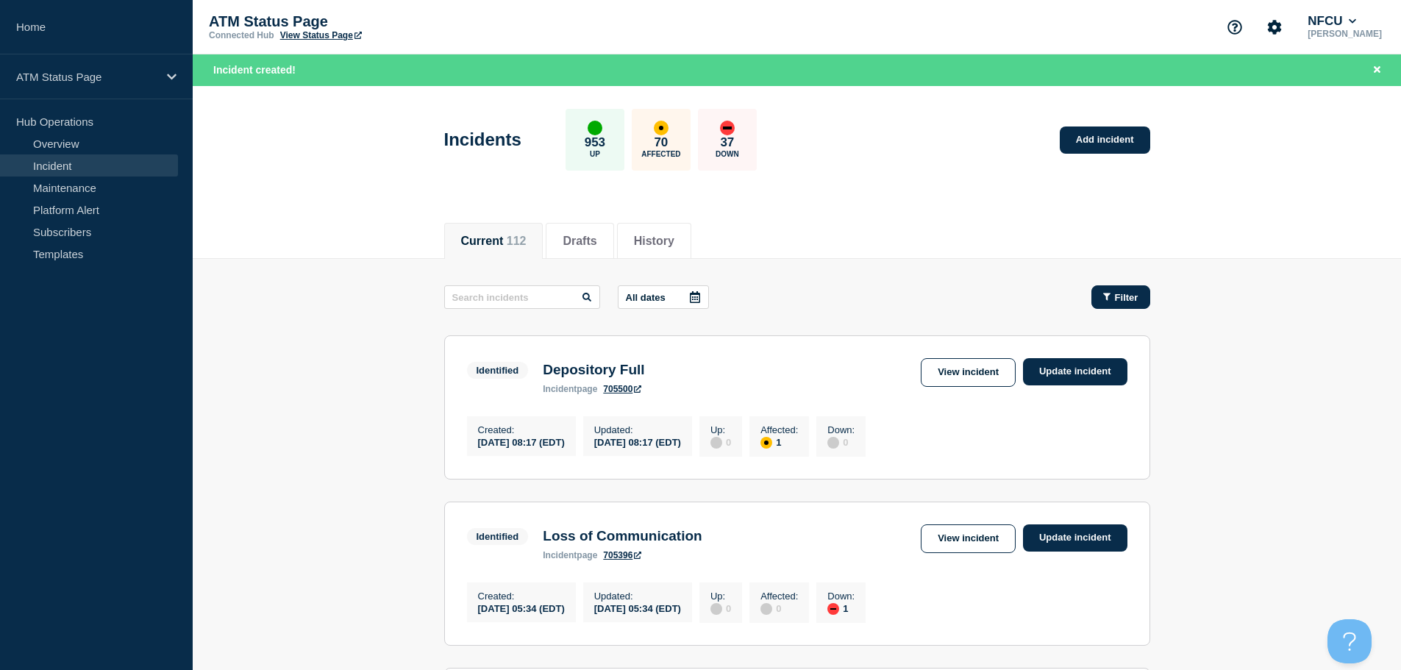
click at [1130, 289] on button "Filter" at bounding box center [1120, 297] width 59 height 24
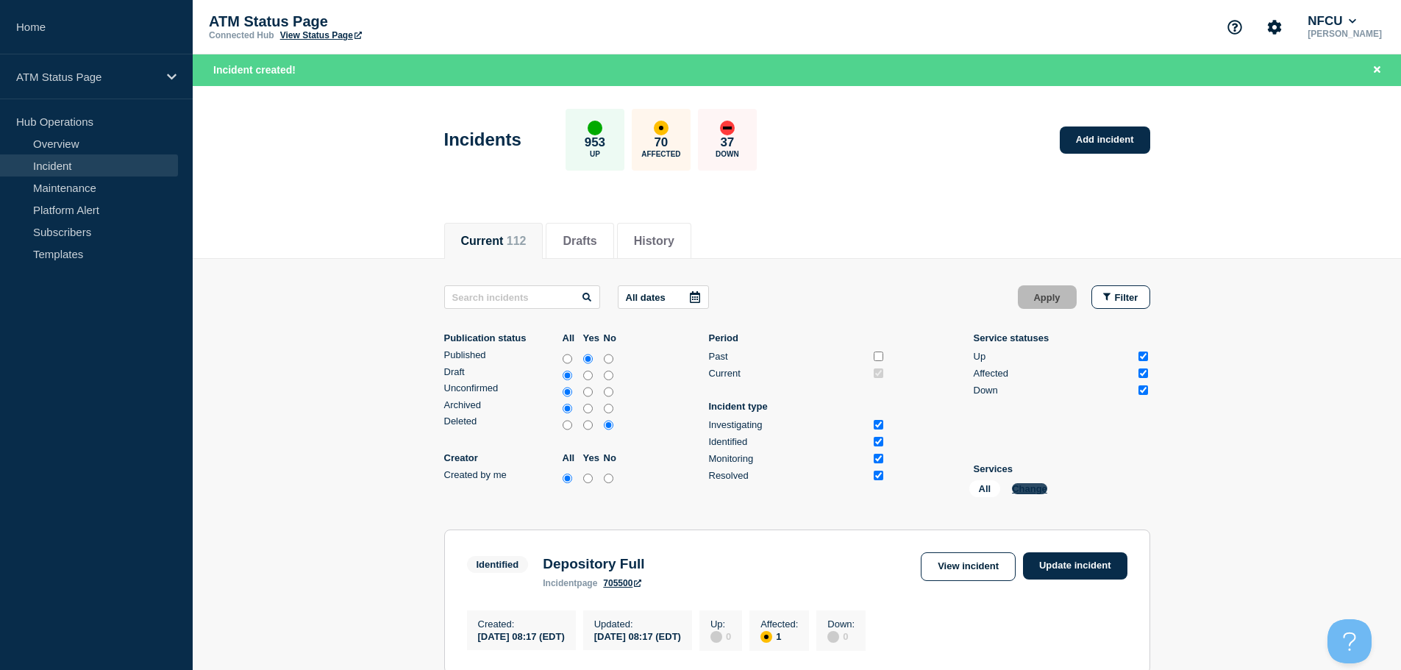
click at [1022, 484] on button "Change" at bounding box center [1029, 488] width 35 height 11
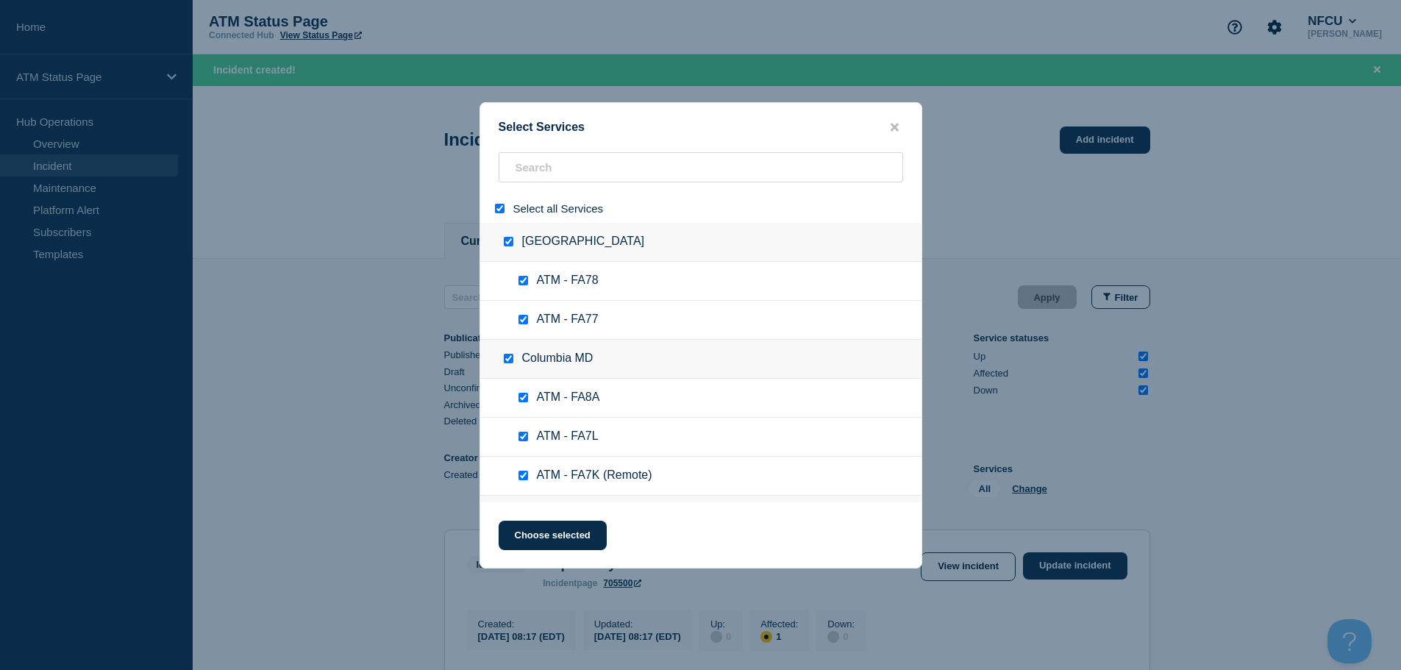
click at [496, 213] on input "select all" at bounding box center [500, 209] width 10 height 10
click at [554, 167] on input "search" at bounding box center [701, 167] width 404 height 30
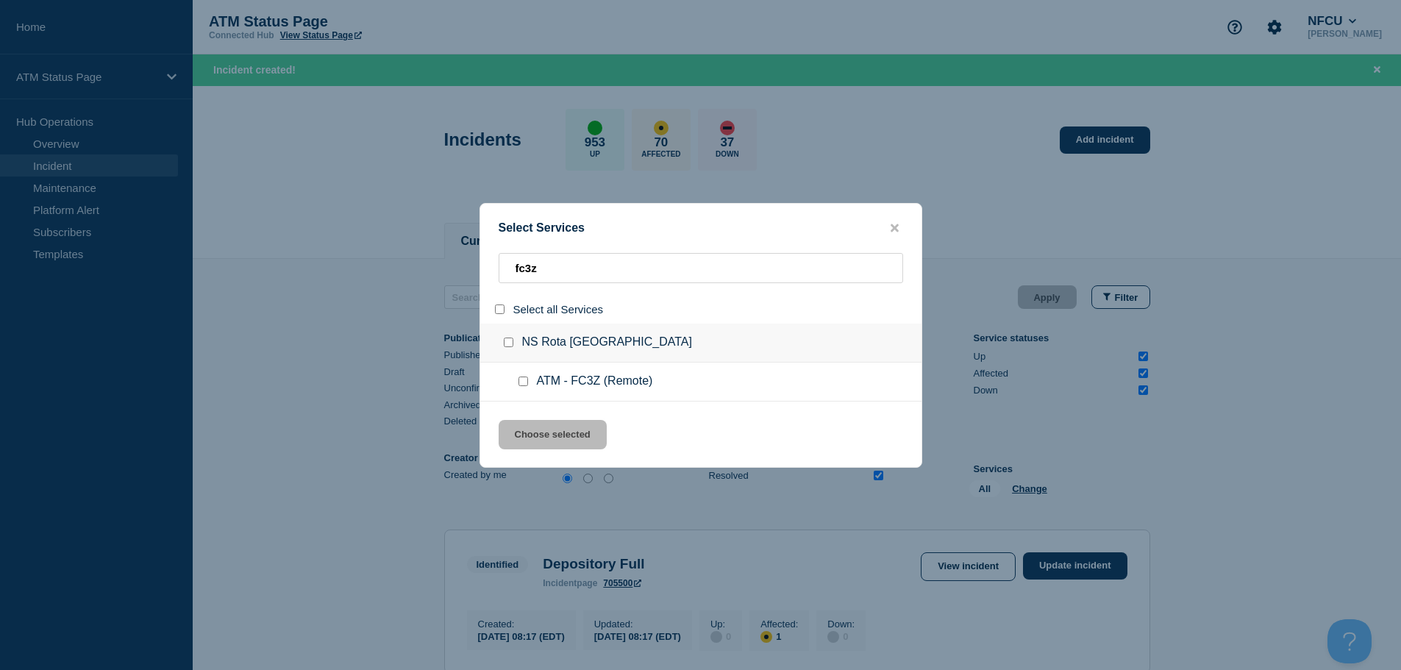
click at [522, 383] on input "service: ATM - FC3Z (Remote)" at bounding box center [523, 382] width 10 height 10
click at [554, 427] on button "Choose selected" at bounding box center [553, 434] width 108 height 29
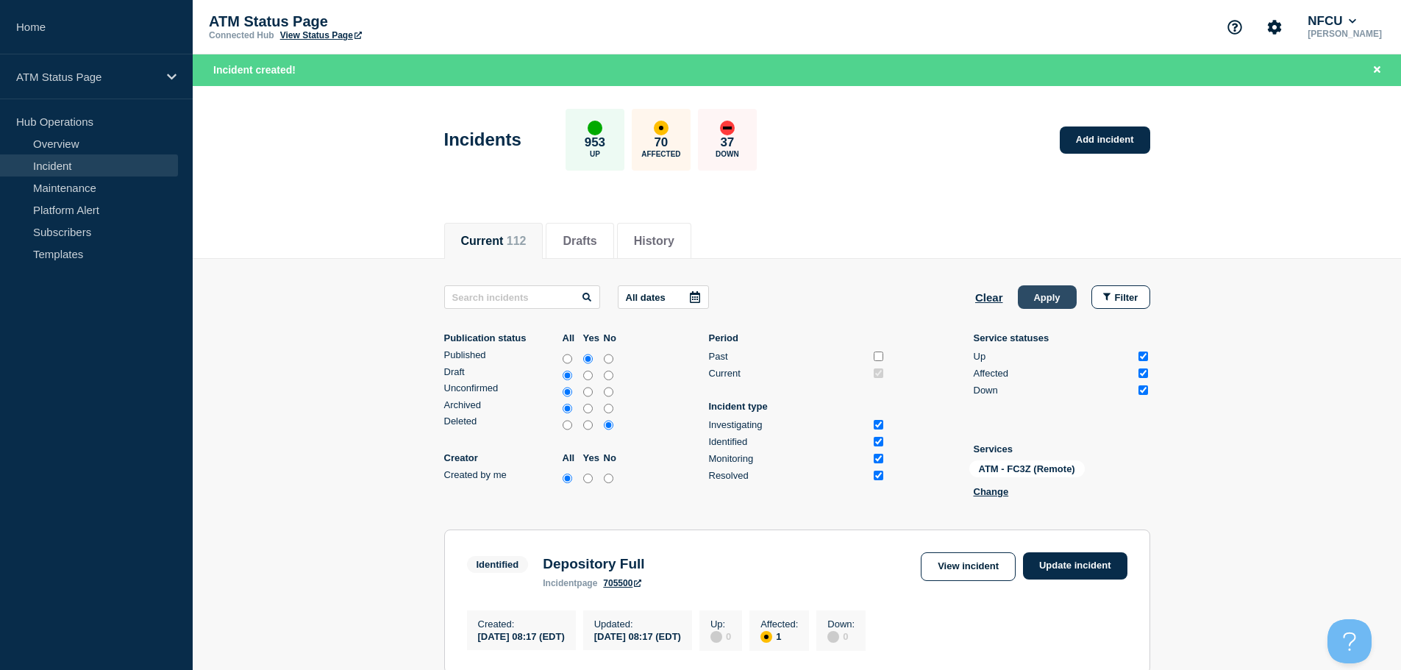
click at [1055, 306] on button "Apply" at bounding box center [1047, 297] width 59 height 24
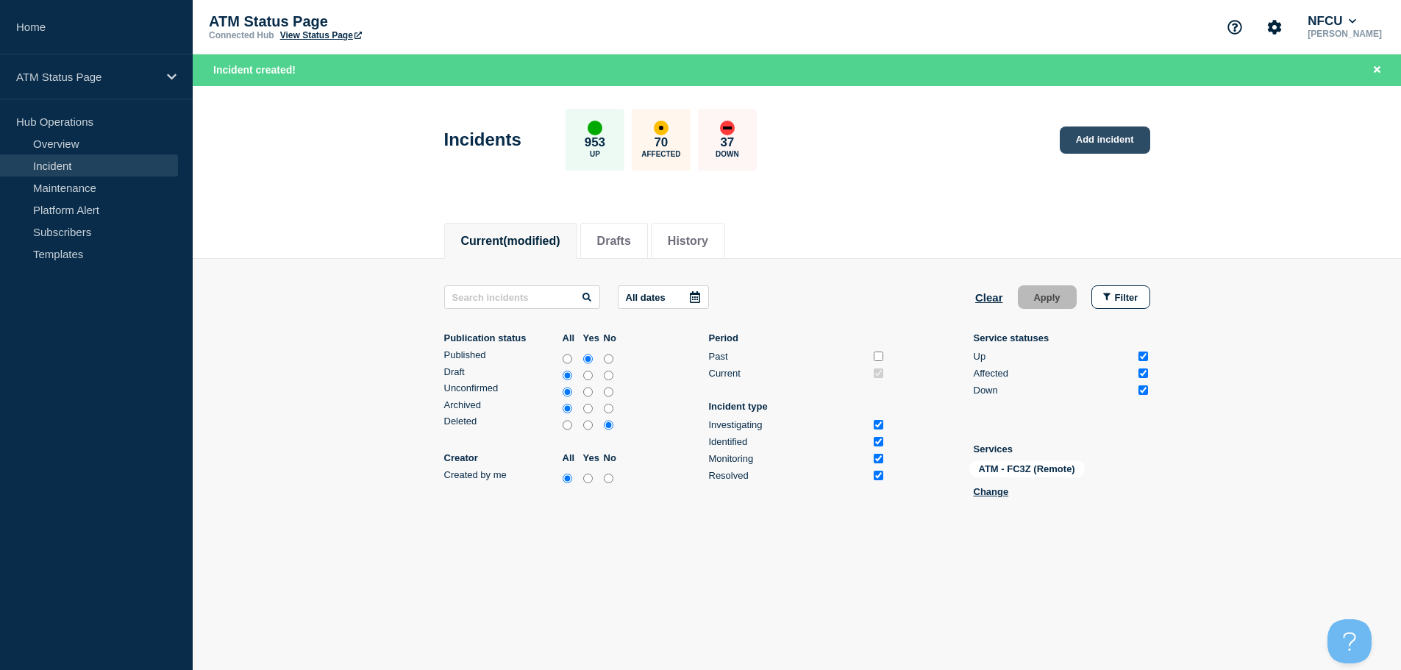
click at [1107, 135] on link "Add incident" at bounding box center [1105, 139] width 90 height 27
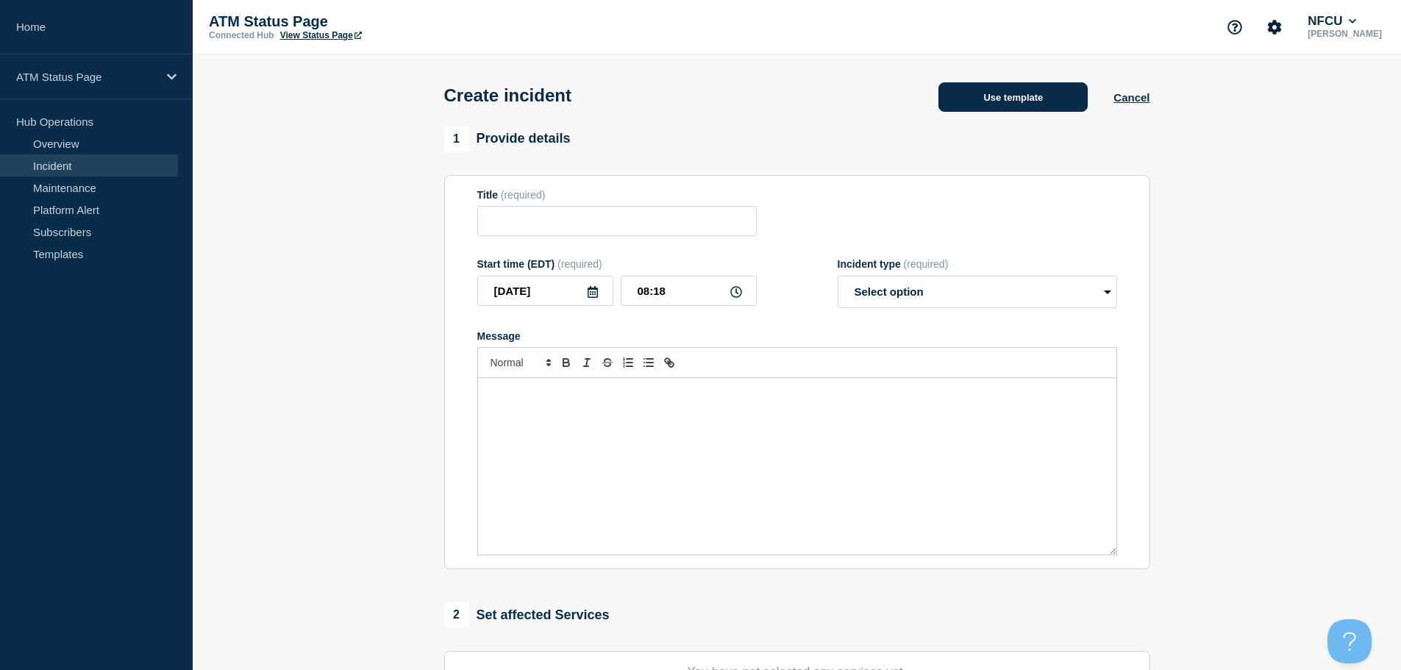
click at [964, 92] on button "Use template" at bounding box center [1012, 96] width 149 height 29
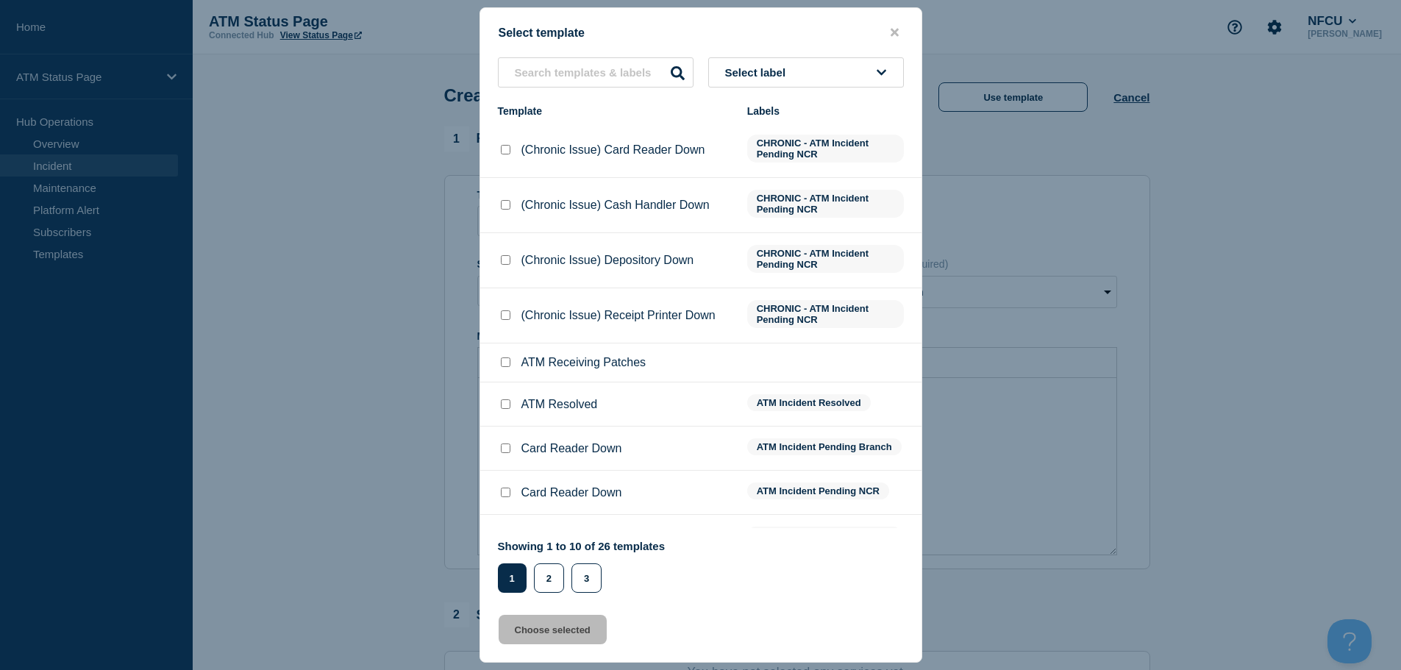
click at [802, 79] on button "Select label" at bounding box center [806, 72] width 196 height 30
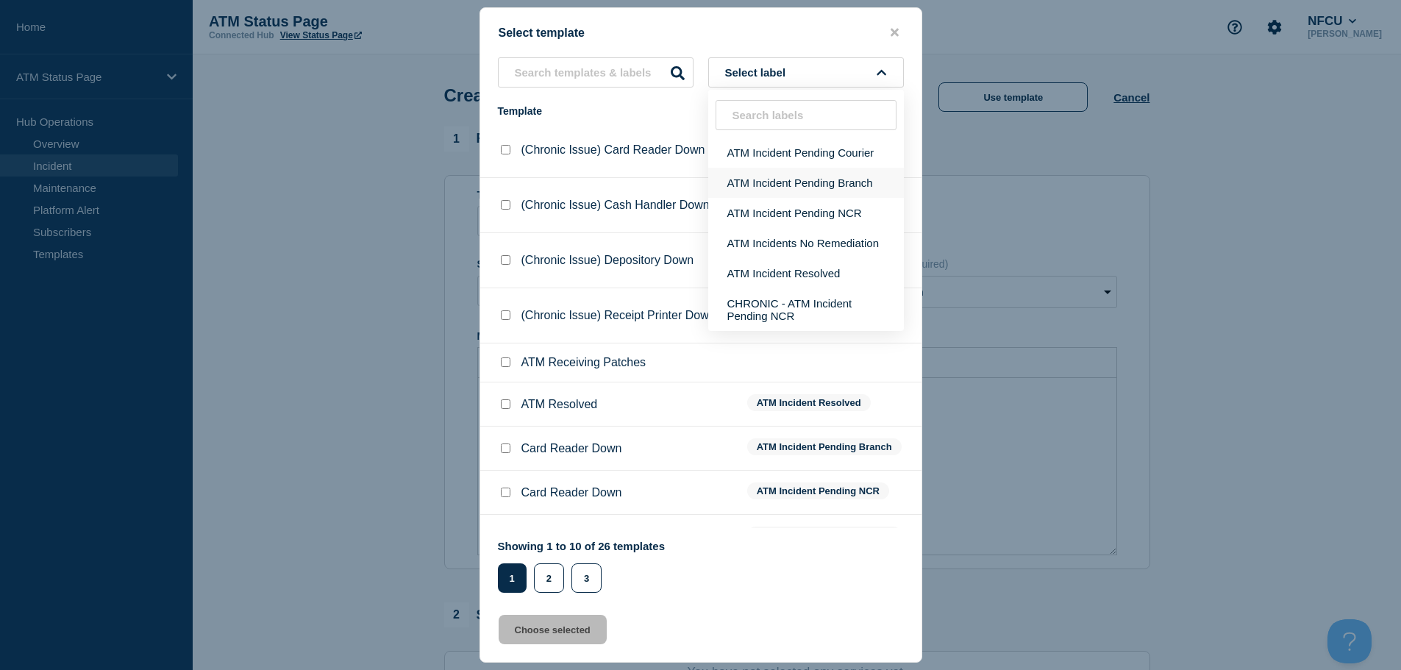
click at [844, 183] on button "ATM Incident Pending Branch" at bounding box center [806, 183] width 196 height 30
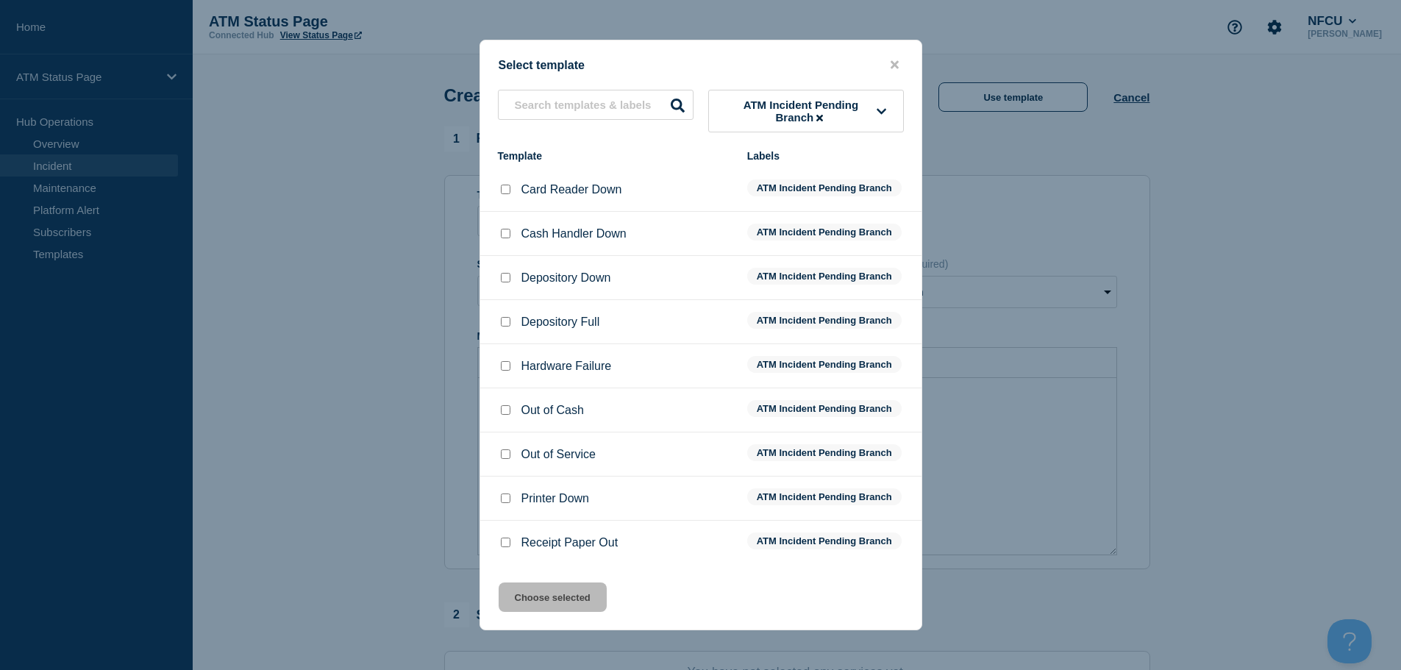
click at [510, 274] on div at bounding box center [505, 278] width 15 height 15
click at [502, 277] on input "Depository Down checkbox" at bounding box center [506, 278] width 10 height 10
click at [557, 612] on button "Choose selected" at bounding box center [553, 596] width 108 height 29
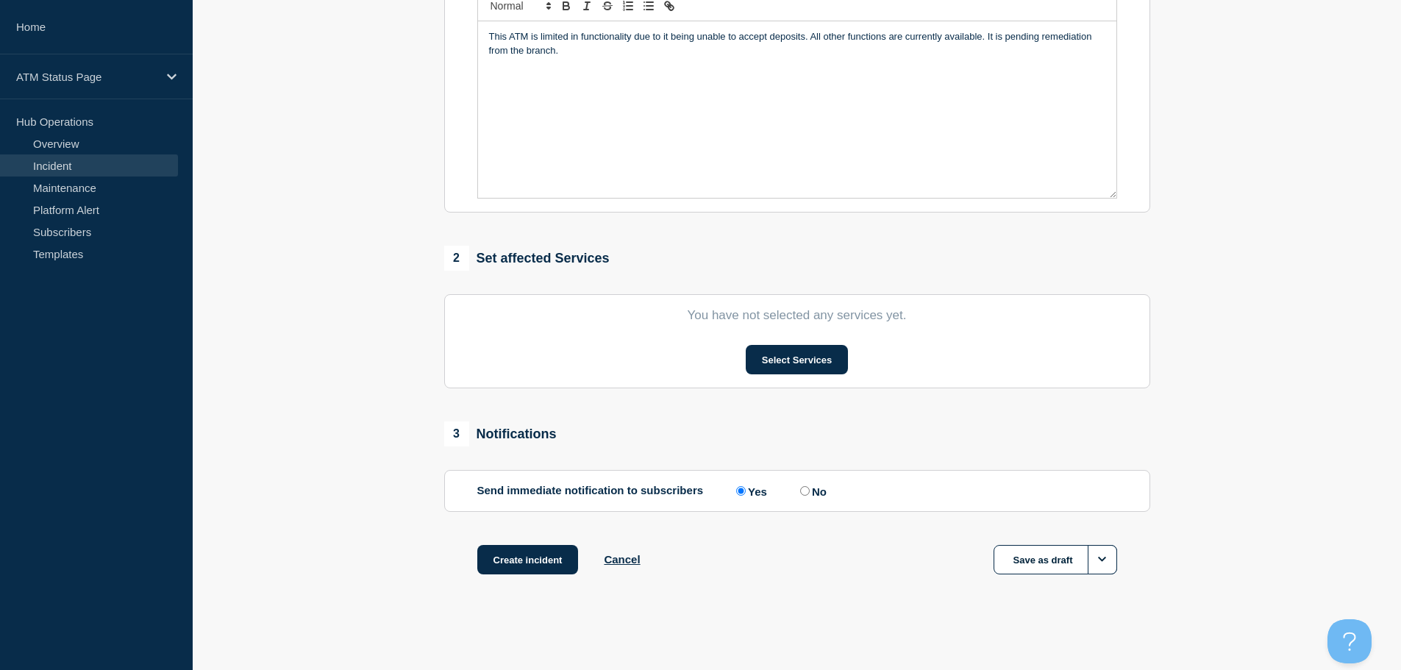
scroll to position [360, 0]
click at [829, 358] on button "Select Services" at bounding box center [797, 359] width 102 height 29
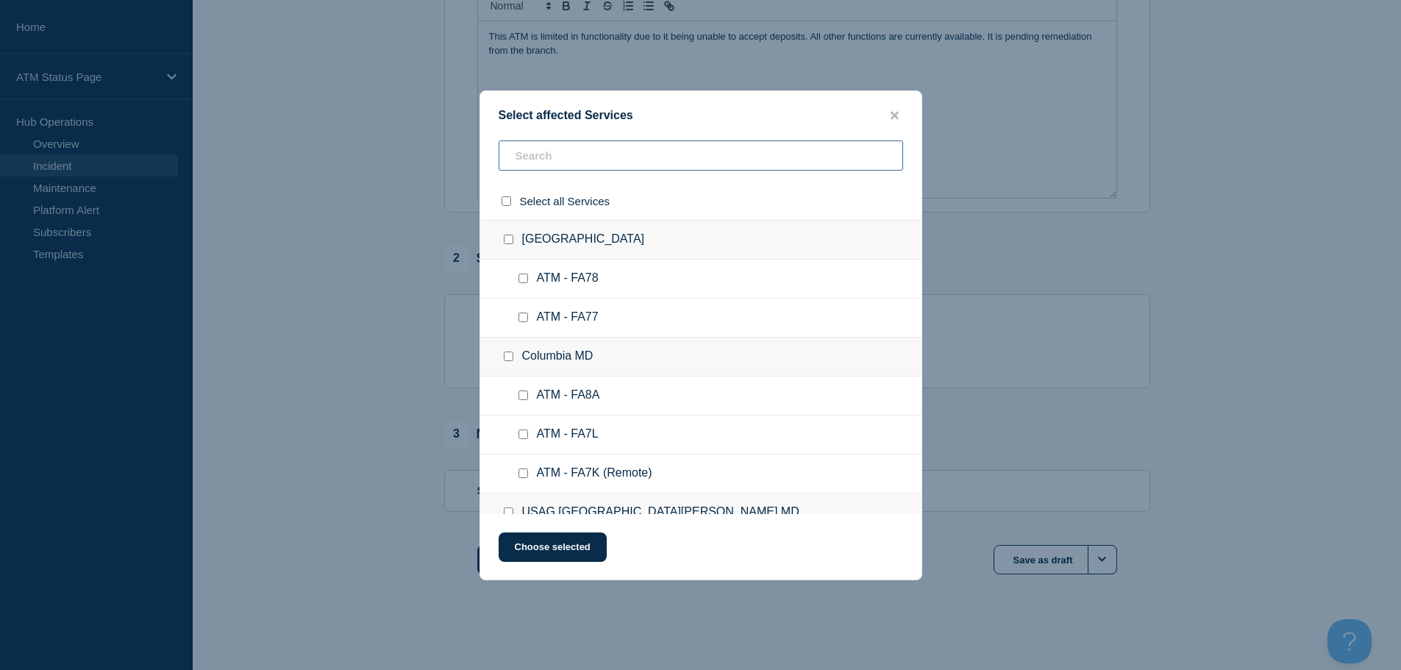
click at [531, 164] on input "text" at bounding box center [701, 155] width 404 height 30
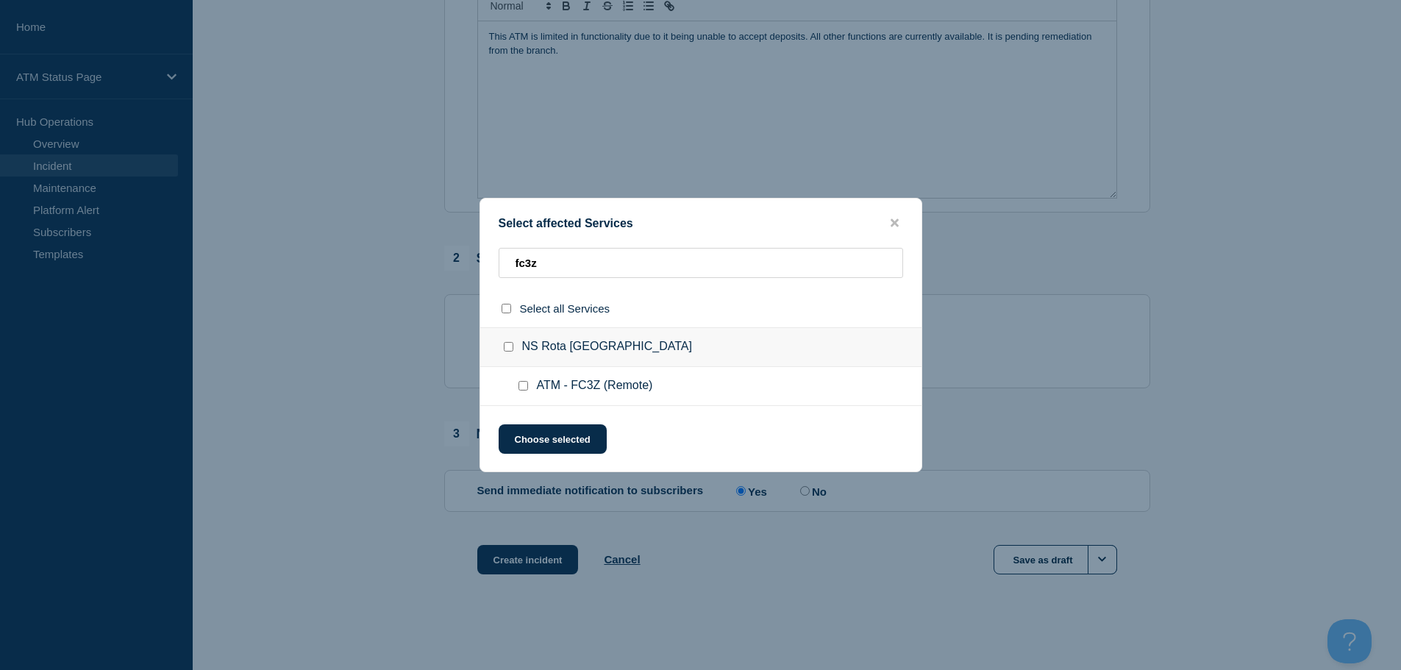
click at [523, 386] on input "ATM - FC3Z (Remote) checkbox" at bounding box center [523, 386] width 10 height 10
click at [541, 450] on button "Choose selected" at bounding box center [553, 438] width 108 height 29
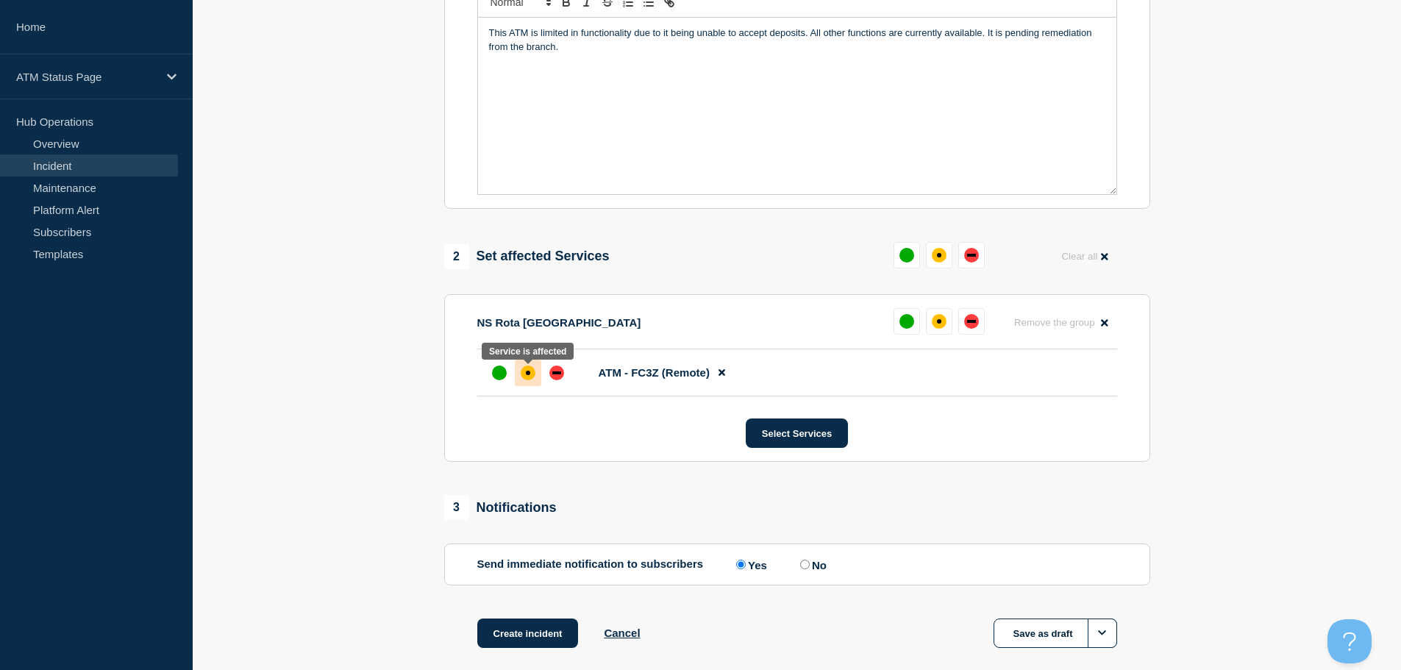
click at [529, 374] on div "affected" at bounding box center [528, 372] width 15 height 15
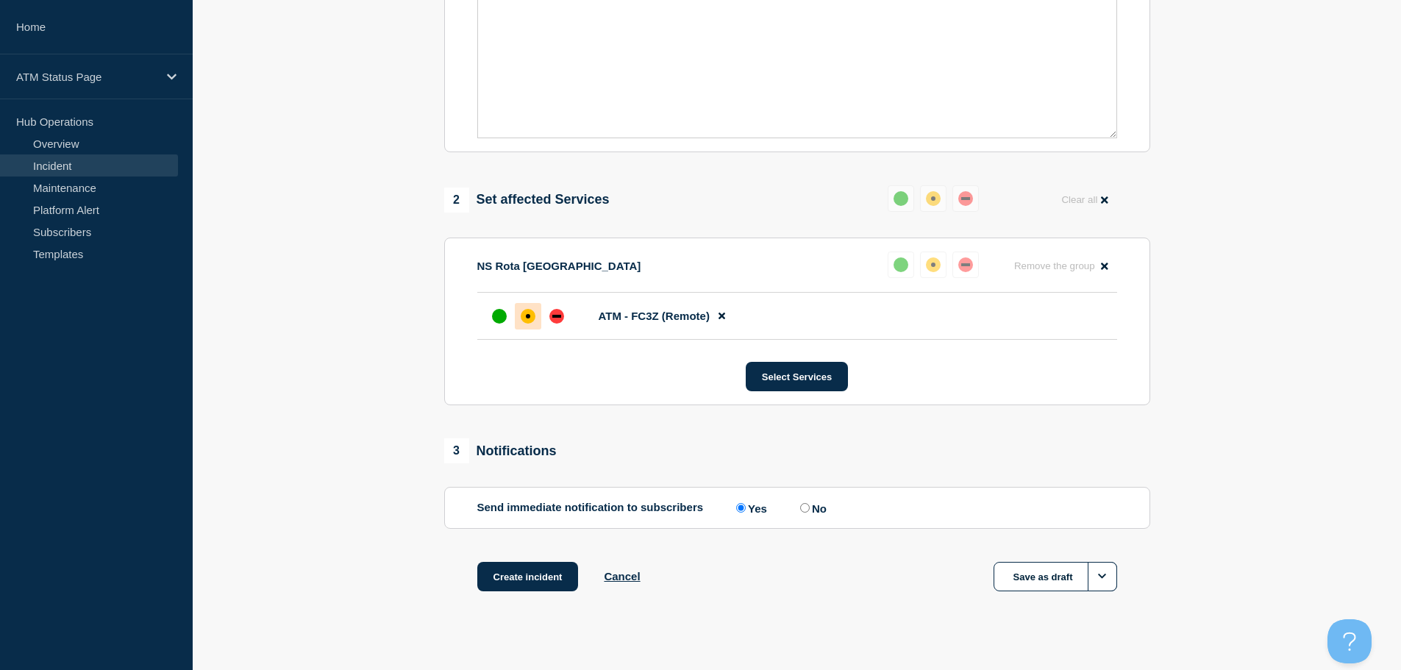
scroll to position [438, 0]
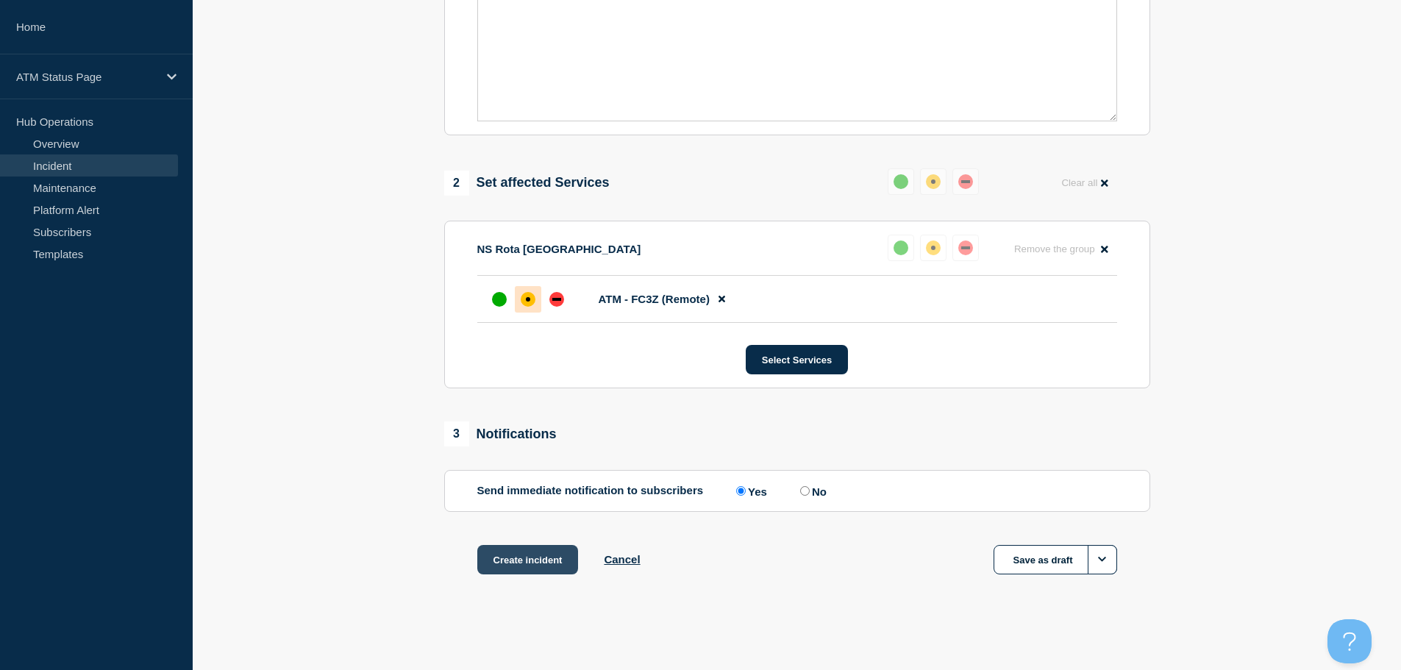
click at [507, 546] on button "Create incident" at bounding box center [527, 559] width 101 height 29
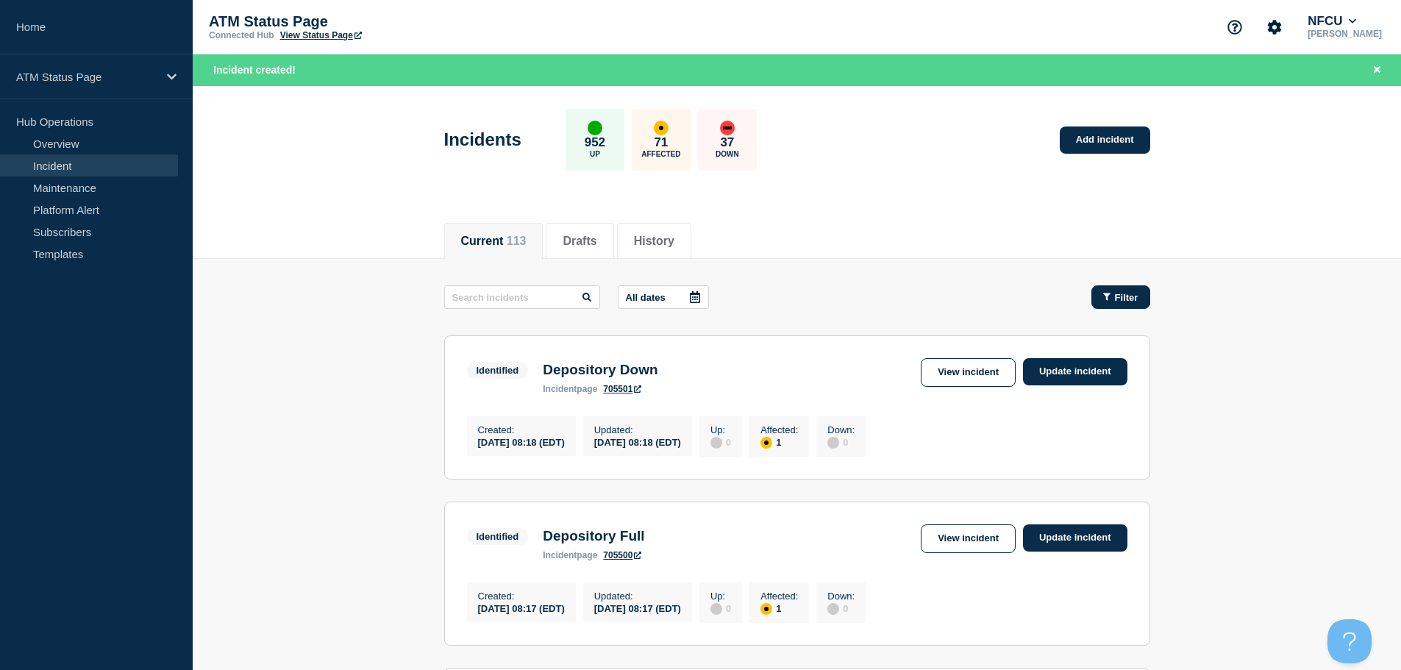
click at [1134, 296] on span "Filter" at bounding box center [1127, 297] width 24 height 11
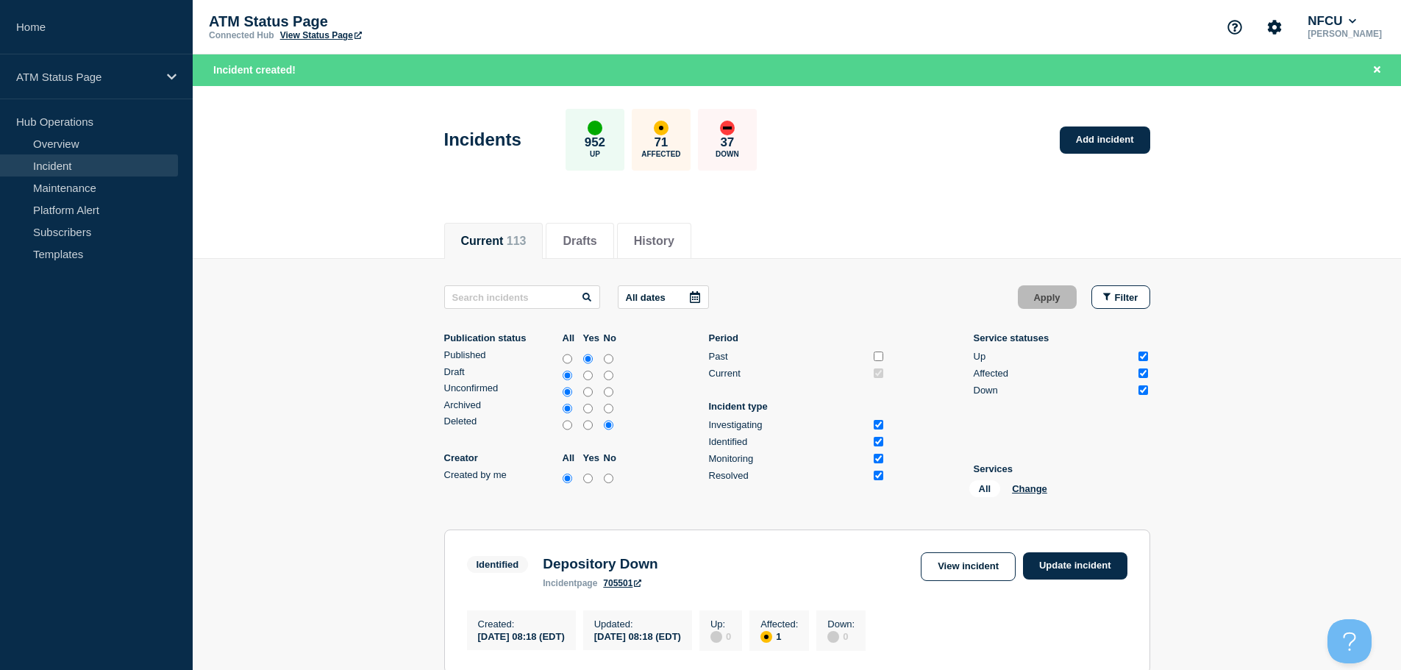
click at [1025, 494] on div "All Change" at bounding box center [1042, 491] width 147 height 23
click at [1025, 491] on button "Change" at bounding box center [1029, 488] width 35 height 11
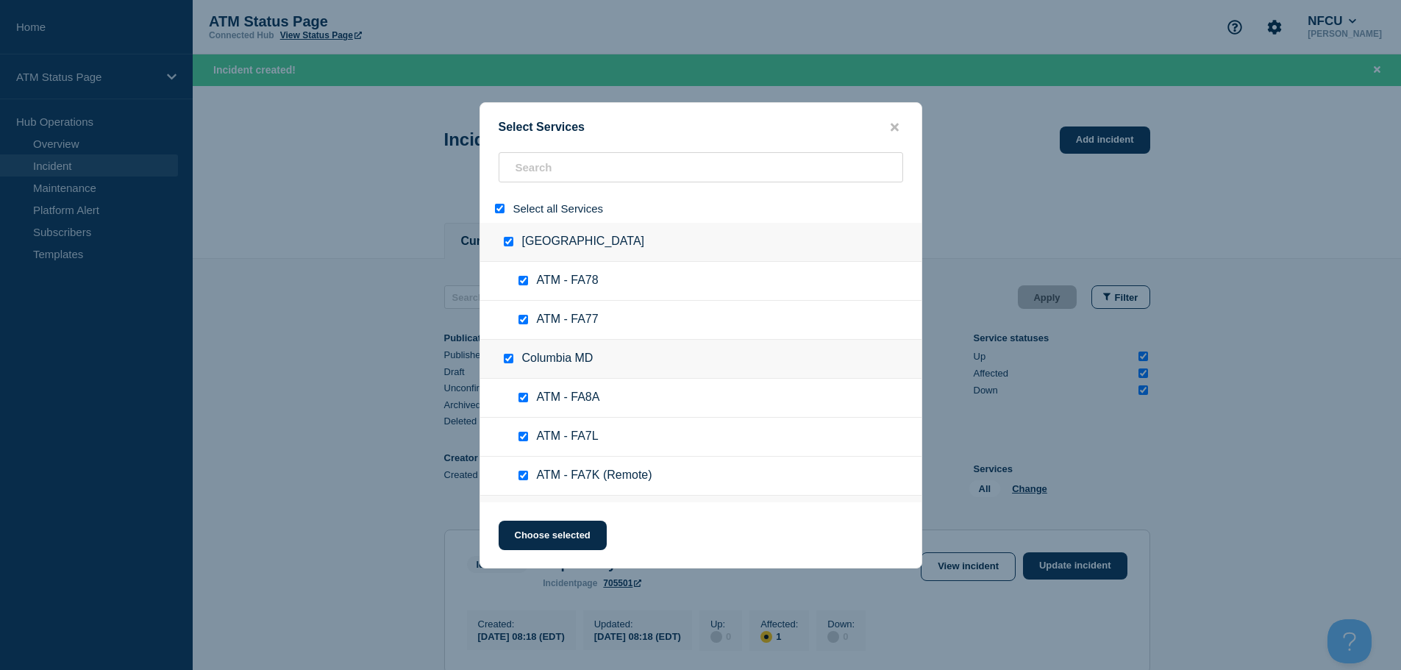
click at [502, 210] on input "select all" at bounding box center [500, 209] width 10 height 10
click at [541, 171] on input "search" at bounding box center [701, 167] width 404 height 30
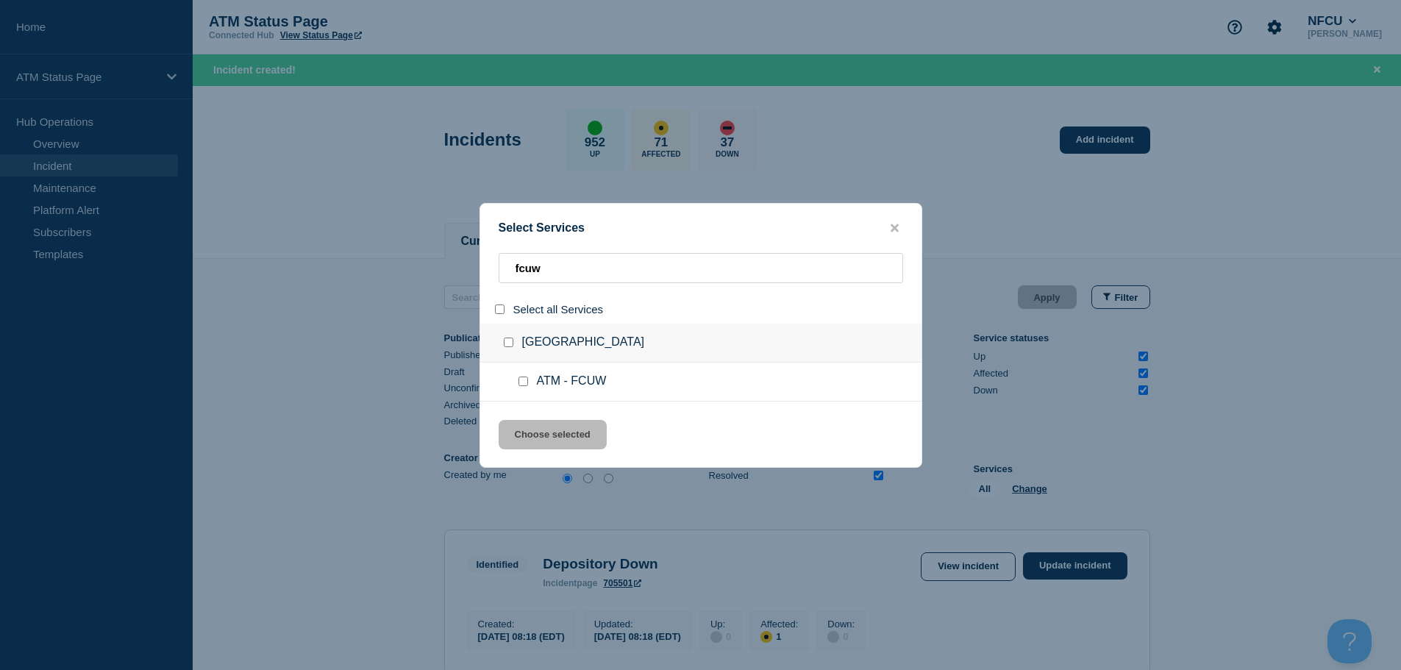
click at [527, 385] on input "service: ATM - FCUW" at bounding box center [523, 382] width 10 height 10
click at [550, 431] on button "Choose selected" at bounding box center [553, 434] width 108 height 29
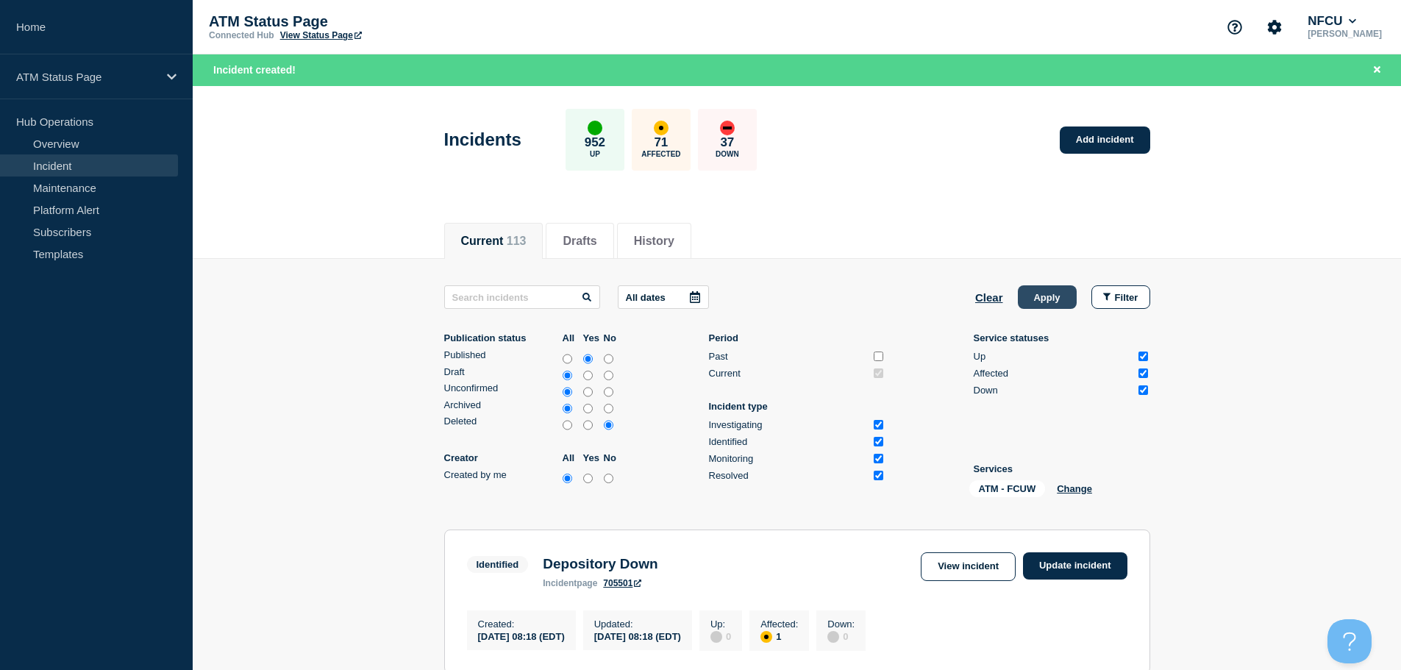
click at [1044, 295] on button "Apply" at bounding box center [1047, 297] width 59 height 24
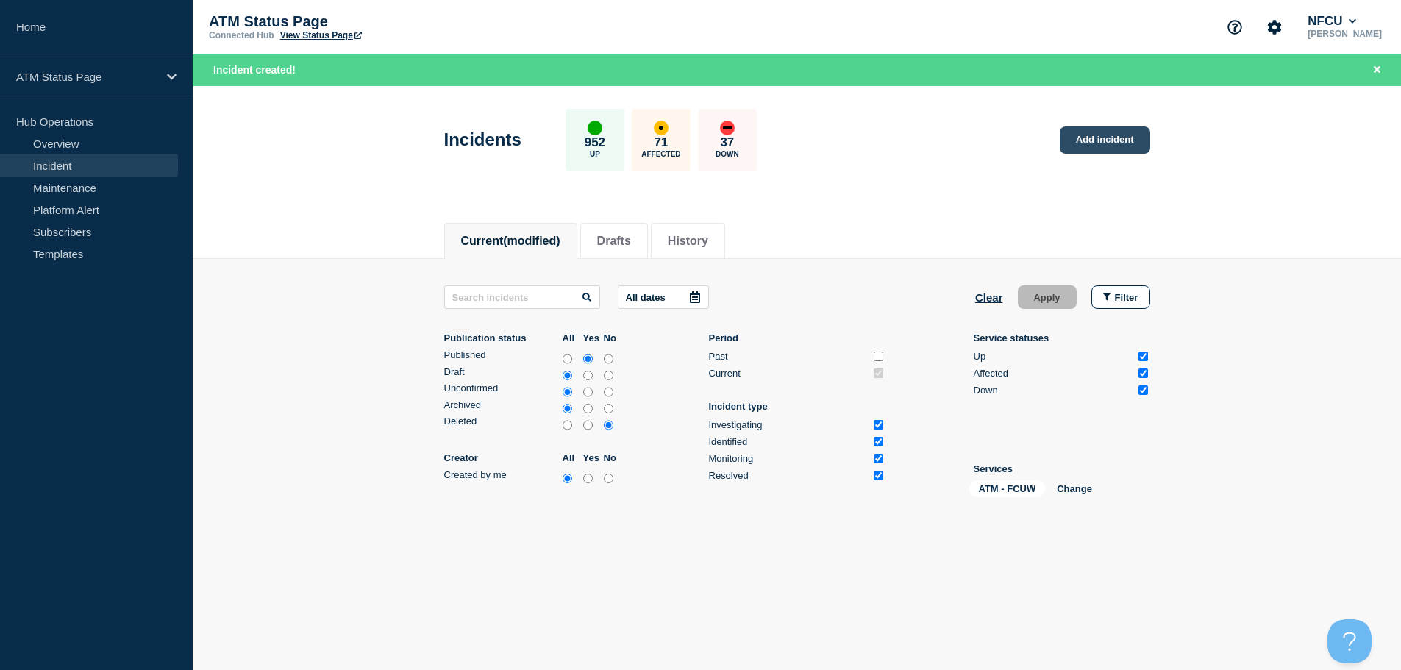
click at [1107, 151] on link "Add incident" at bounding box center [1105, 139] width 90 height 27
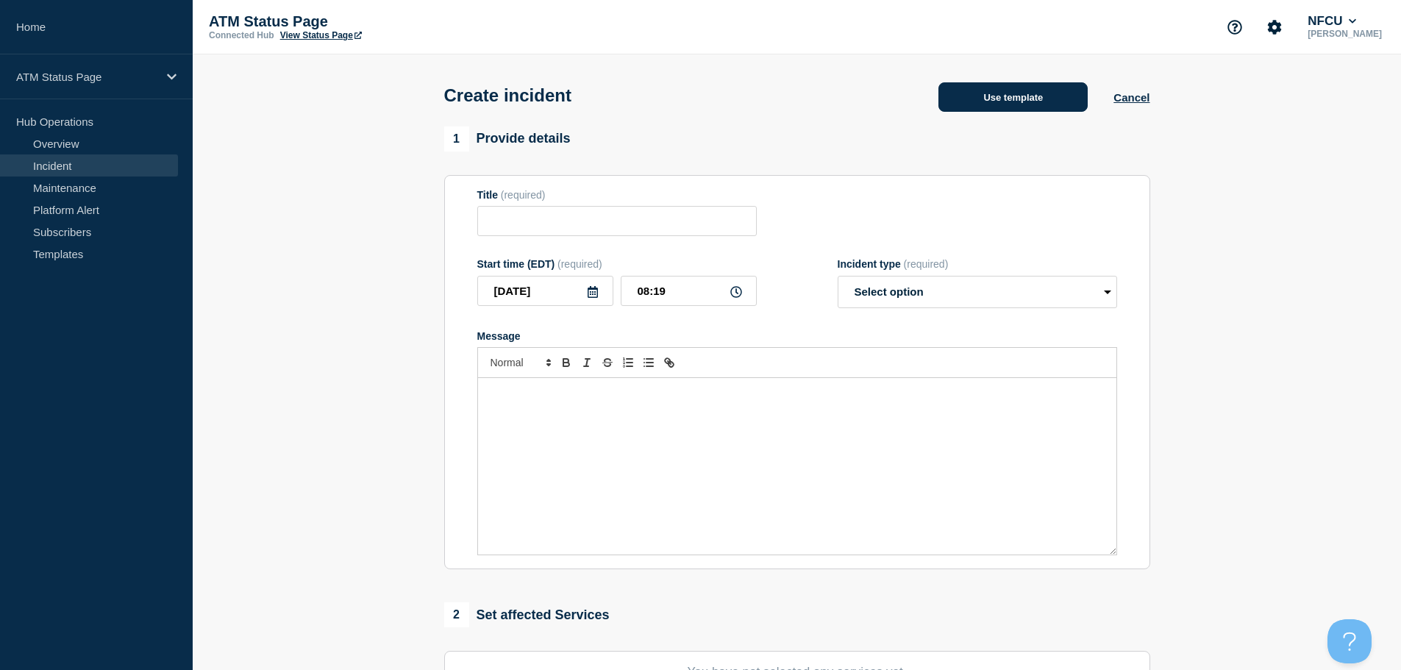
click at [1035, 96] on button "Use template" at bounding box center [1012, 96] width 149 height 29
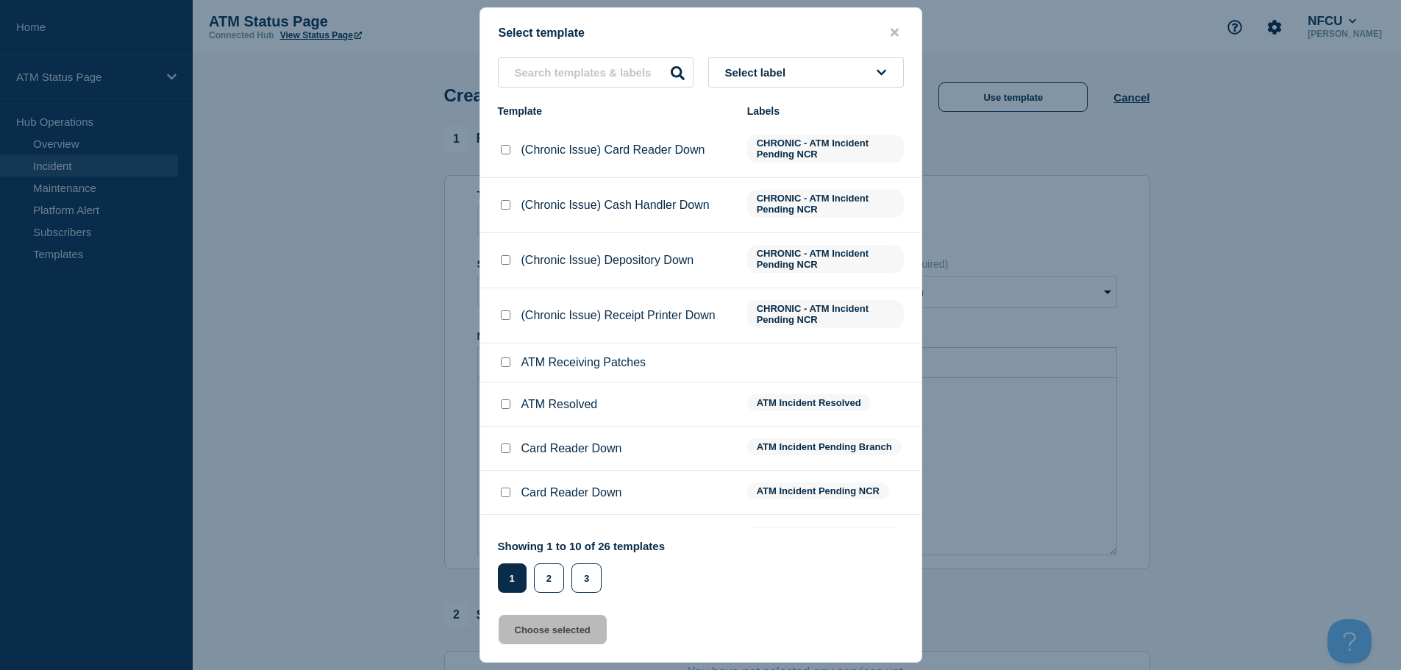
click at [805, 68] on button "Select label" at bounding box center [806, 72] width 196 height 30
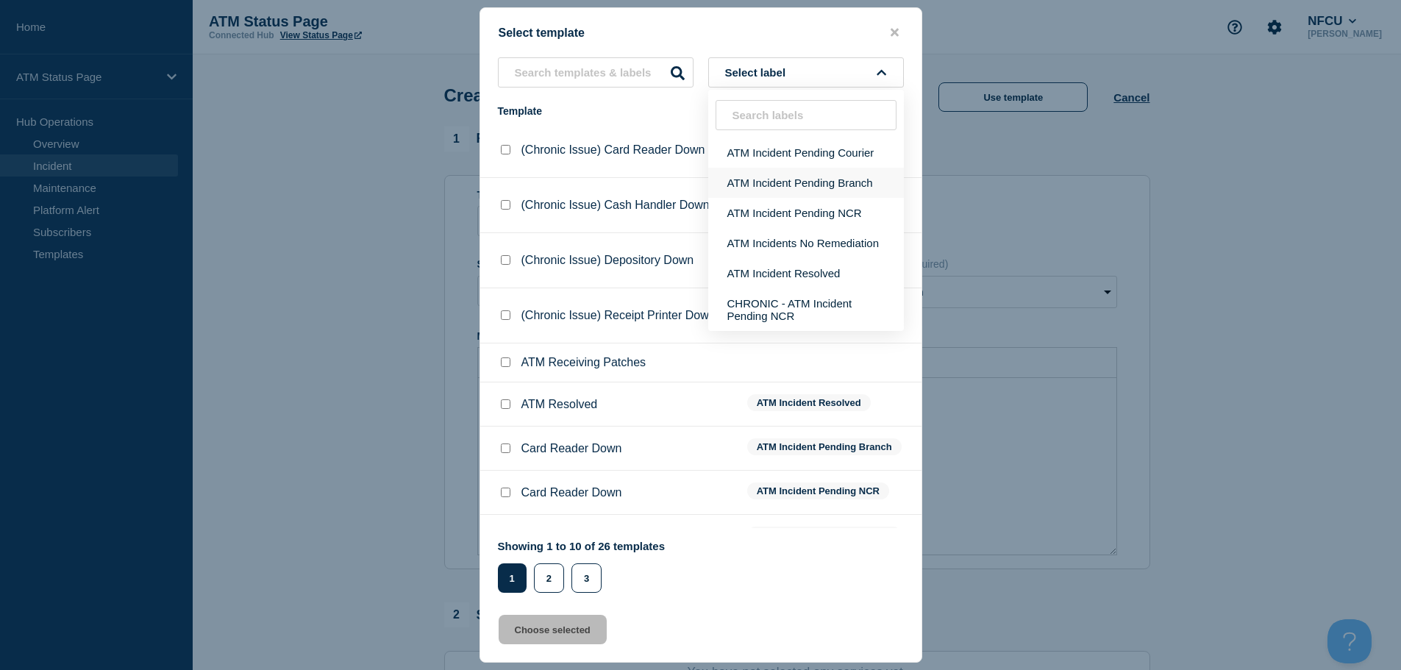
click at [780, 182] on button "ATM Incident Pending Branch" at bounding box center [806, 183] width 196 height 30
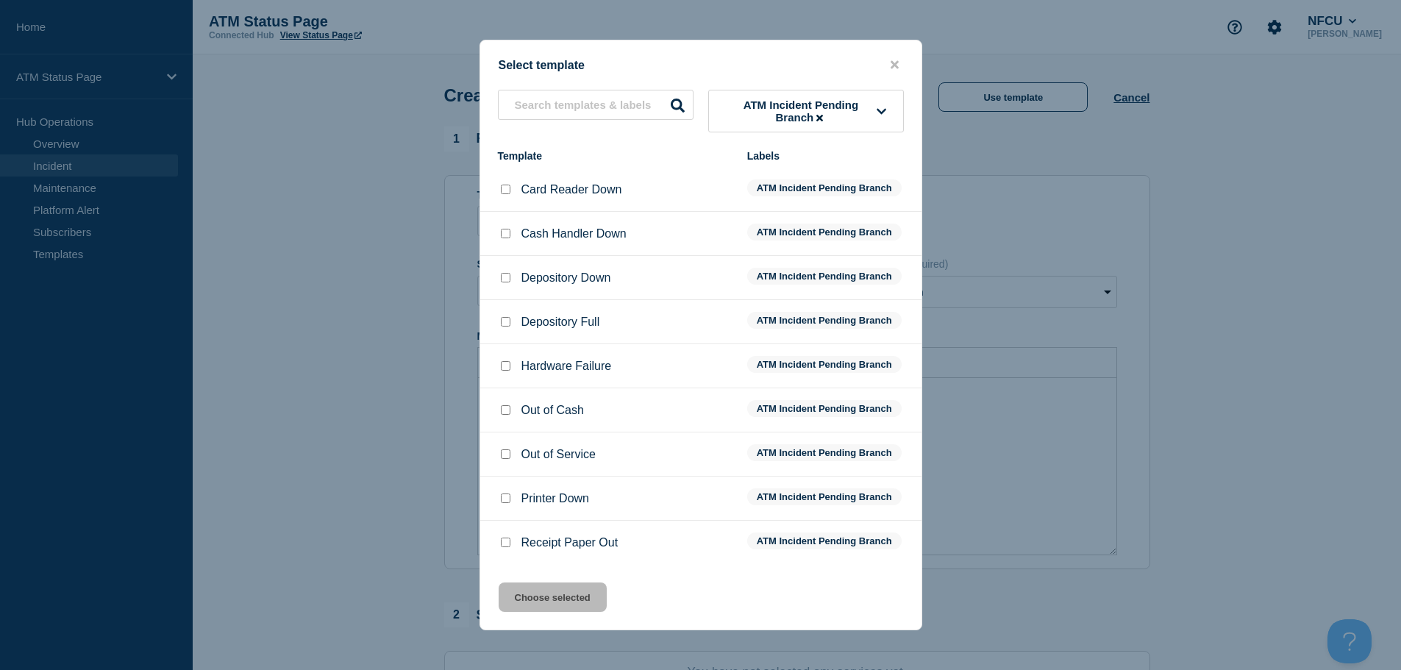
click at [503, 282] on input "Depository Down checkbox" at bounding box center [506, 278] width 10 height 10
click at [527, 609] on button "Choose selected" at bounding box center [553, 596] width 108 height 29
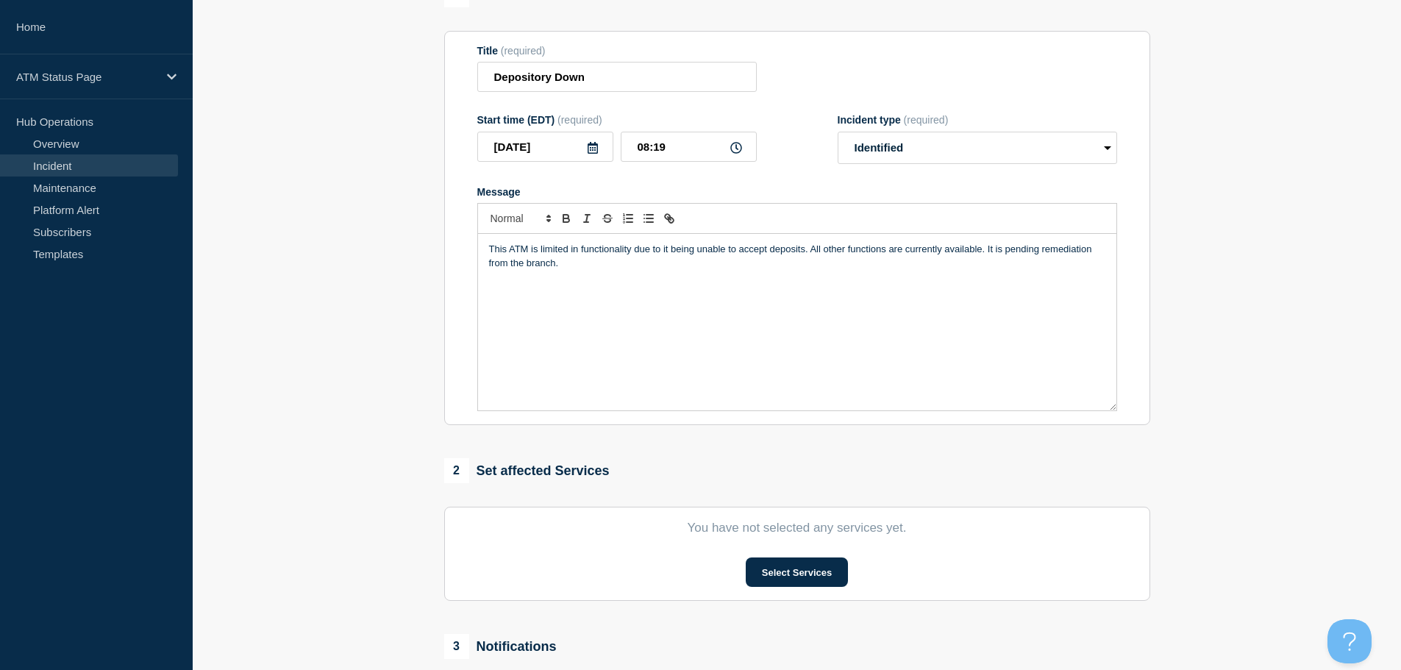
scroll to position [360, 0]
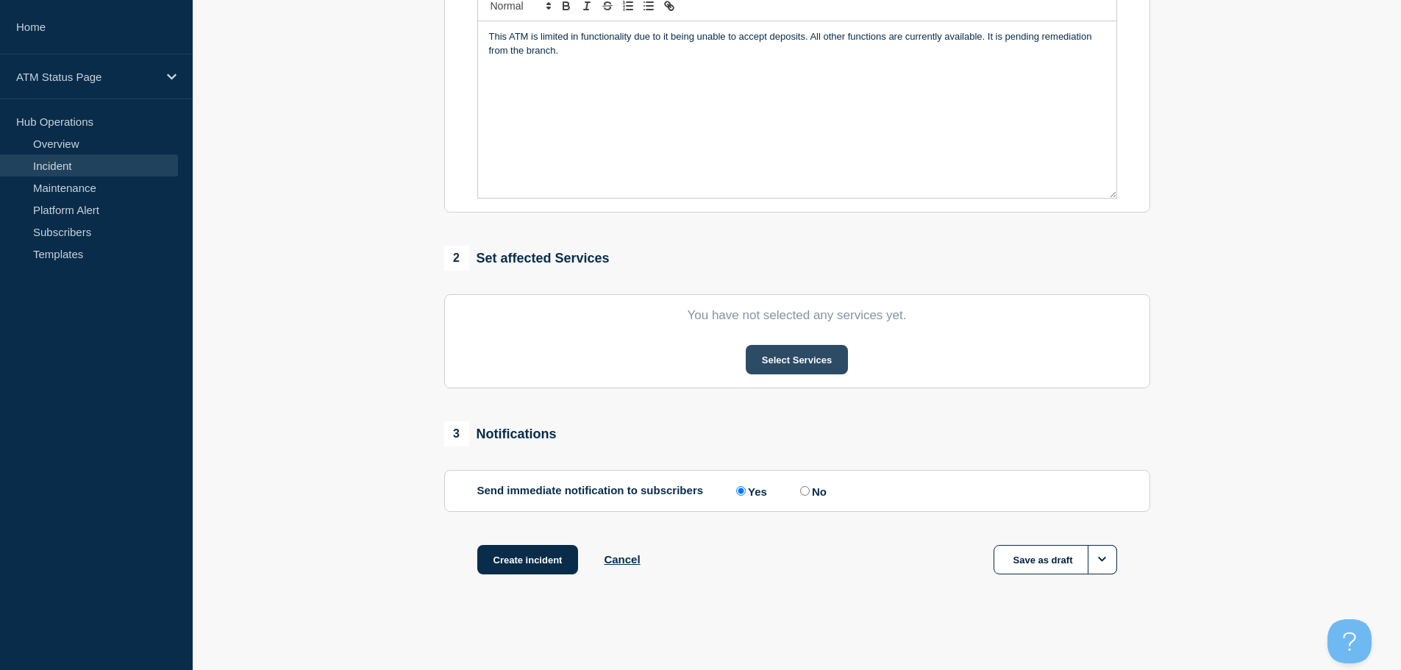
click at [793, 349] on button "Select Services" at bounding box center [797, 359] width 102 height 29
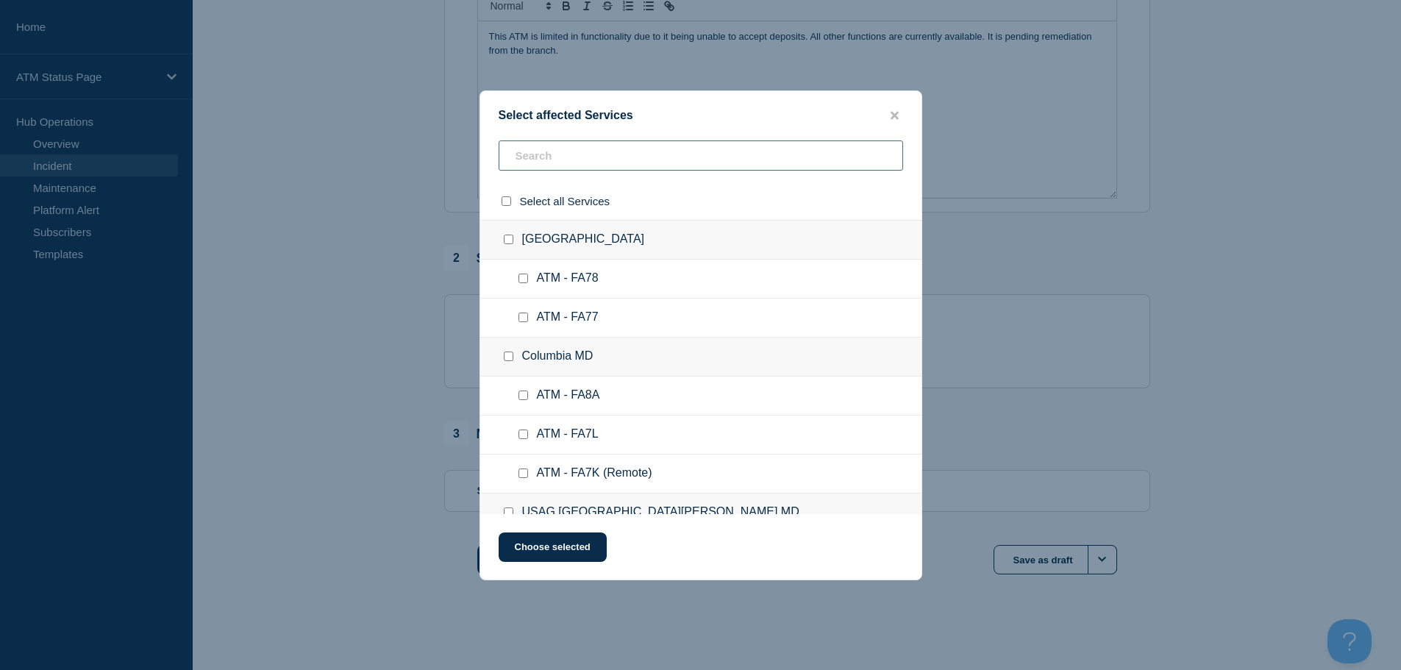
click at [645, 165] on input "text" at bounding box center [701, 155] width 404 height 30
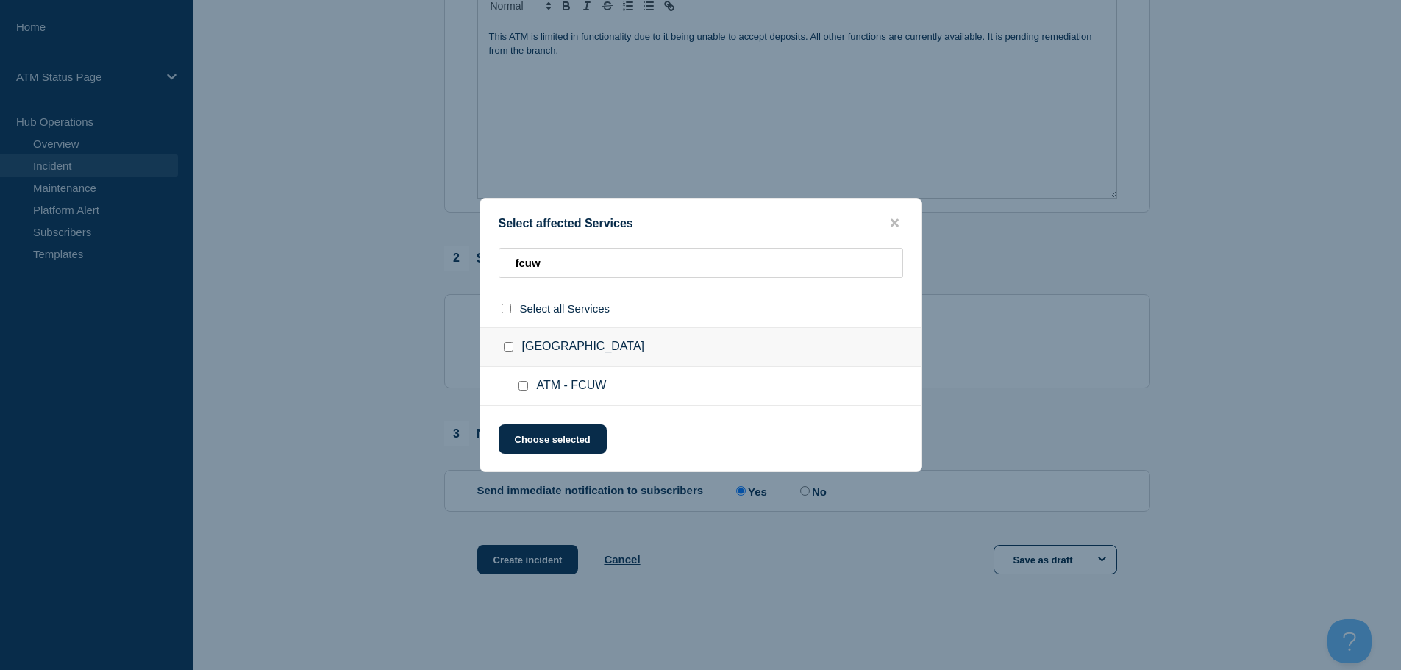
click at [513, 386] on ul "ATM - FCUW" at bounding box center [700, 386] width 441 height 39
click at [518, 388] on input "ATM - FCUW checkbox" at bounding box center [523, 386] width 10 height 10
click at [547, 439] on button "Choose selected" at bounding box center [553, 438] width 108 height 29
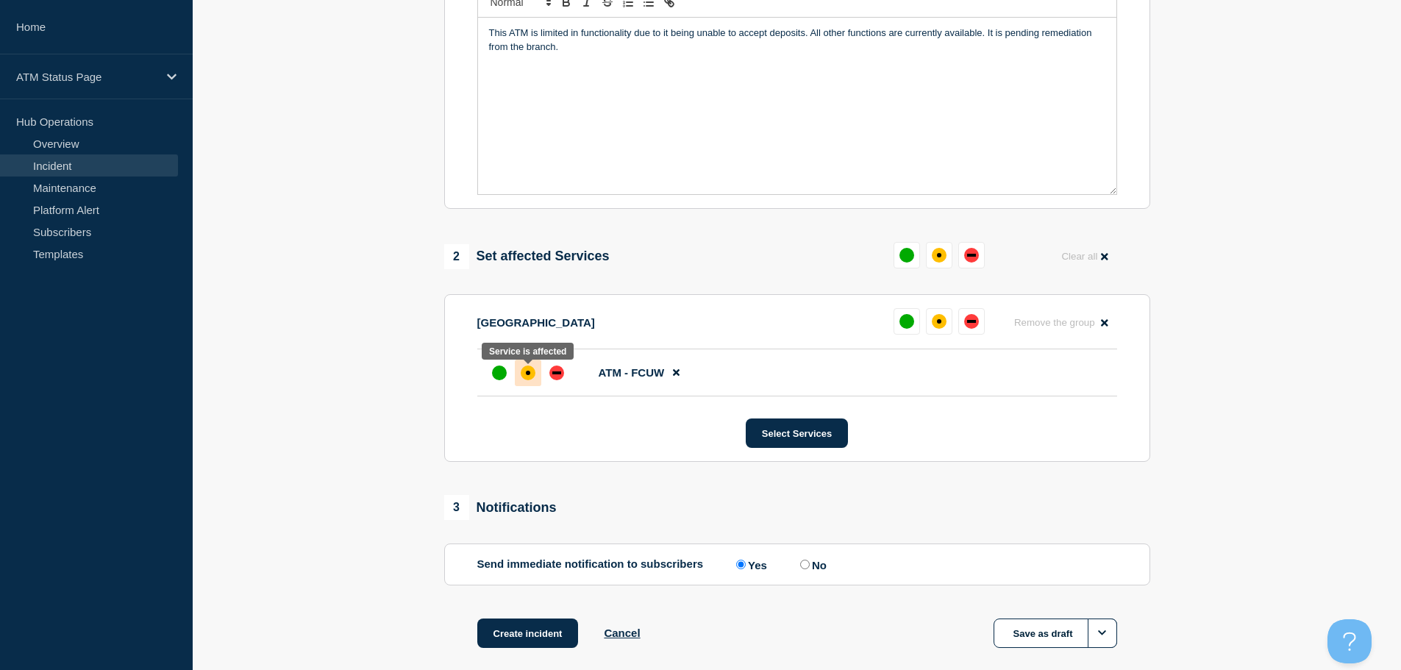
click at [524, 384] on div at bounding box center [528, 373] width 26 height 26
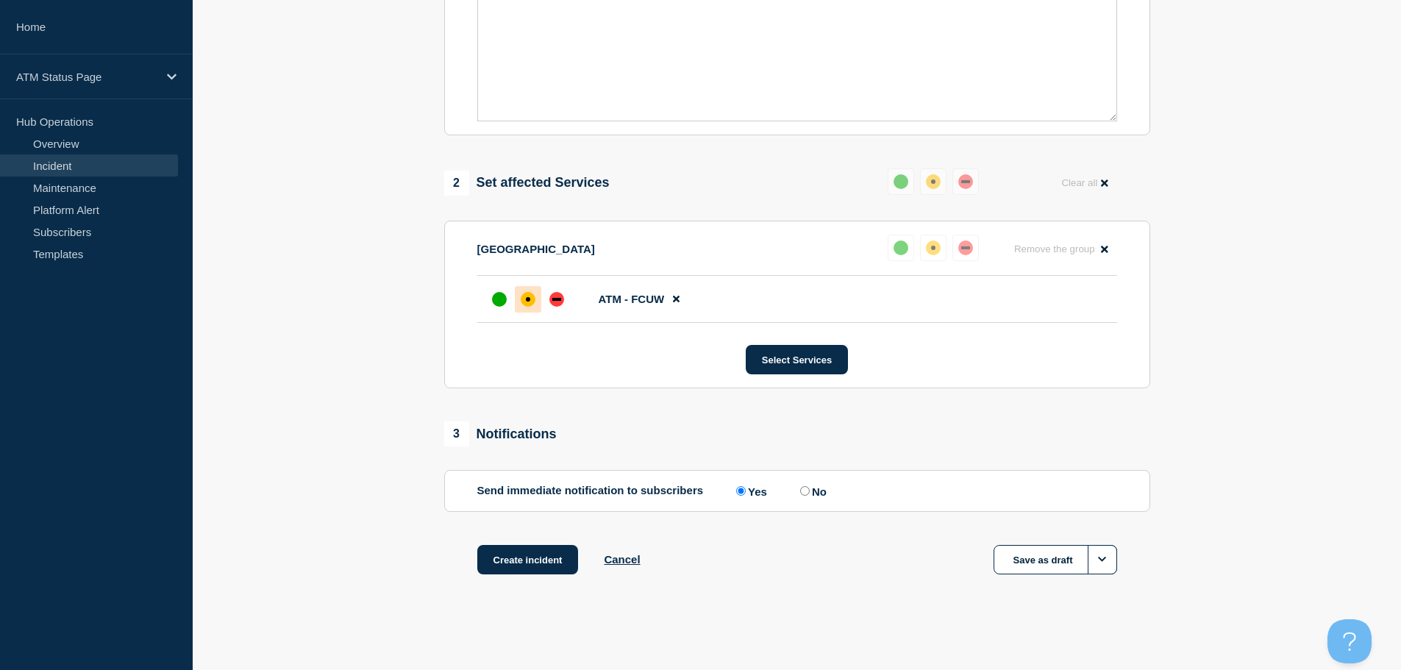
scroll to position [438, 0]
click at [537, 558] on button "Create incident" at bounding box center [527, 559] width 101 height 29
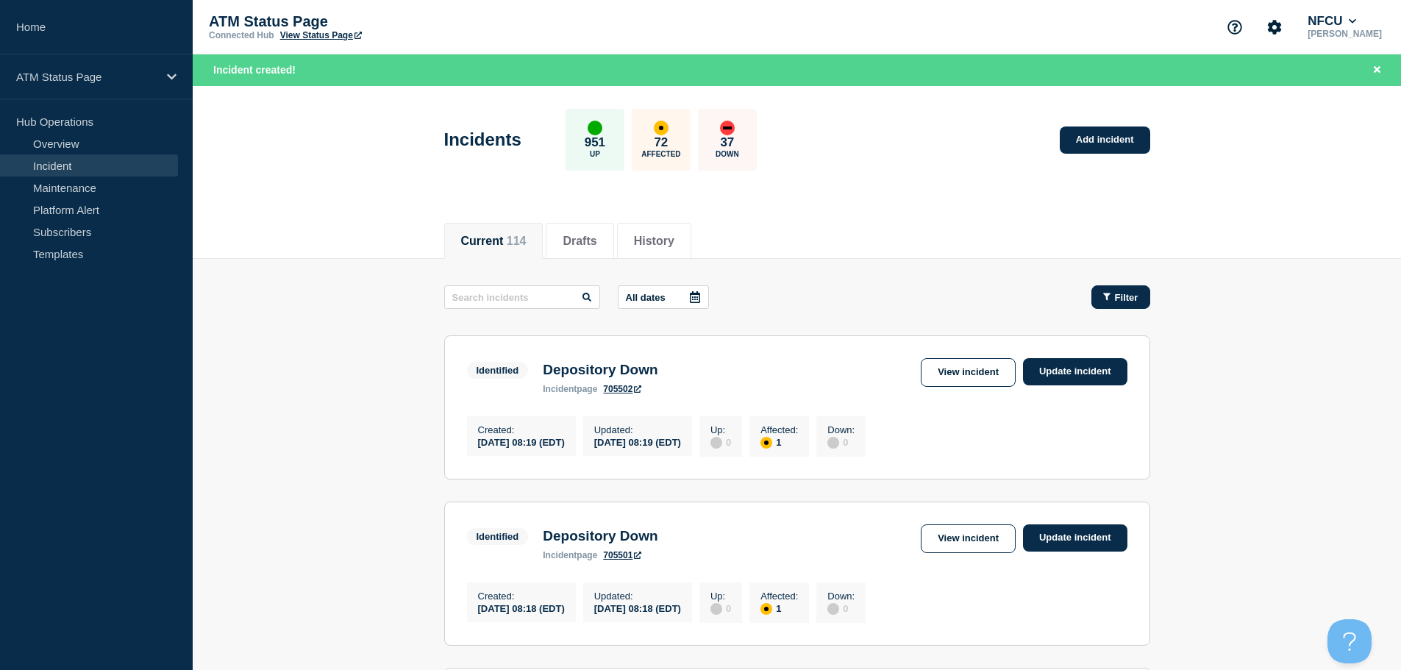
click at [1124, 296] on span "Filter" at bounding box center [1127, 297] width 24 height 11
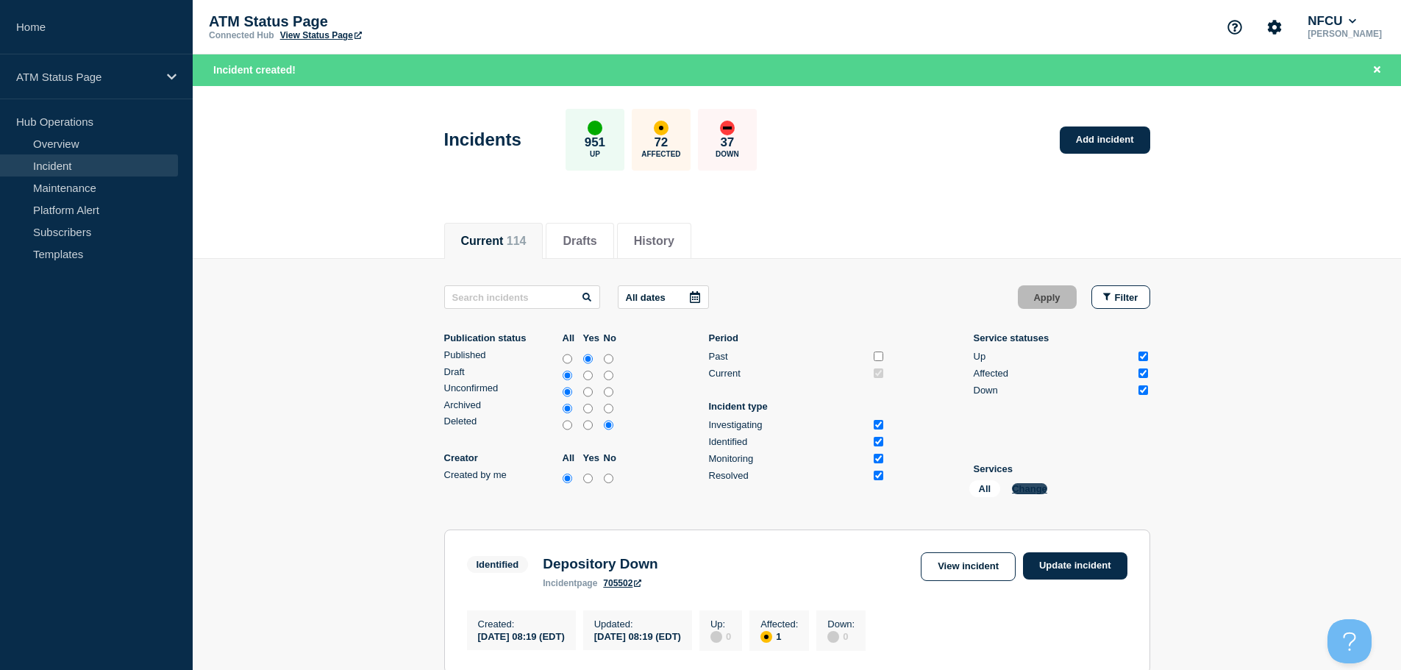
click at [1030, 488] on button "Change" at bounding box center [1029, 488] width 35 height 11
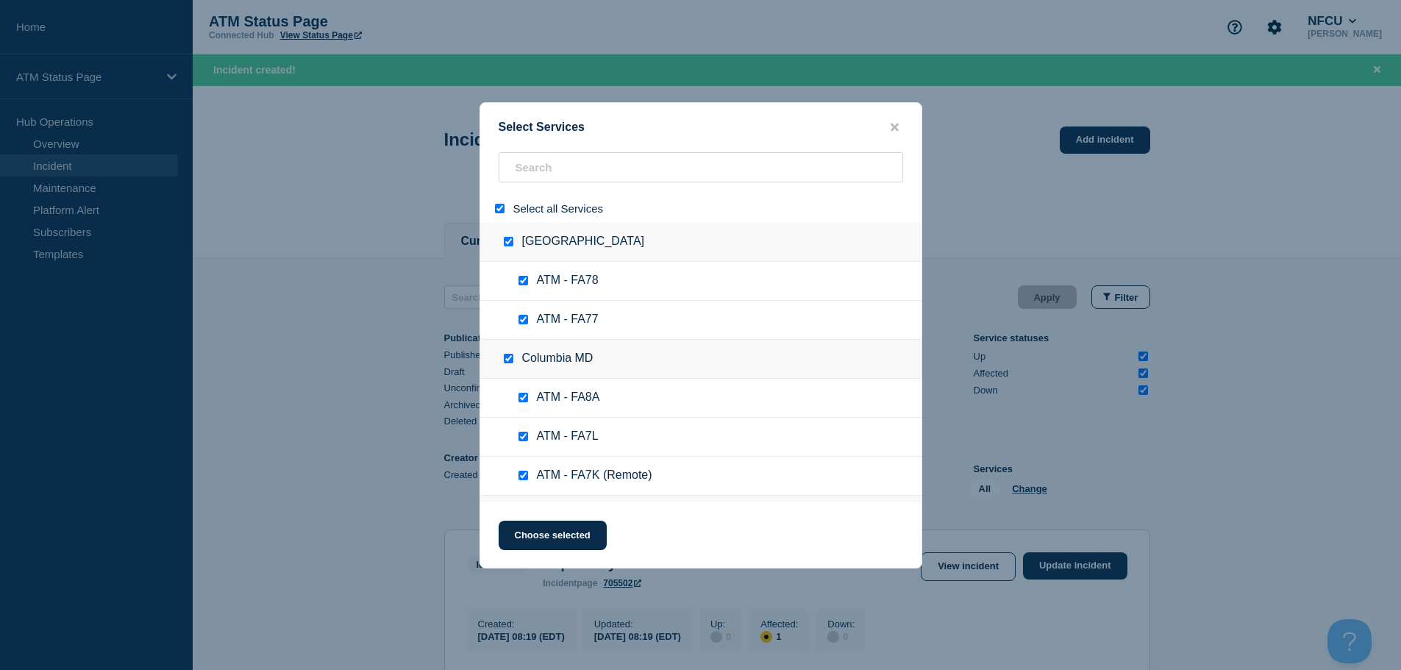
click at [501, 213] on input "select all" at bounding box center [500, 209] width 10 height 10
click at [596, 165] on input "search" at bounding box center [701, 167] width 404 height 30
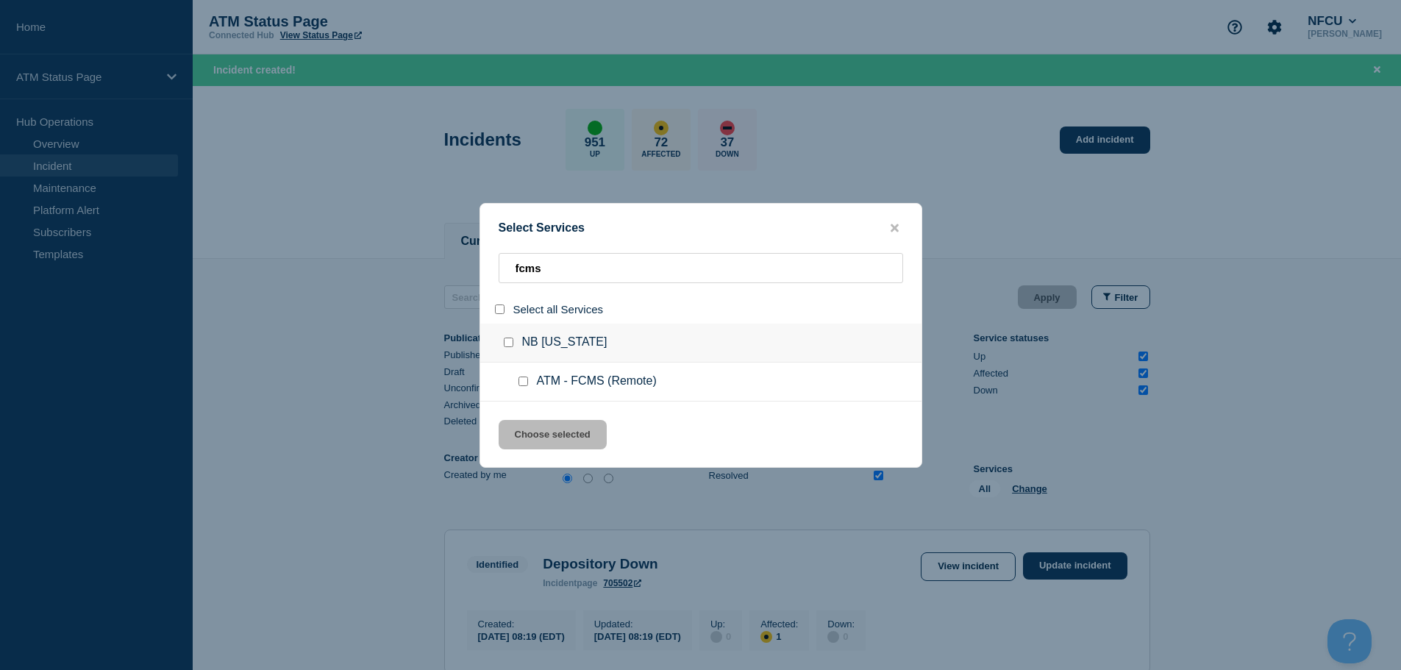
click at [521, 381] on input "service: ATM - FCMS (Remote)" at bounding box center [523, 382] width 10 height 10
click at [549, 432] on button "Choose selected" at bounding box center [553, 434] width 108 height 29
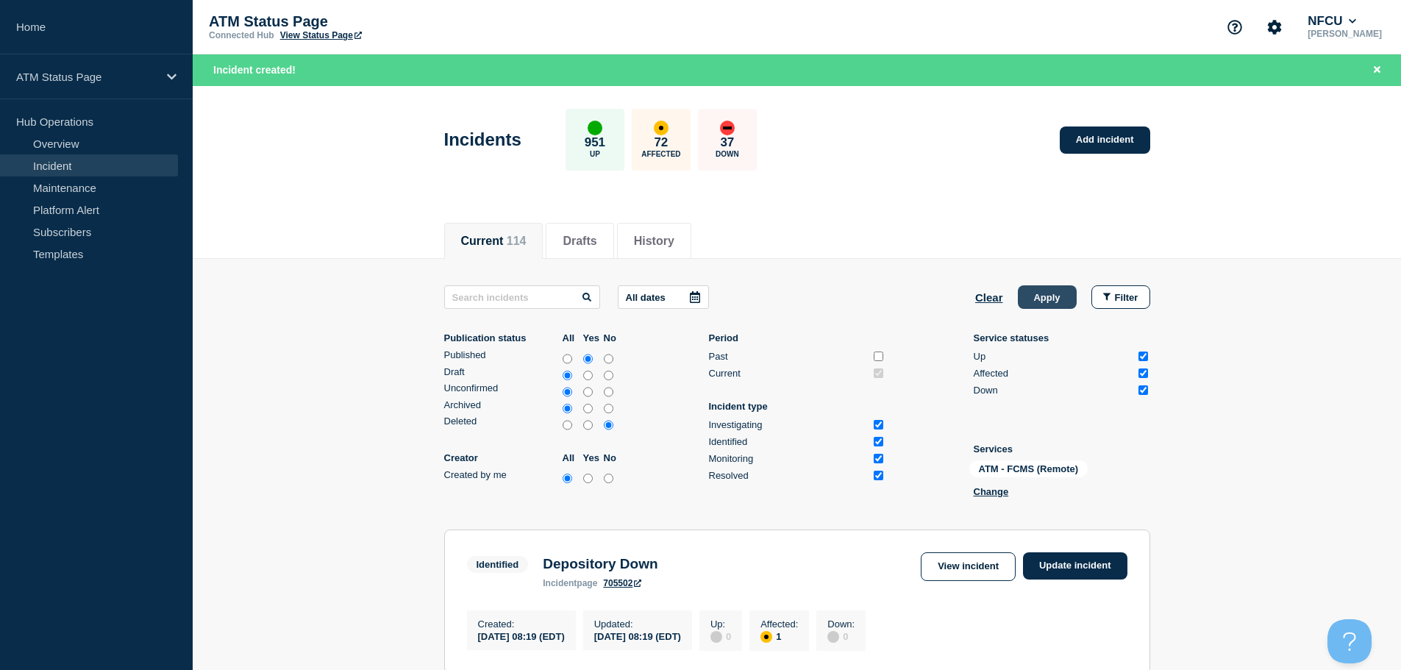
click at [1071, 296] on button "Apply" at bounding box center [1047, 297] width 59 height 24
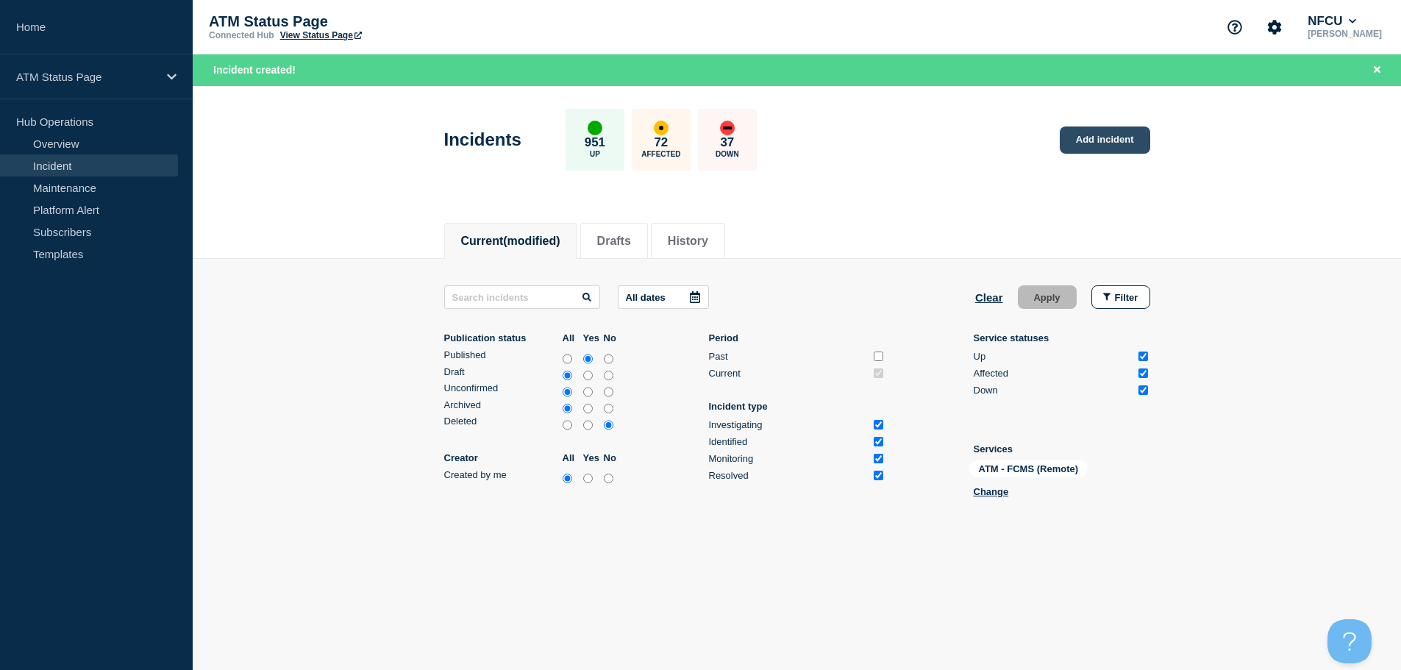
click at [1109, 149] on link "Add incident" at bounding box center [1105, 139] width 90 height 27
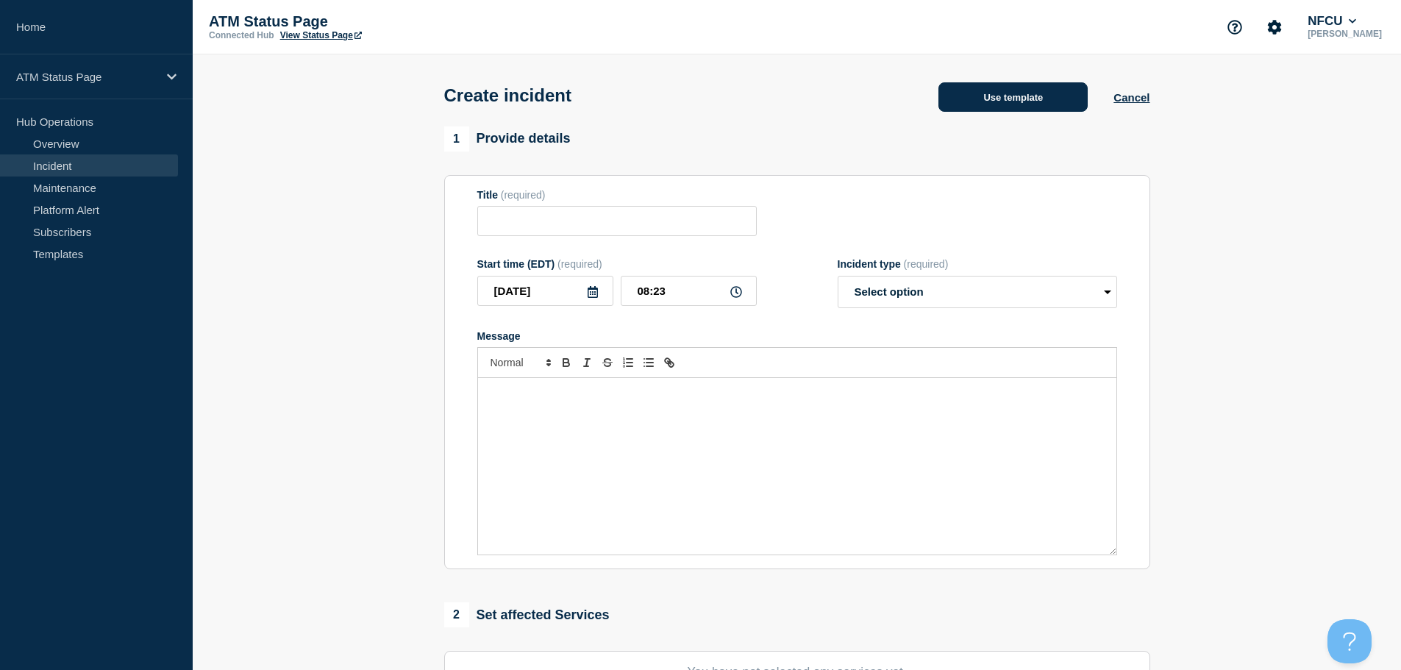
click at [1024, 103] on button "Use template" at bounding box center [1012, 96] width 149 height 29
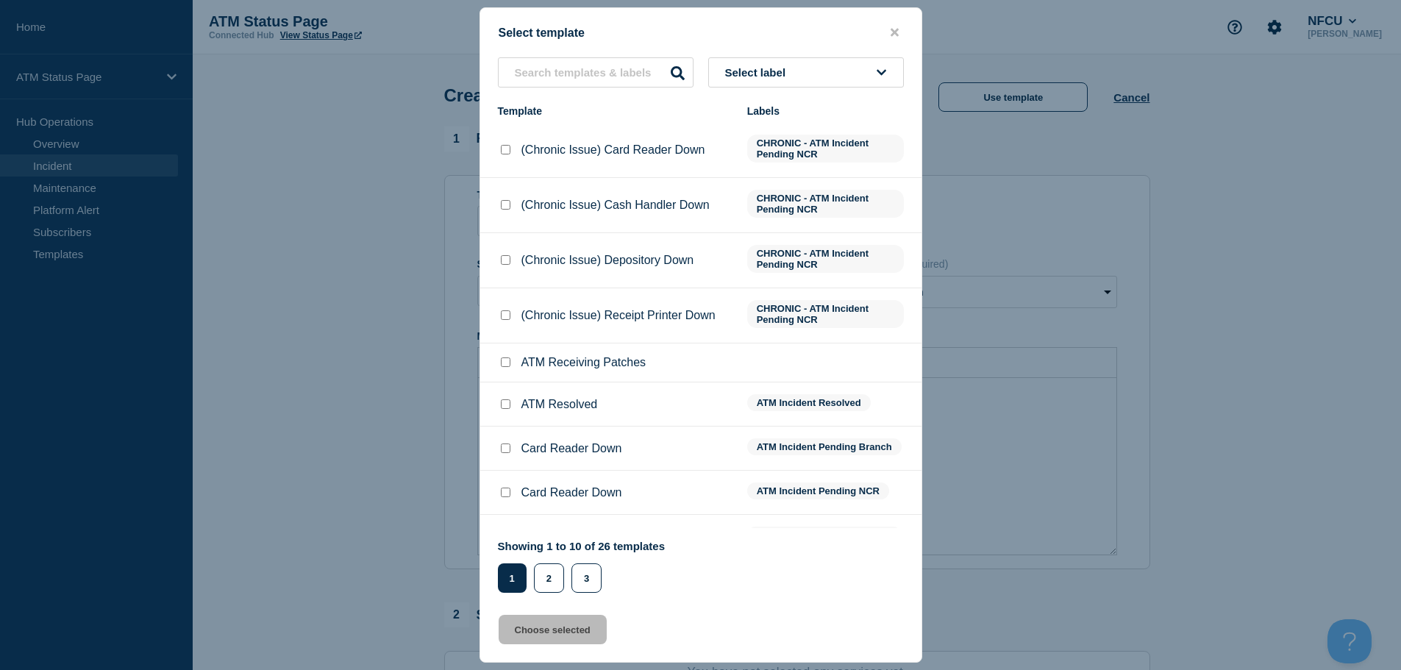
click at [849, 74] on button "Select label" at bounding box center [806, 72] width 196 height 30
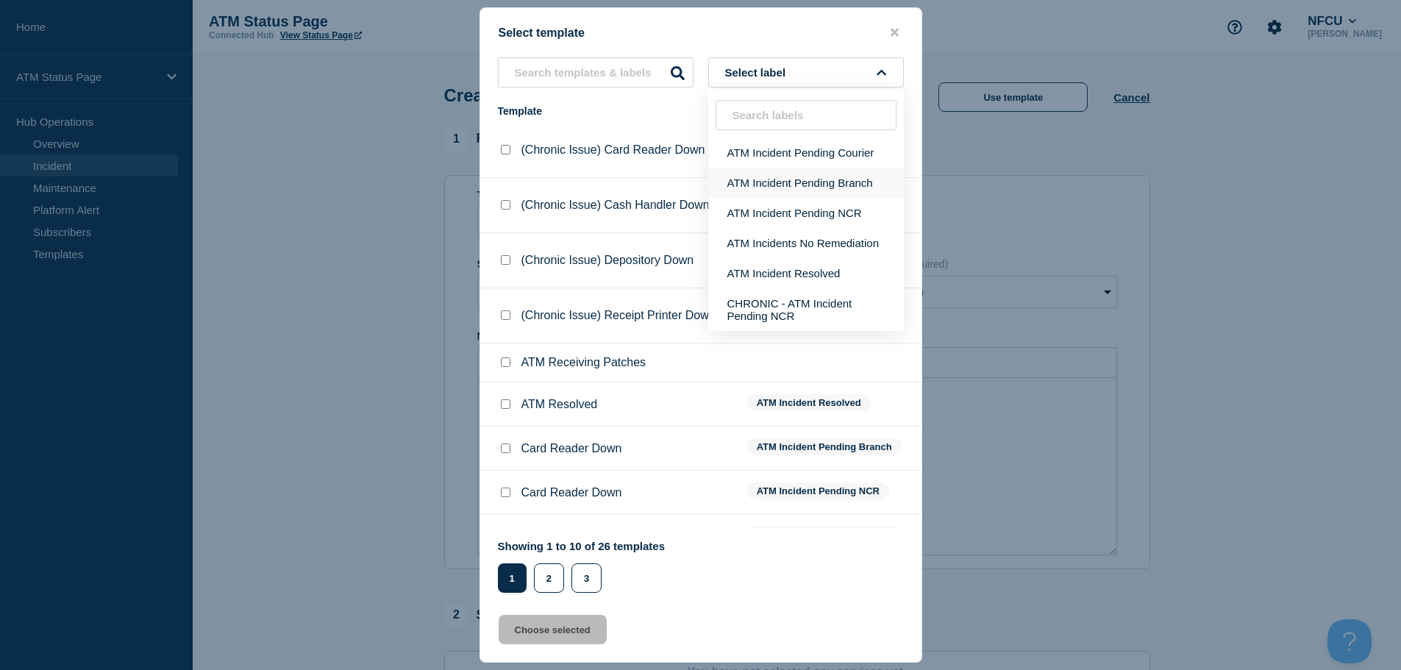
click at [837, 186] on button "ATM Incident Pending Branch" at bounding box center [806, 183] width 196 height 30
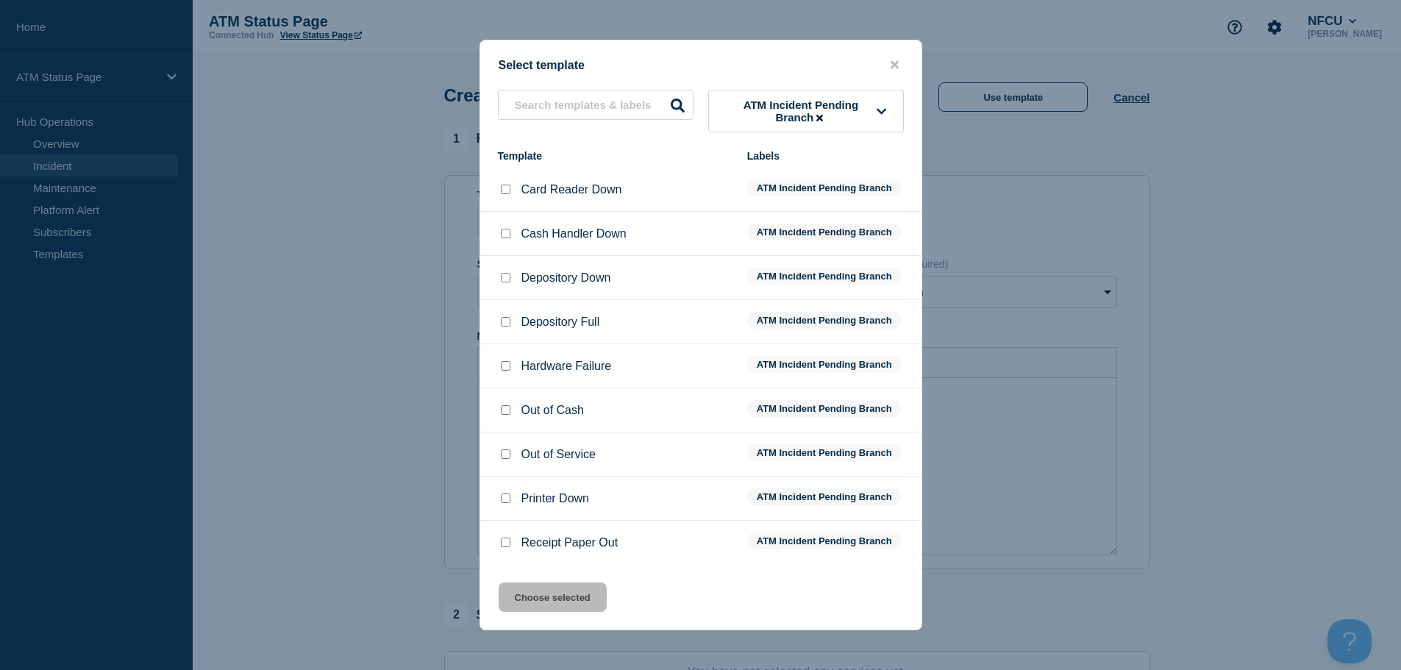
click at [507, 320] on input "Depository Full checkbox" at bounding box center [506, 322] width 10 height 10
click at [553, 593] on button "Choose selected" at bounding box center [553, 596] width 108 height 29
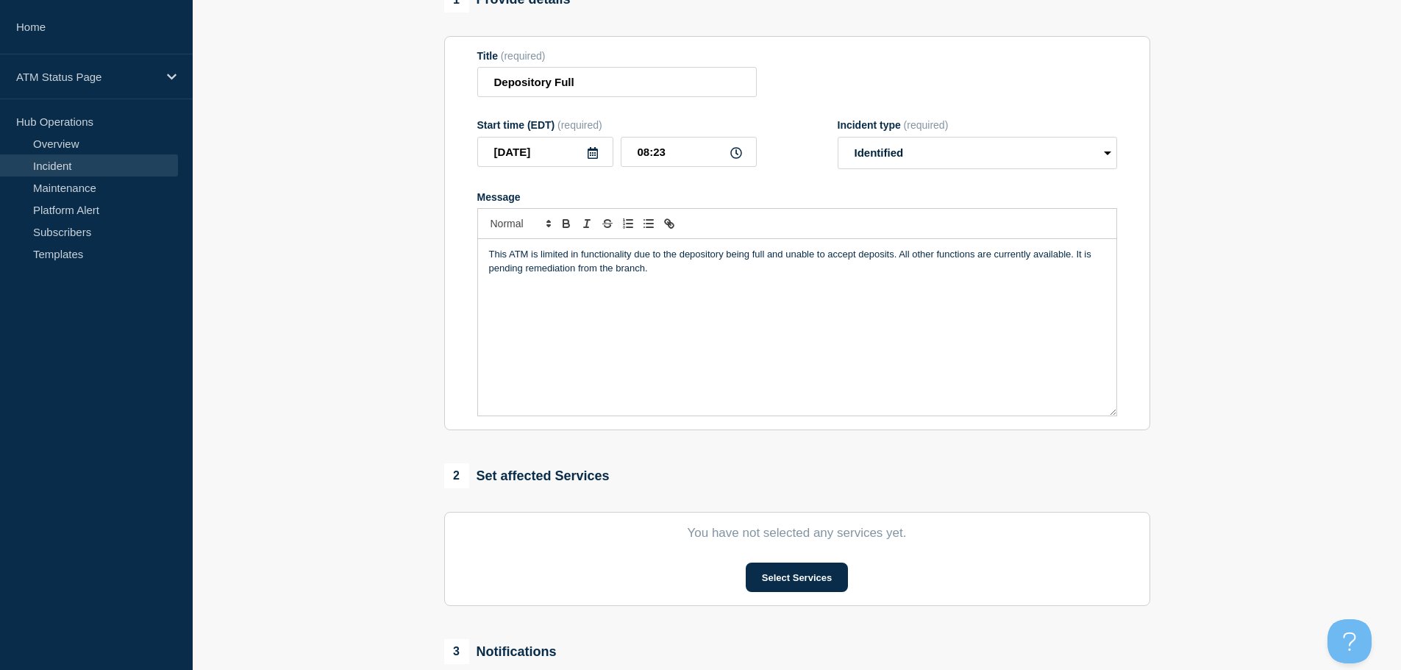
scroll to position [294, 0]
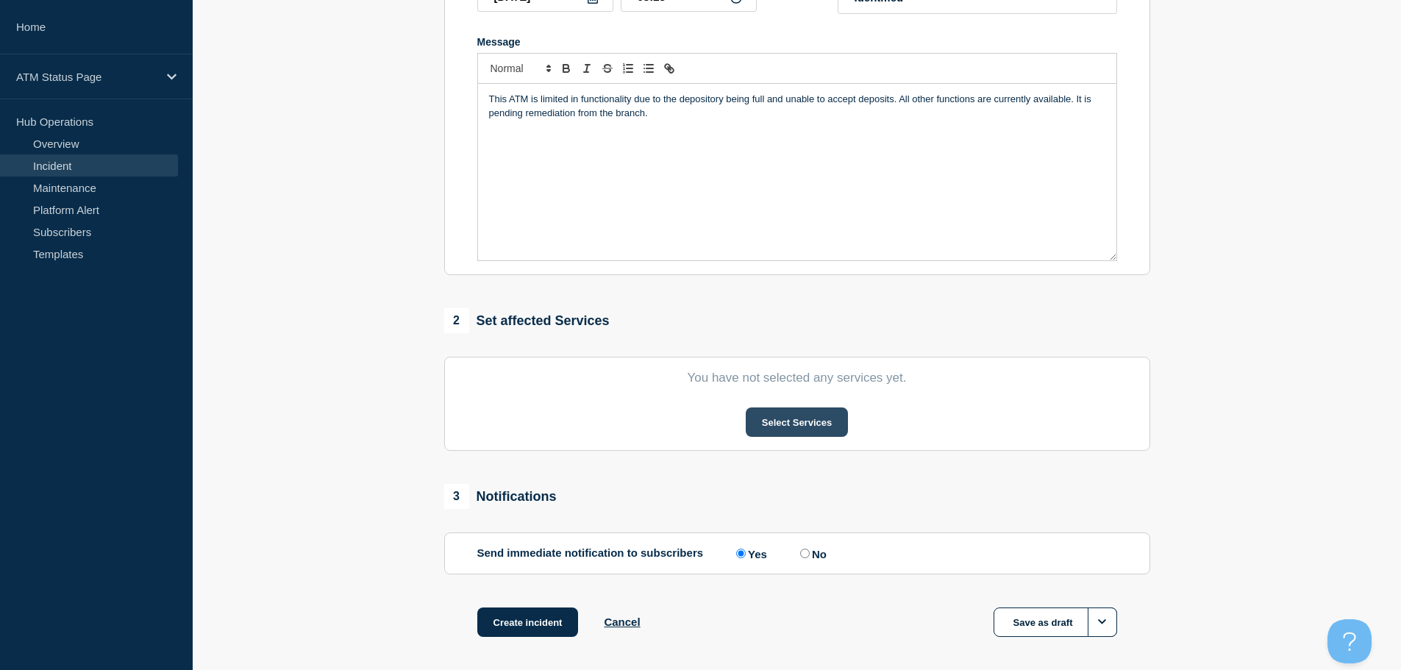
click at [812, 429] on button "Select Services" at bounding box center [797, 421] width 102 height 29
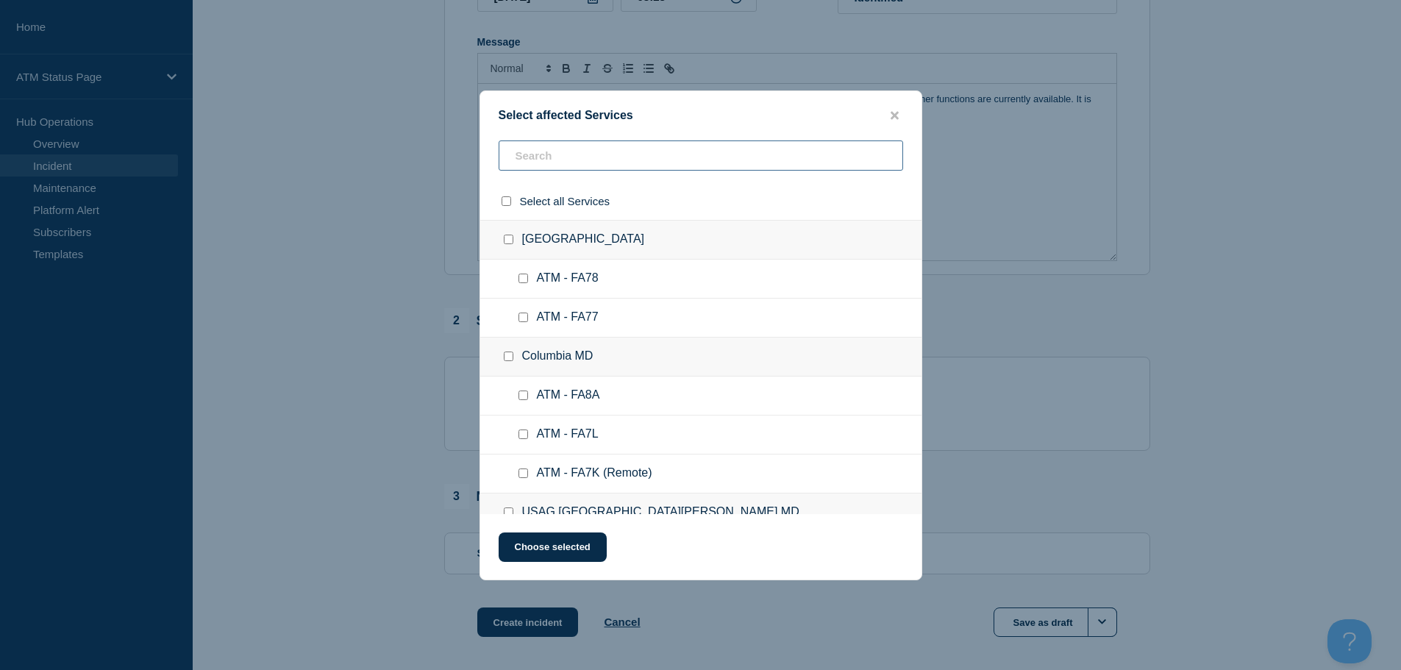
click at [593, 168] on input "text" at bounding box center [701, 155] width 404 height 30
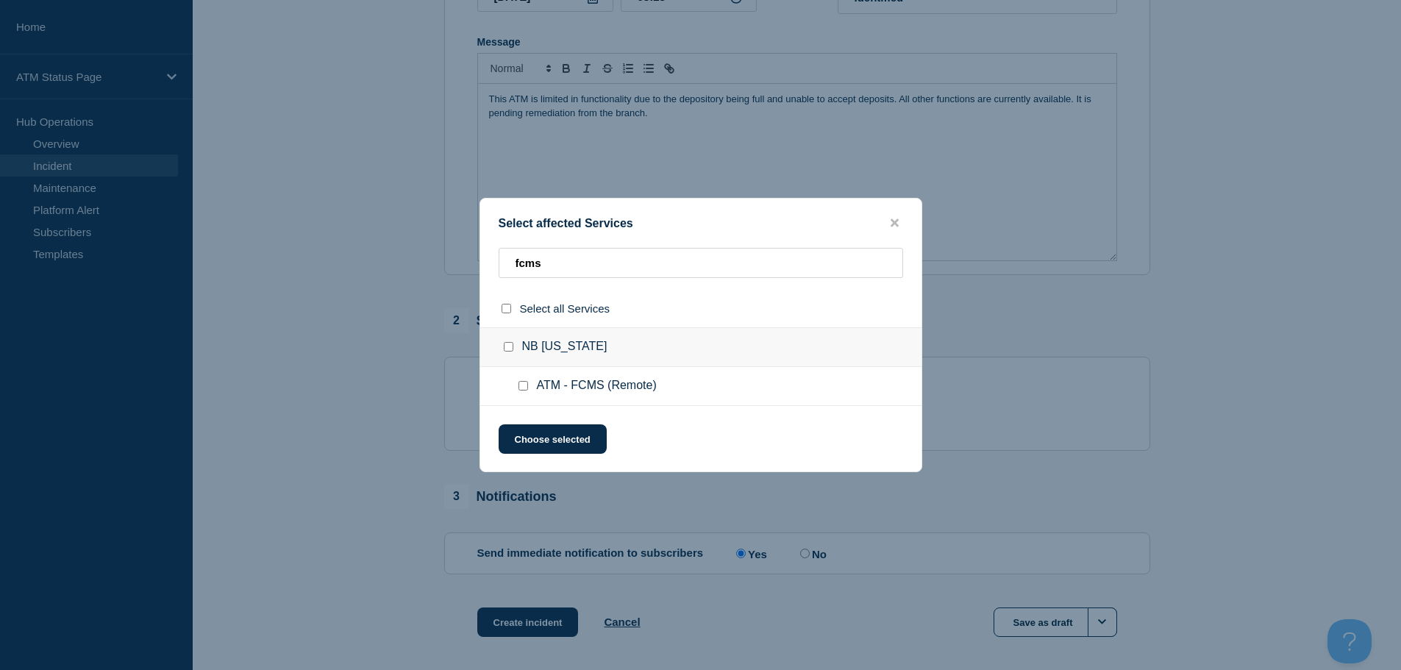
click at [521, 387] on input "ATM - FCMS (Remote) checkbox" at bounding box center [523, 386] width 10 height 10
click at [548, 440] on button "Choose selected" at bounding box center [553, 438] width 108 height 29
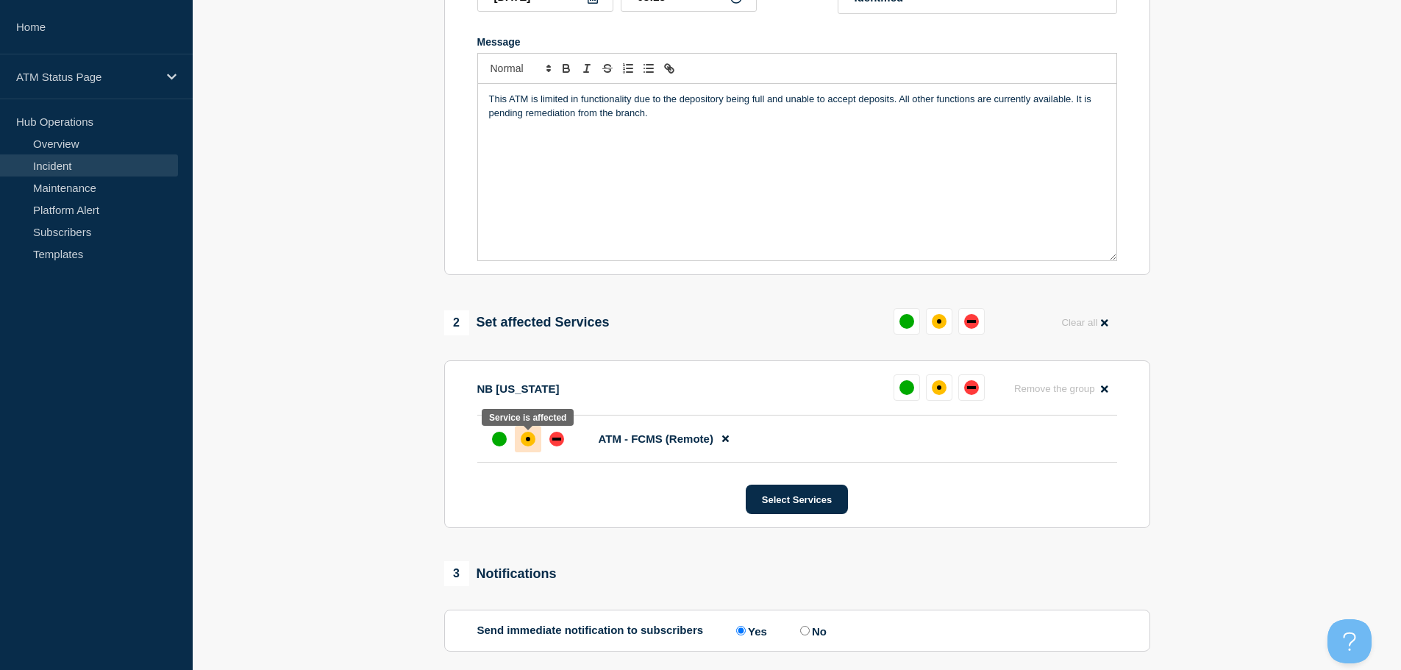
click at [529, 445] on div "affected" at bounding box center [528, 439] width 15 height 15
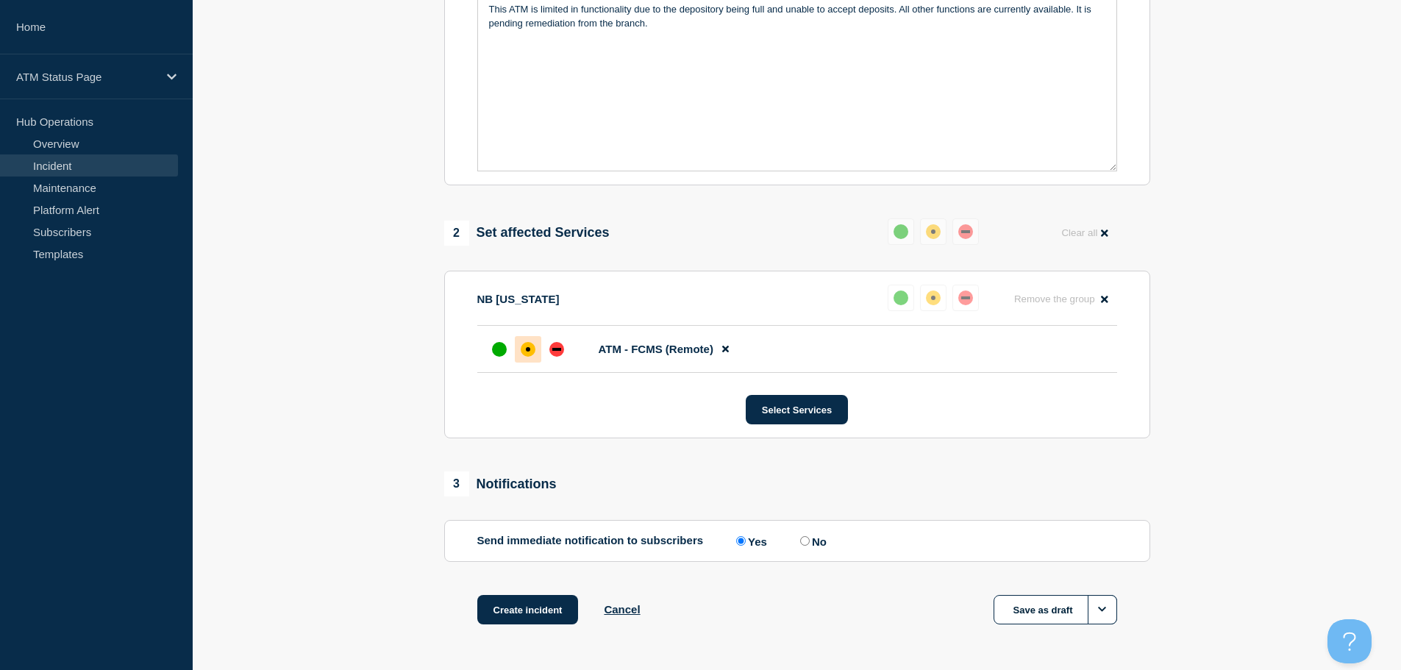
scroll to position [438, 0]
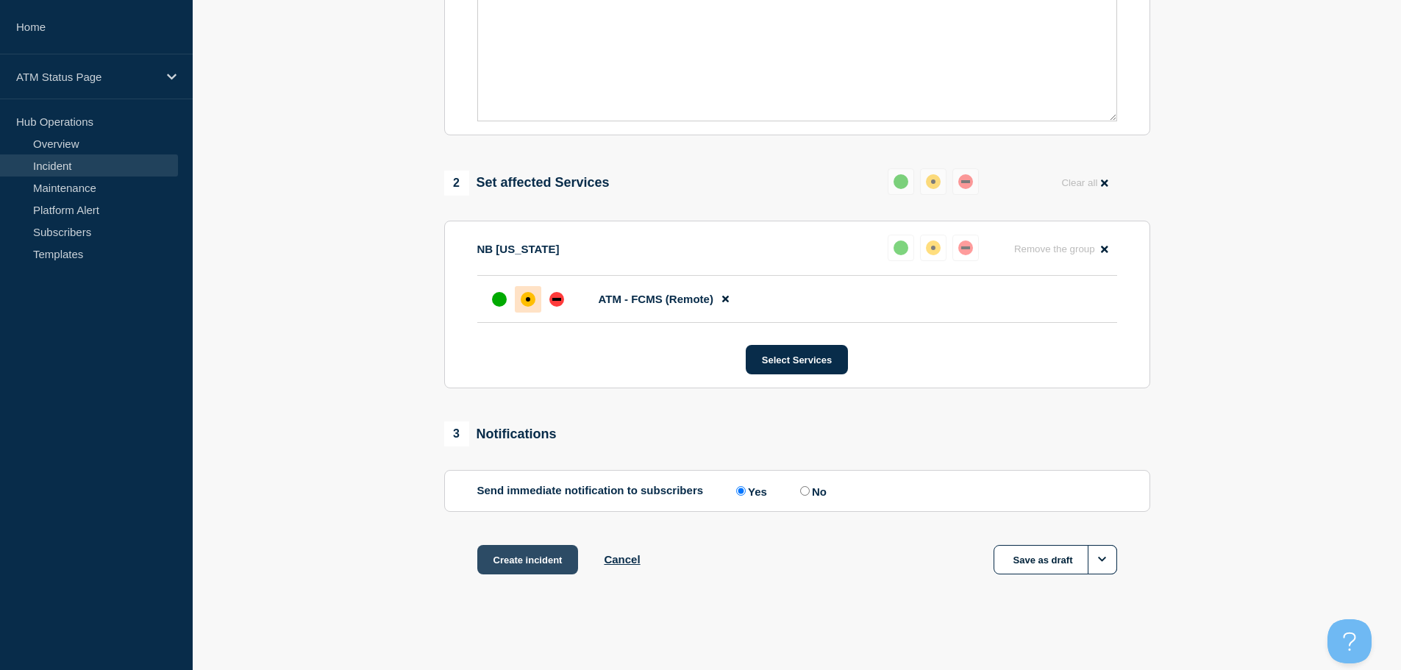
click at [538, 558] on button "Create incident" at bounding box center [527, 559] width 101 height 29
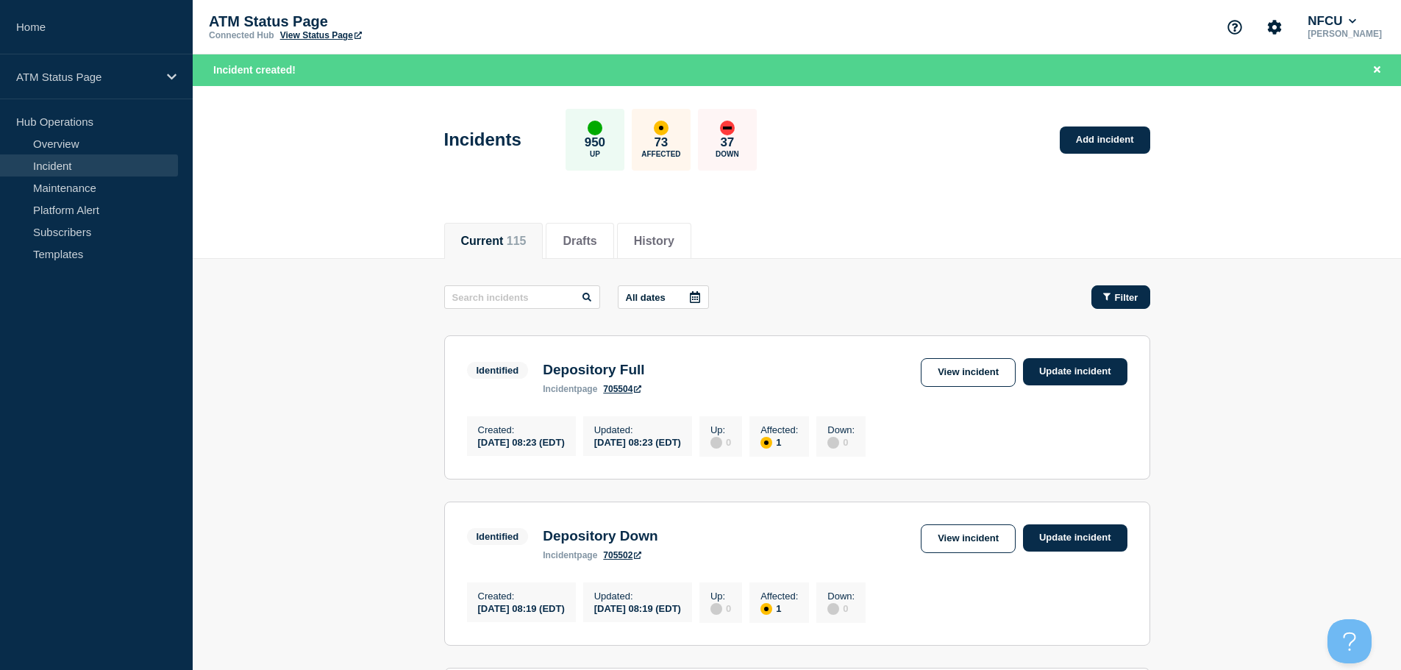
click at [1105, 294] on icon "button" at bounding box center [1106, 296] width 7 height 7
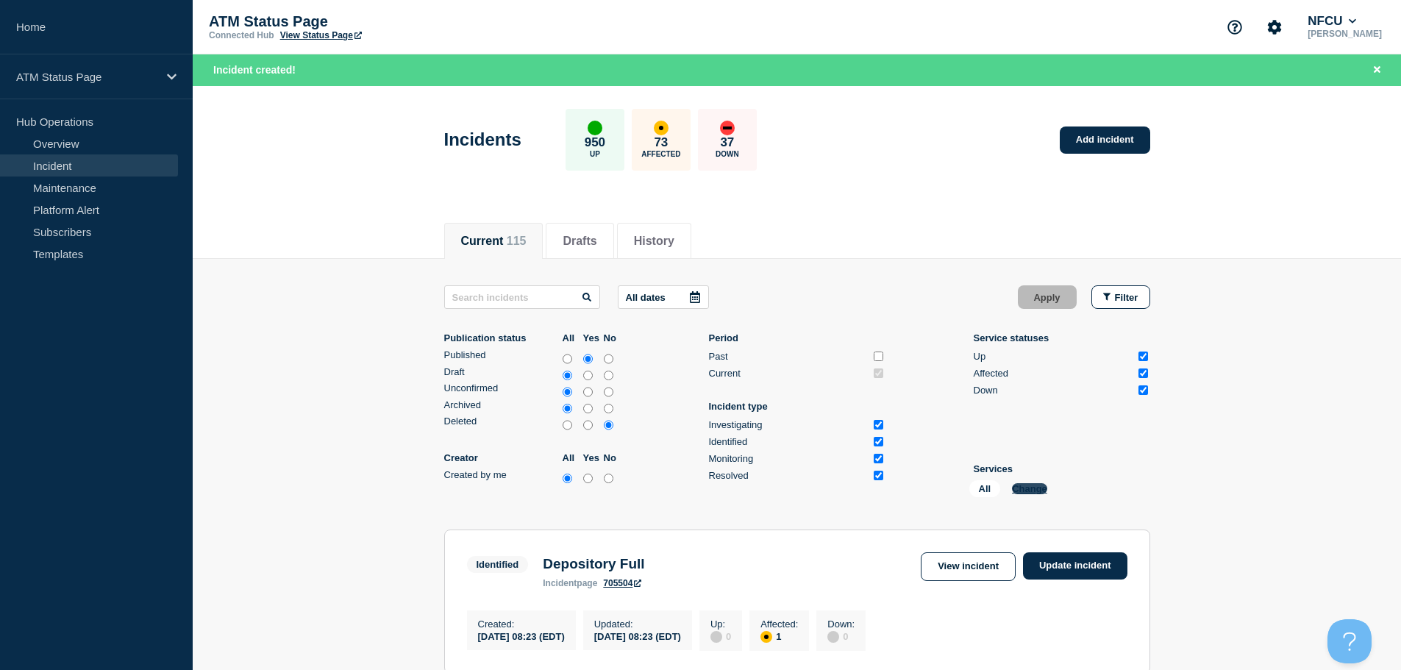
click at [1027, 491] on button "Change" at bounding box center [1029, 488] width 35 height 11
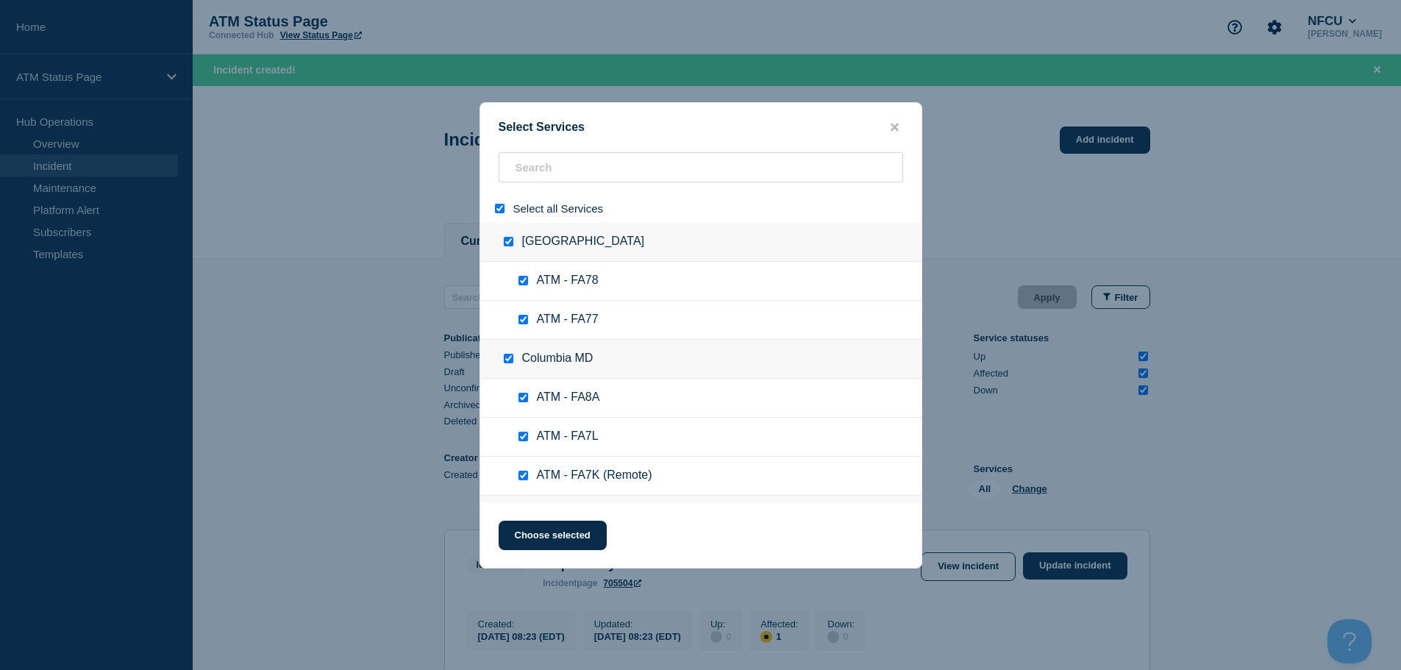
click at [501, 211] on input "select all" at bounding box center [500, 209] width 10 height 10
click at [562, 176] on input "search" at bounding box center [701, 167] width 404 height 30
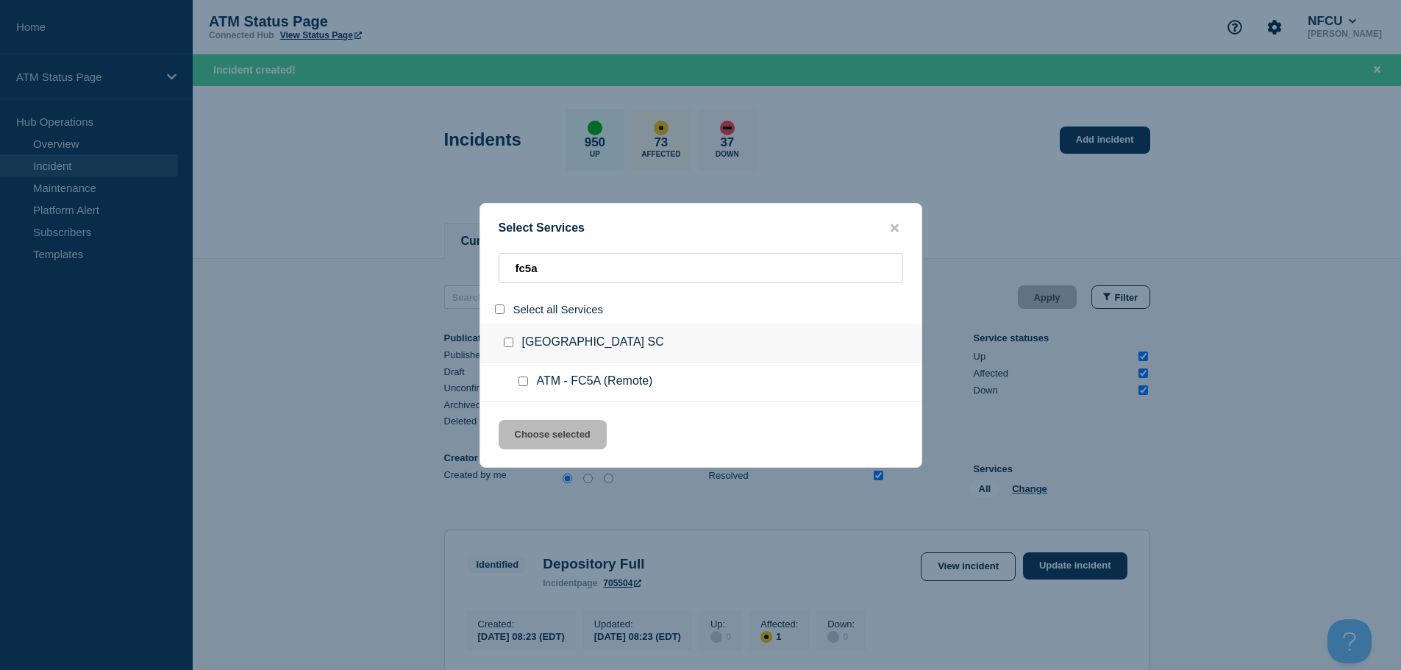
click at [524, 385] on input "service: ATM - FC5A (Remote)" at bounding box center [523, 382] width 10 height 10
click at [540, 428] on button "Choose selected" at bounding box center [553, 434] width 108 height 29
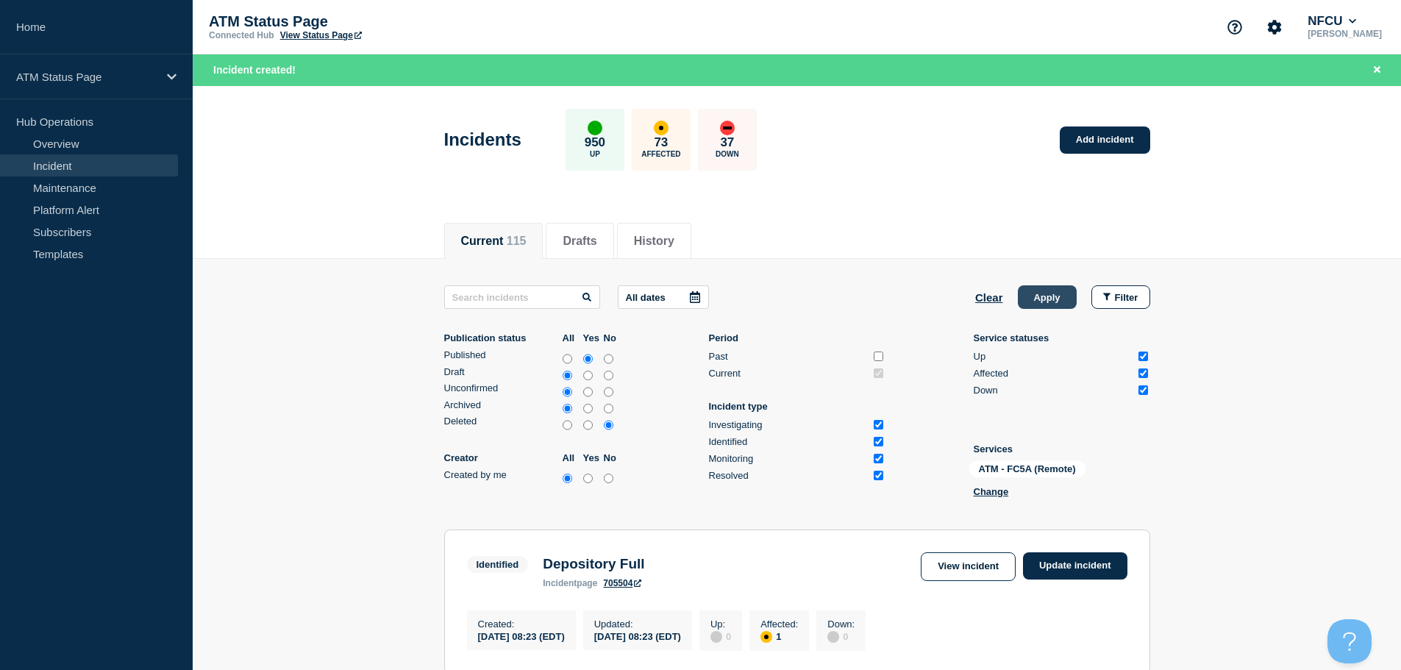
click at [1056, 295] on button "Apply" at bounding box center [1047, 297] width 59 height 24
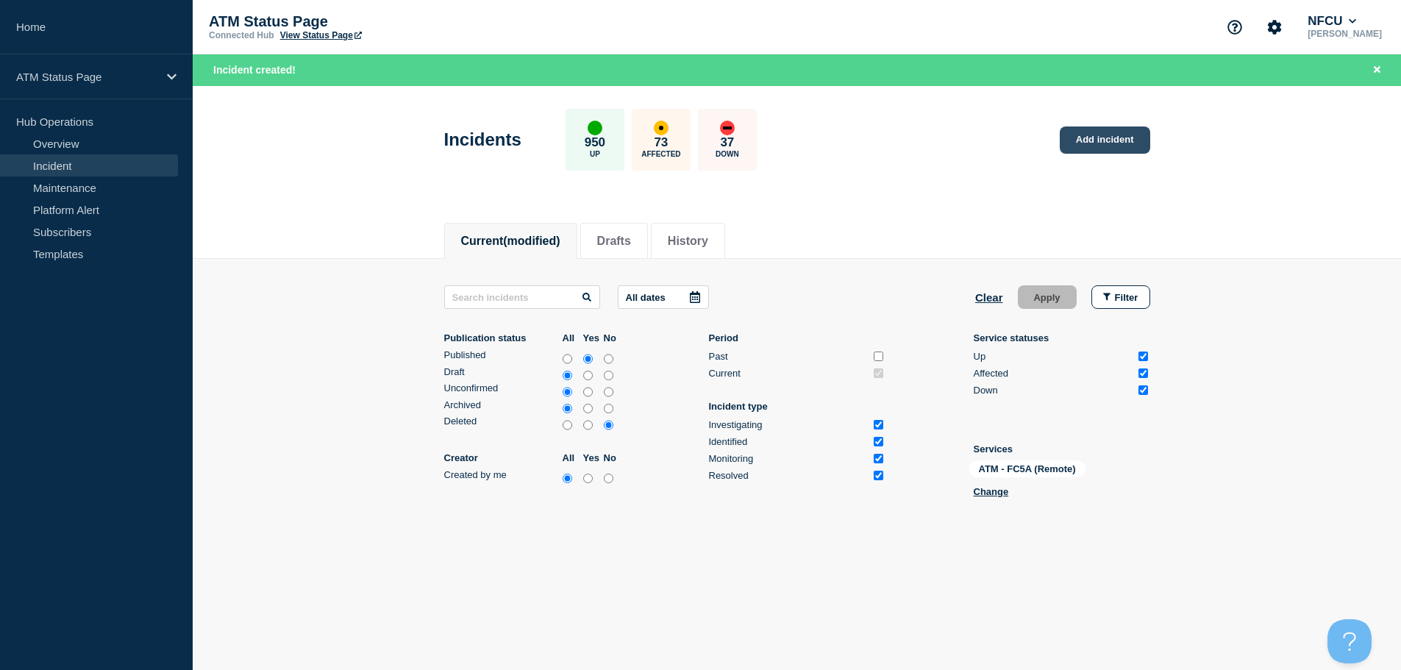
click at [1116, 138] on link "Add incident" at bounding box center [1105, 139] width 90 height 27
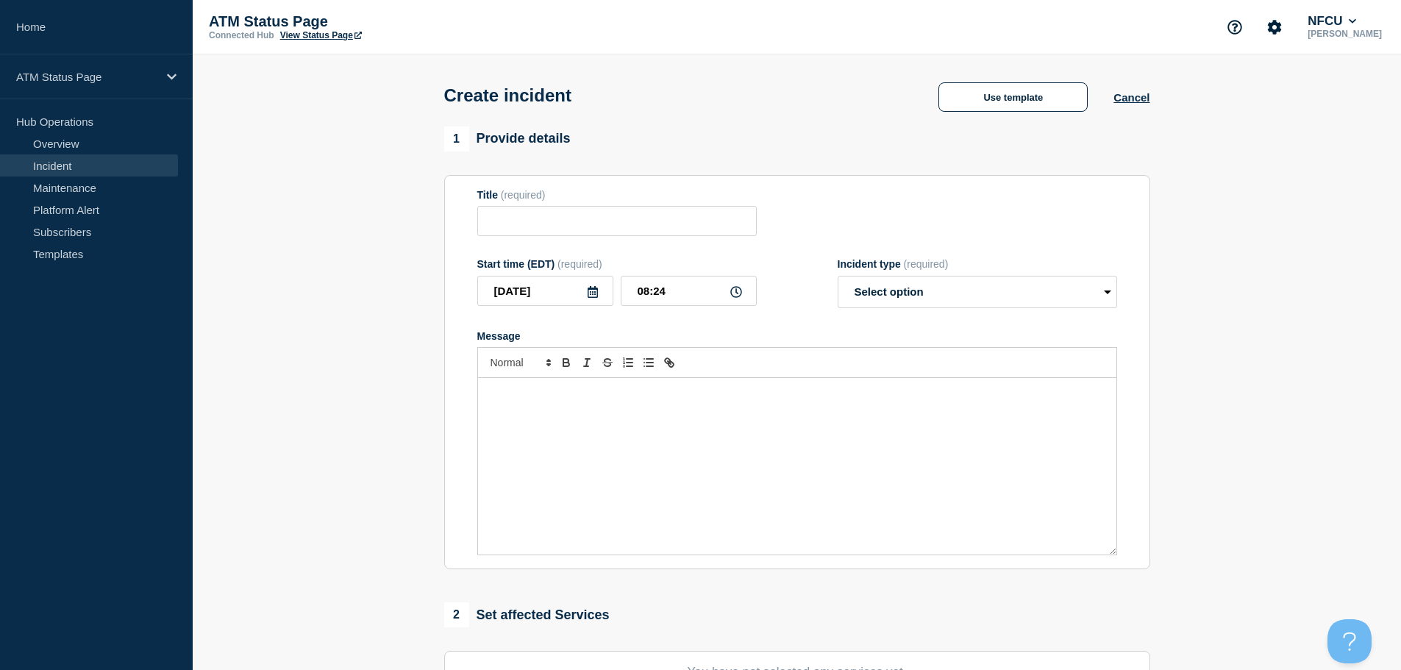
click at [1038, 82] on div "Use template Cancel" at bounding box center [1031, 96] width 237 height 31
click at [1037, 107] on button "Use template" at bounding box center [1012, 96] width 149 height 29
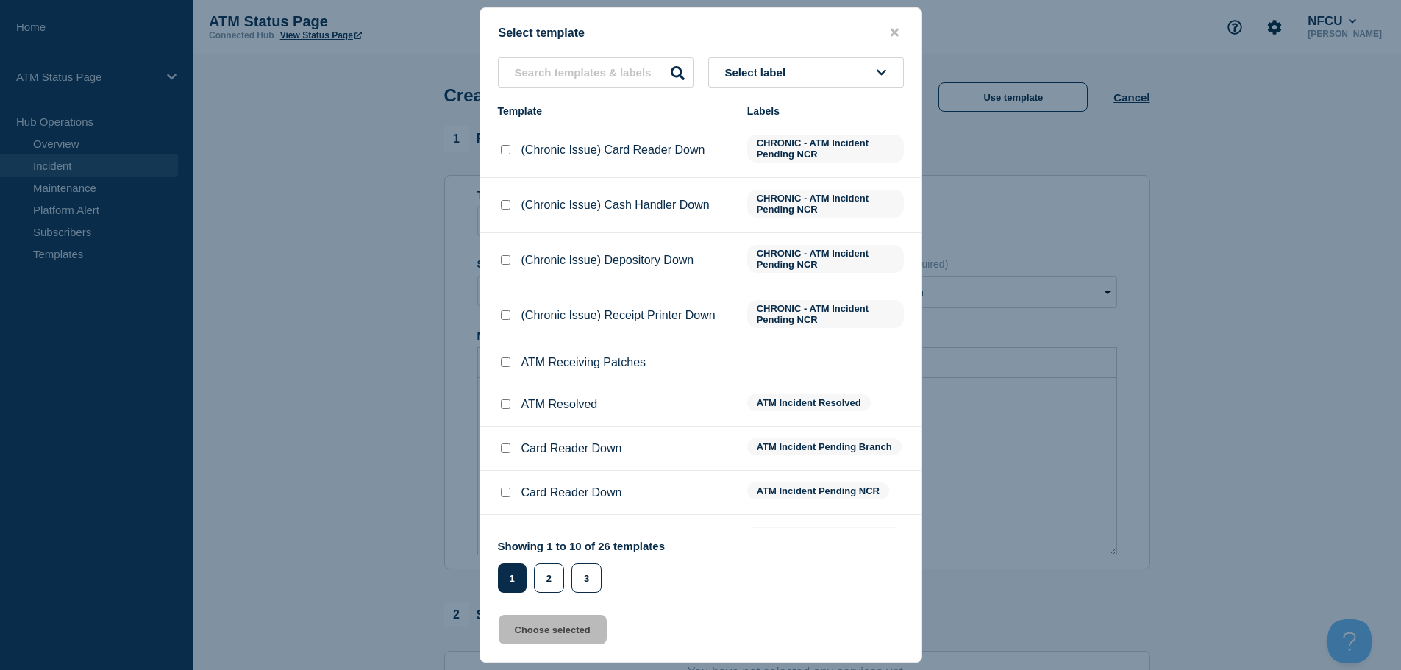
click at [855, 79] on button "Select label" at bounding box center [806, 72] width 196 height 30
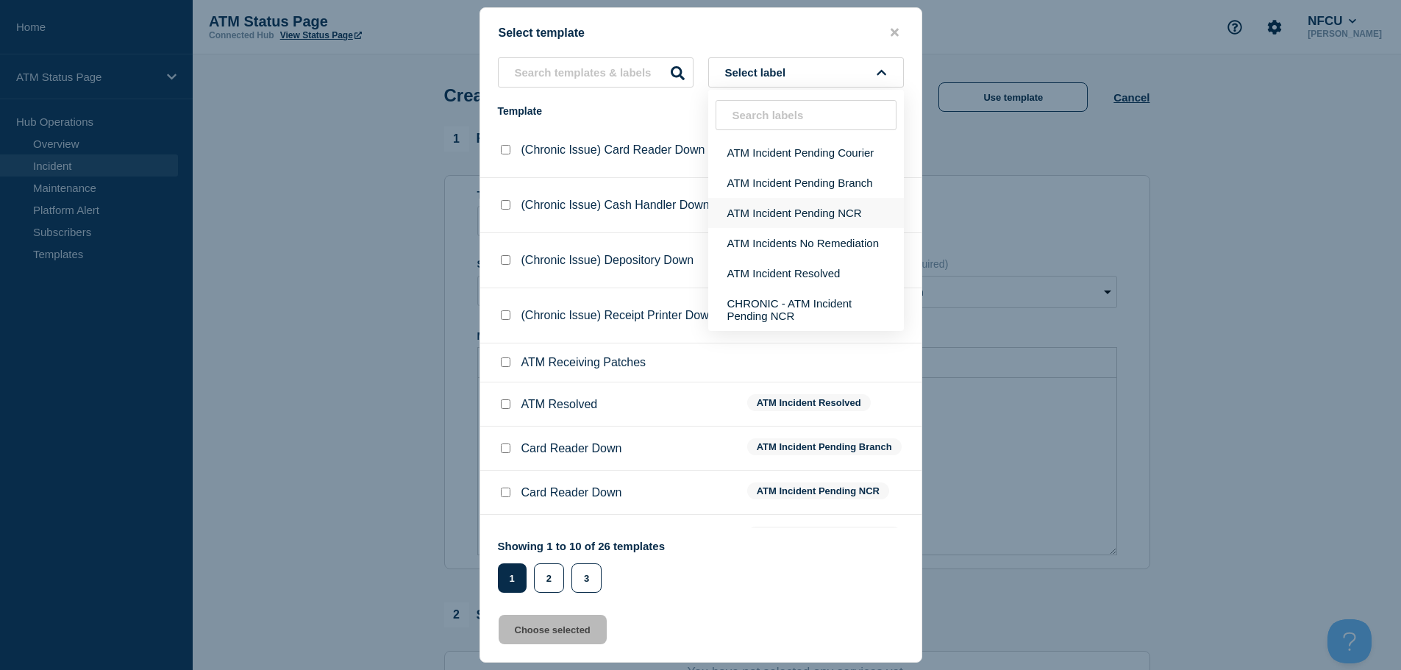
click at [846, 214] on button "ATM Incident Pending NCR" at bounding box center [806, 213] width 196 height 30
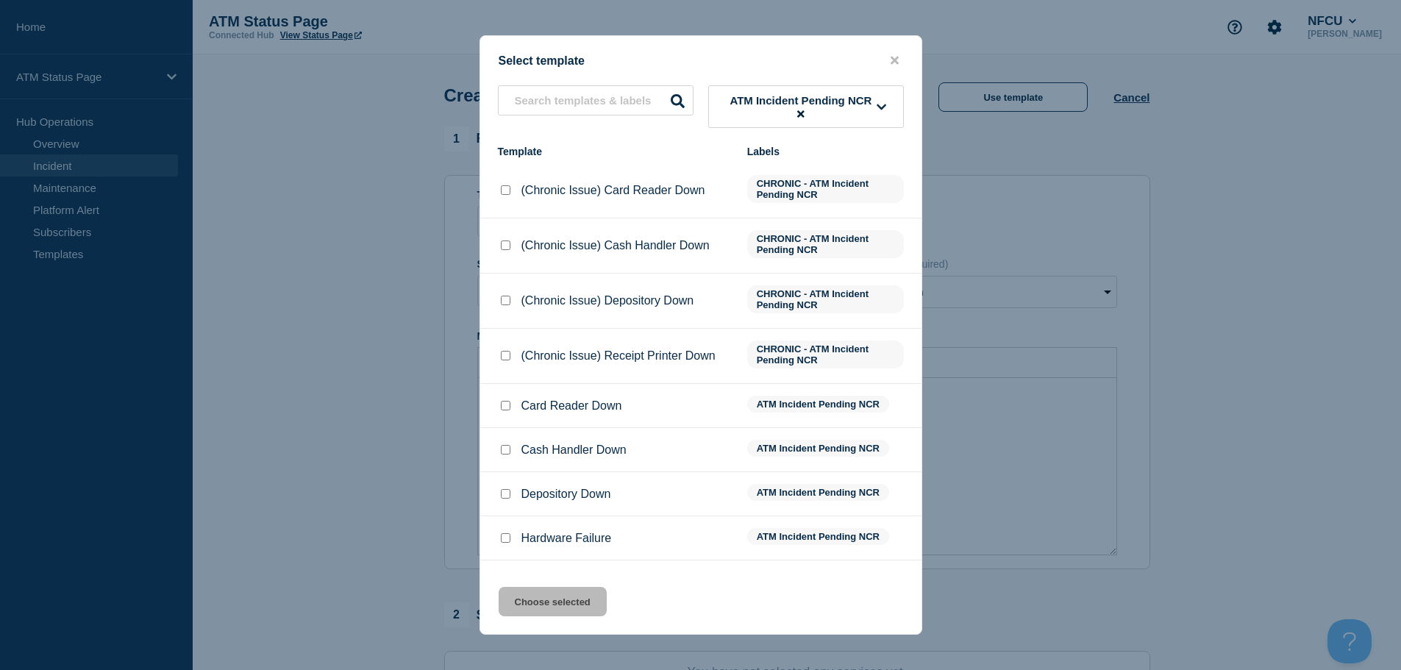
click at [504, 498] on input "Depository Down checkbox" at bounding box center [506, 494] width 10 height 10
click at [568, 613] on button "Choose selected" at bounding box center [553, 601] width 108 height 29
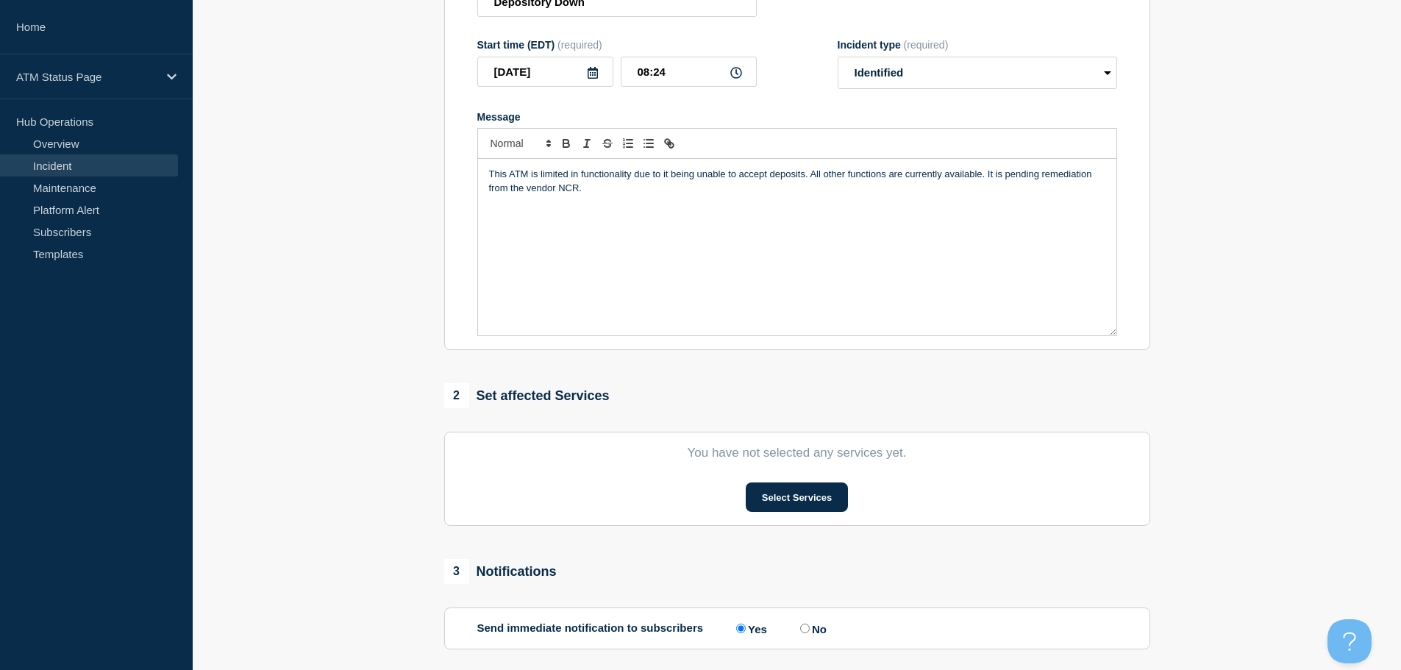
scroll to position [221, 0]
click at [799, 493] on button "Select Services" at bounding box center [797, 495] width 102 height 29
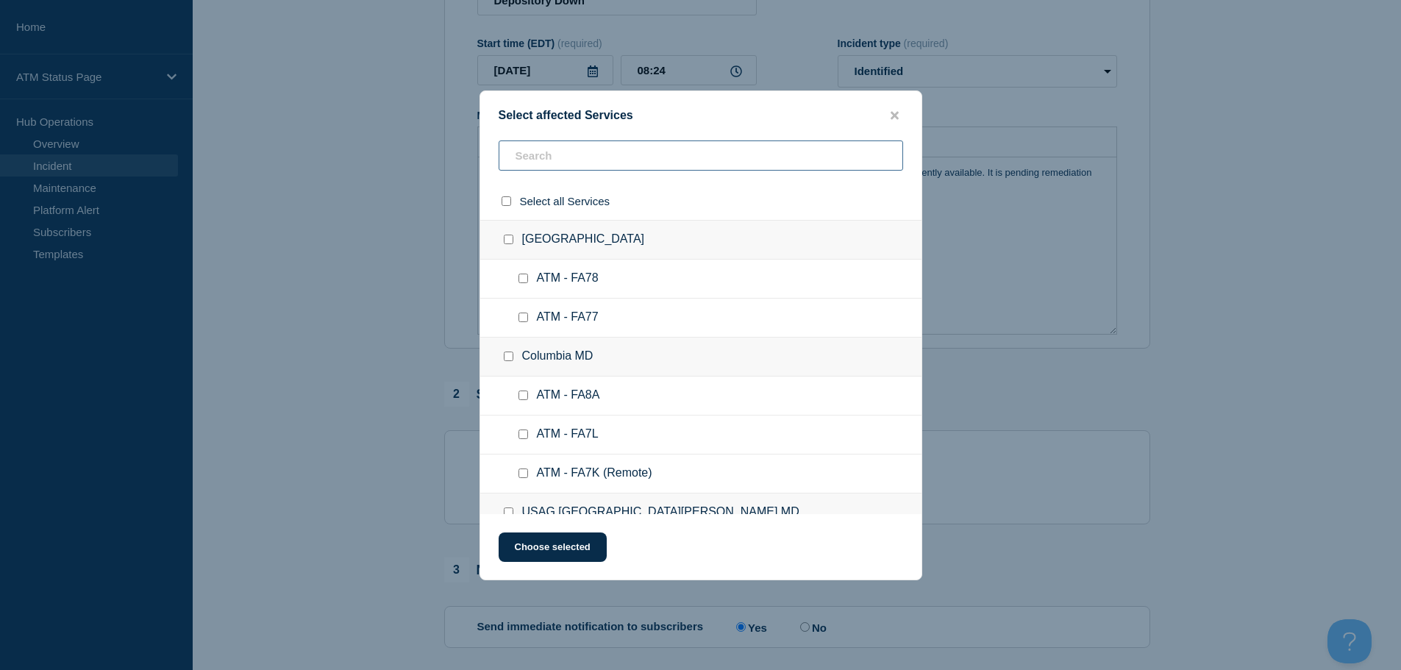
click at [535, 168] on input "text" at bounding box center [701, 155] width 404 height 30
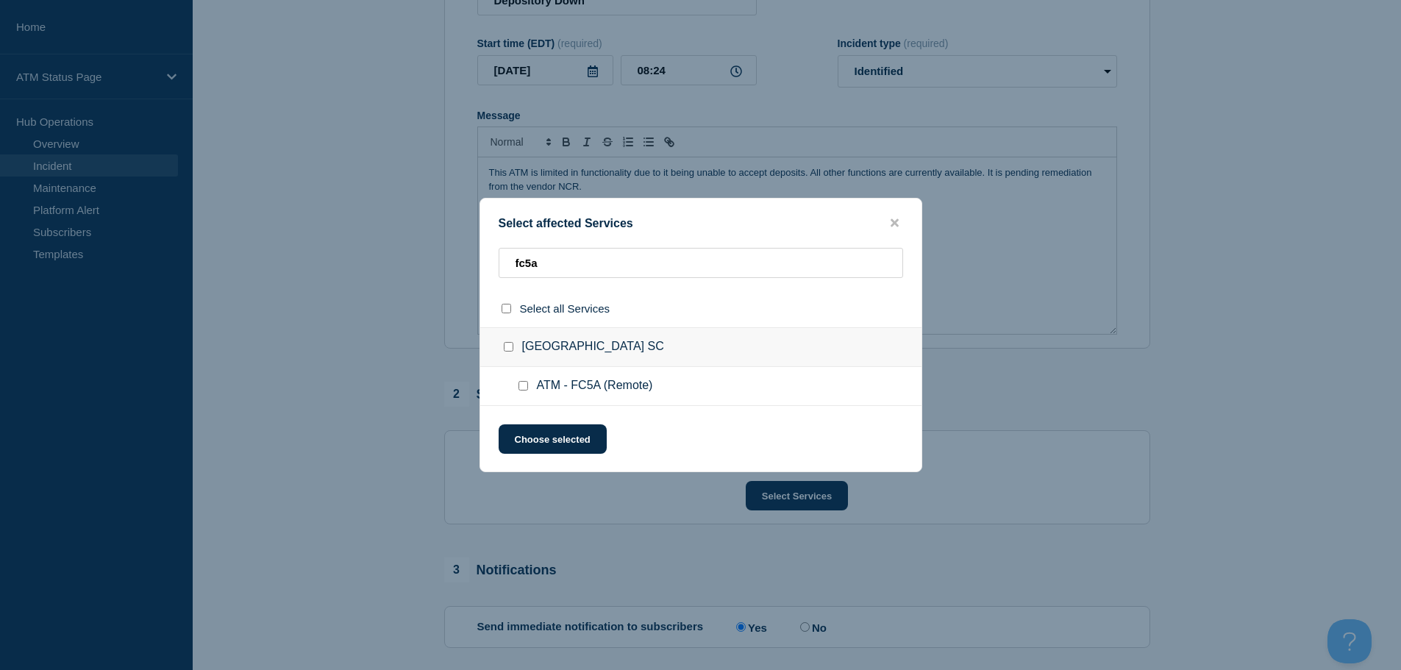
click at [524, 385] on input "ATM - FC5A (Remote) checkbox" at bounding box center [523, 386] width 10 height 10
click at [535, 423] on div "Select affected Services fc5a Select all Services North Charleston SC ATM - FC5…" at bounding box center [700, 335] width 443 height 274
click at [543, 442] on button "Choose selected" at bounding box center [553, 438] width 108 height 29
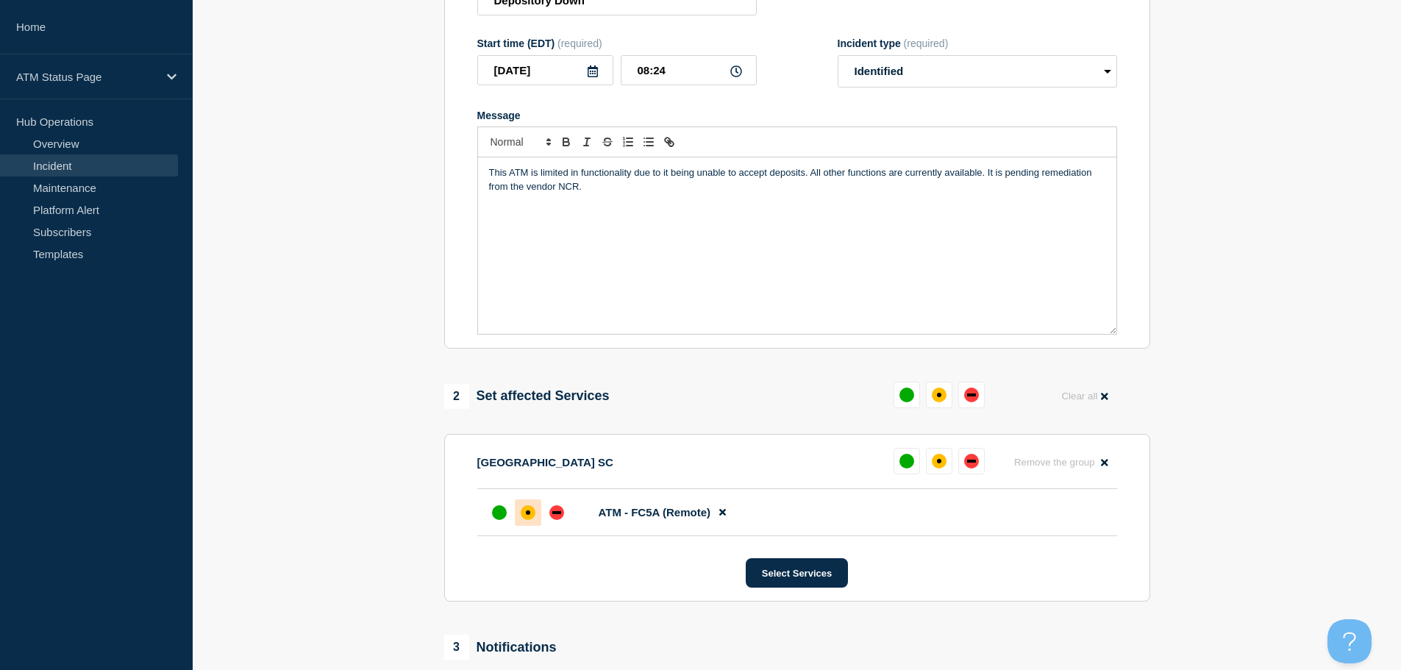
click at [527, 520] on div "affected" at bounding box center [528, 512] width 15 height 15
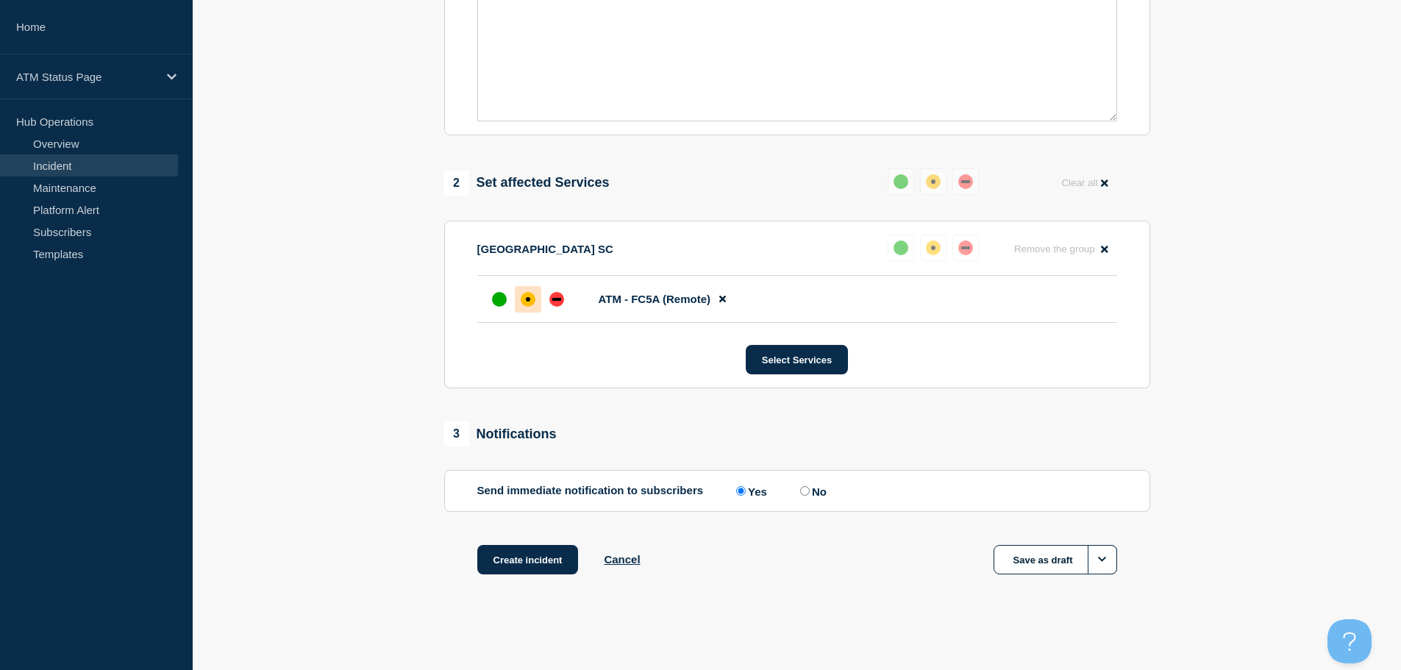
scroll to position [438, 0]
click at [511, 564] on button "Create incident" at bounding box center [527, 559] width 101 height 29
